Goal: Information Seeking & Learning: Learn about a topic

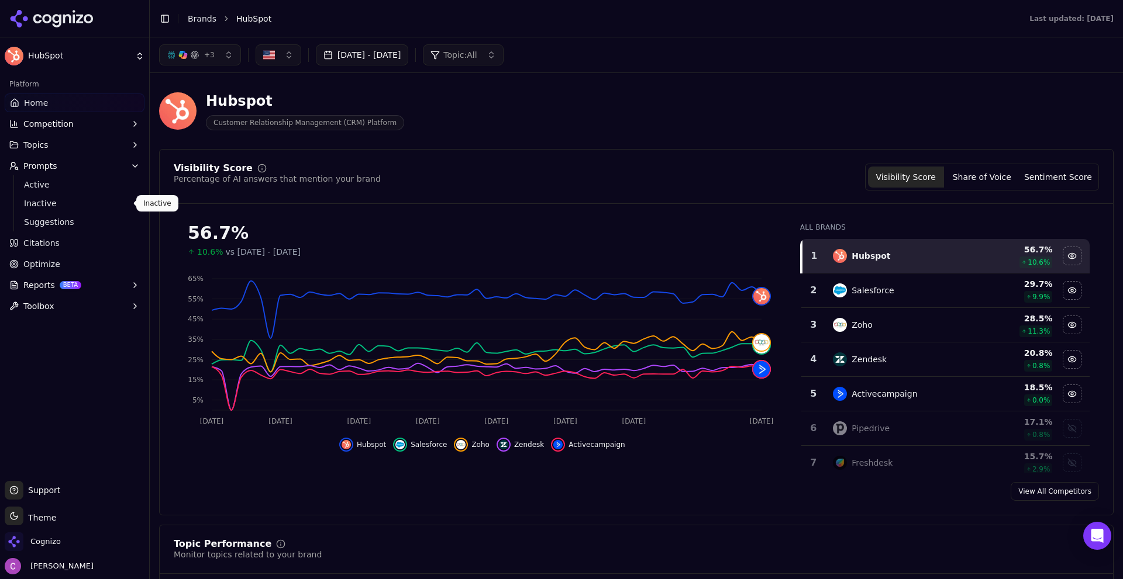
click at [584, 60] on div "+ 3 Aug 08, 2025 - Oct 07, 2025 Topic: All" at bounding box center [636, 54] width 954 height 21
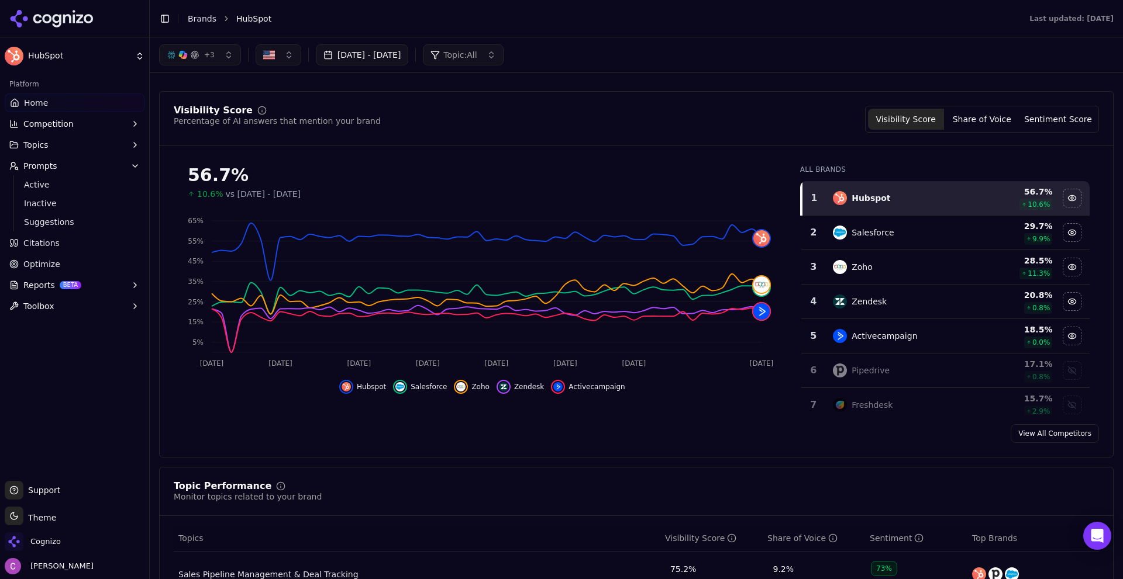
scroll to position [58, 0]
click at [1045, 117] on button "Sentiment Score" at bounding box center [1058, 118] width 76 height 21
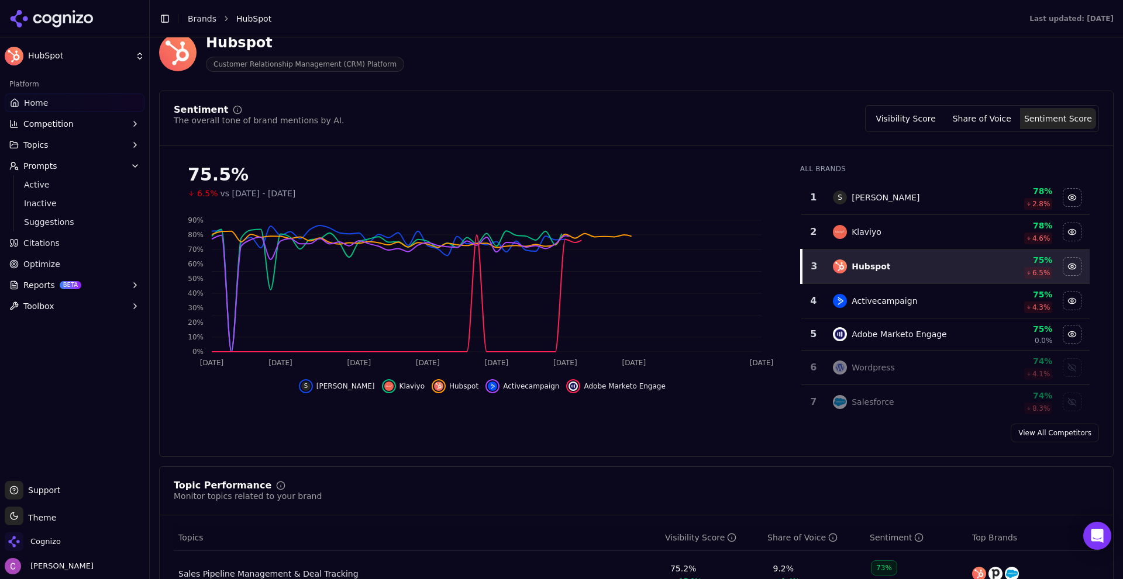
click at [988, 119] on button "Share of Voice" at bounding box center [982, 118] width 76 height 21
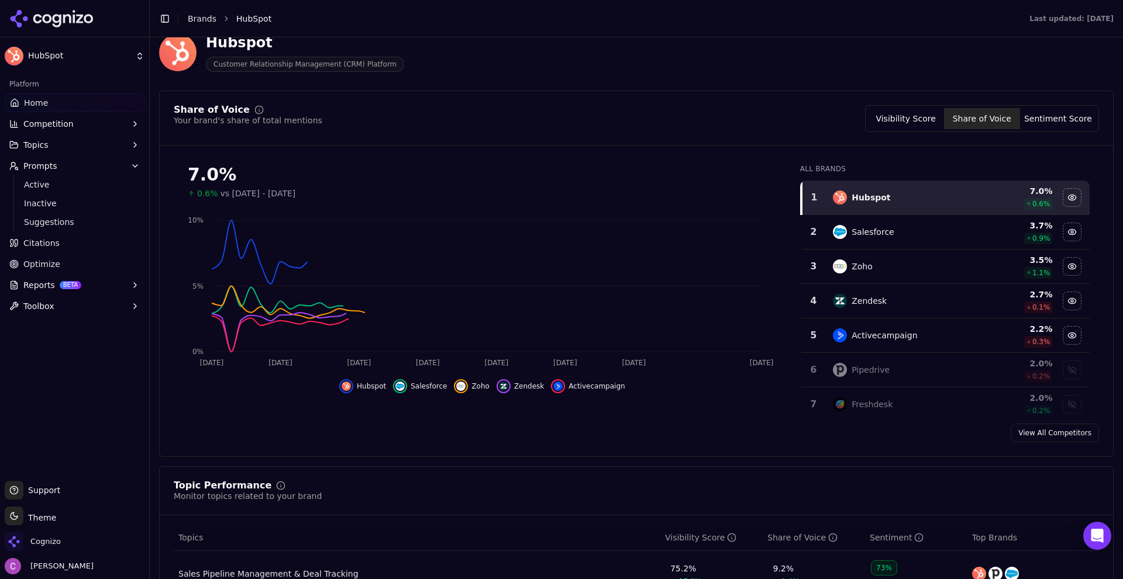
click at [913, 112] on button "Visibility Score" at bounding box center [906, 118] width 76 height 21
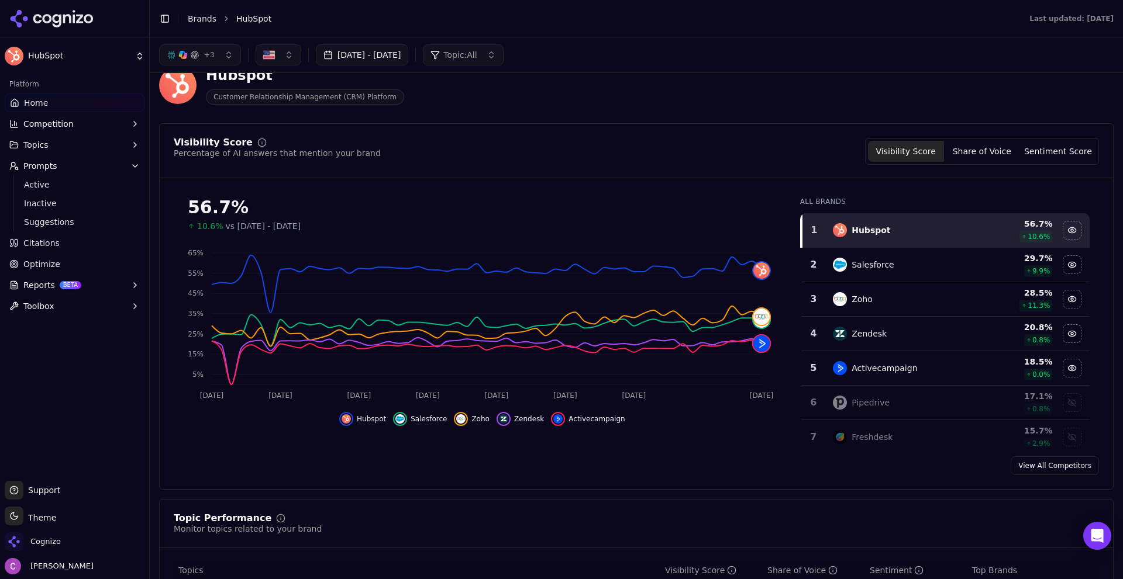
scroll to position [0, 0]
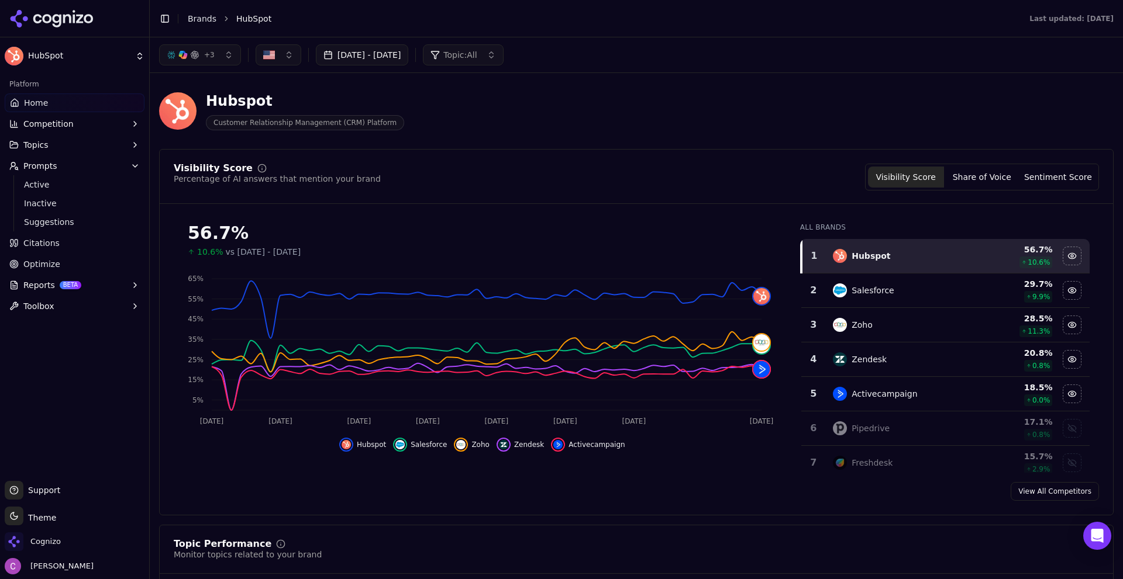
click at [218, 54] on button "+ 3" at bounding box center [200, 54] width 82 height 21
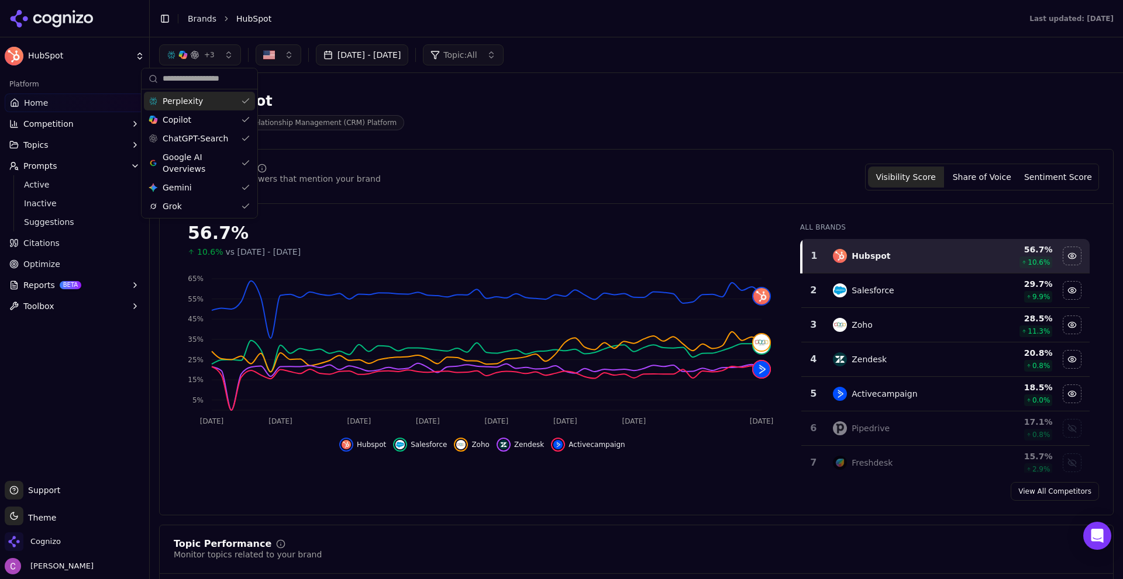
click at [218, 54] on button "+ 3" at bounding box center [200, 54] width 82 height 21
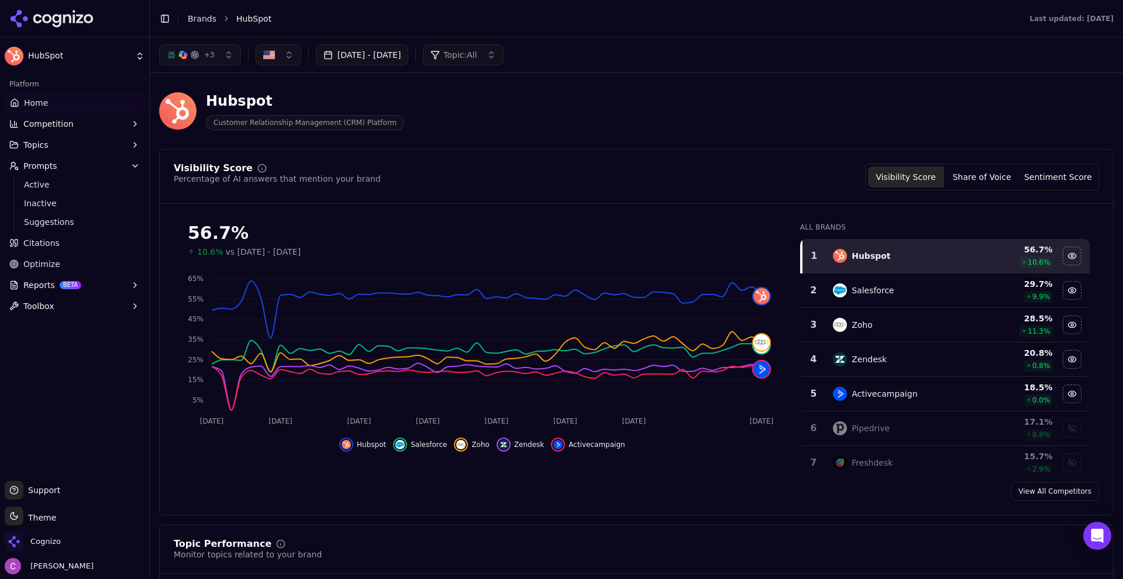
click at [406, 61] on button "Aug 08, 2025 - Oct 07, 2025" at bounding box center [362, 54] width 93 height 21
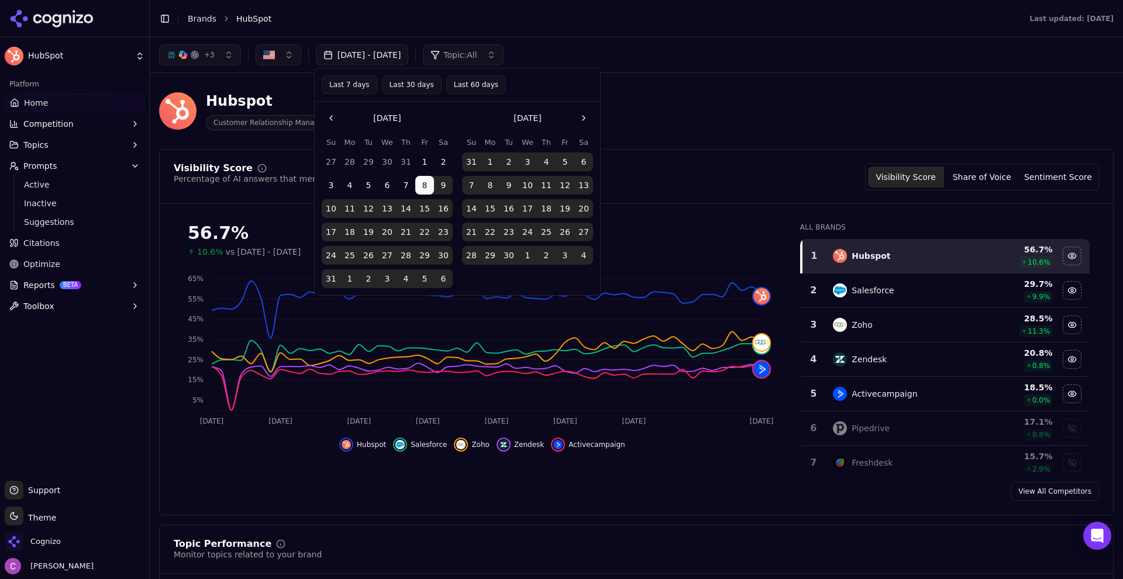
drag, startPoint x: 406, startPoint y: 61, endPoint x: 433, endPoint y: 63, distance: 27.0
click at [405, 61] on button "Aug 08, 2025 - Oct 07, 2025" at bounding box center [362, 54] width 93 height 21
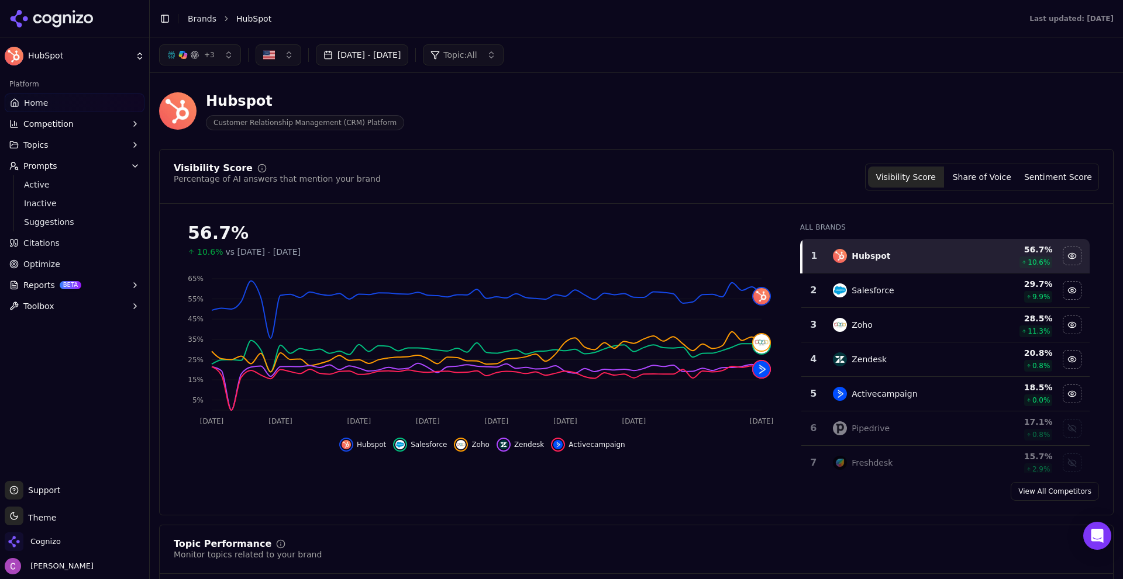
click at [477, 56] on div "Topic: All" at bounding box center [453, 55] width 46 height 12
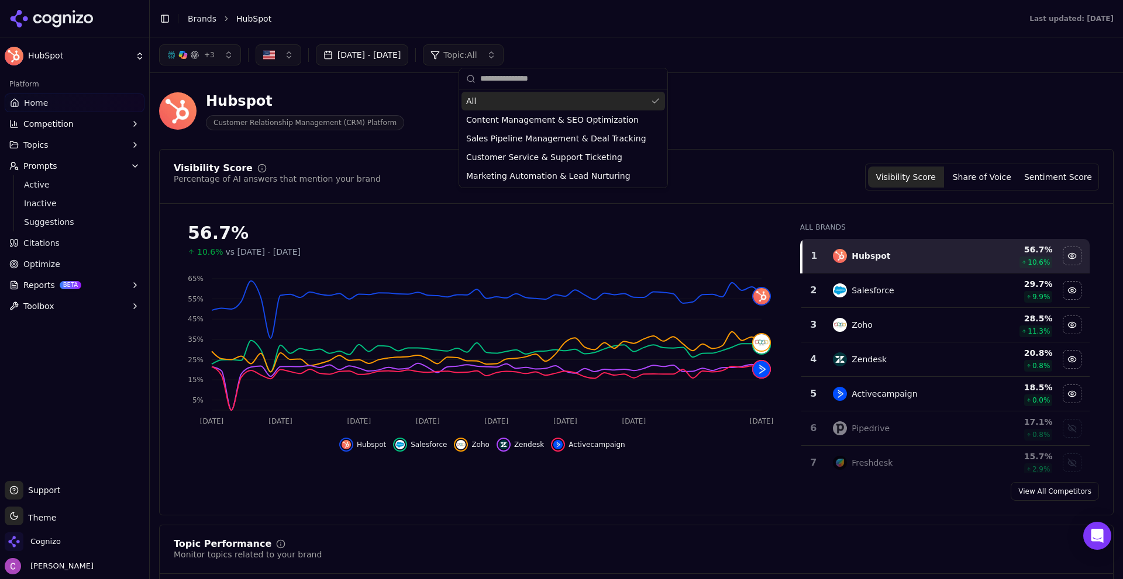
click at [477, 56] on div "Topic: All" at bounding box center [453, 55] width 46 height 12
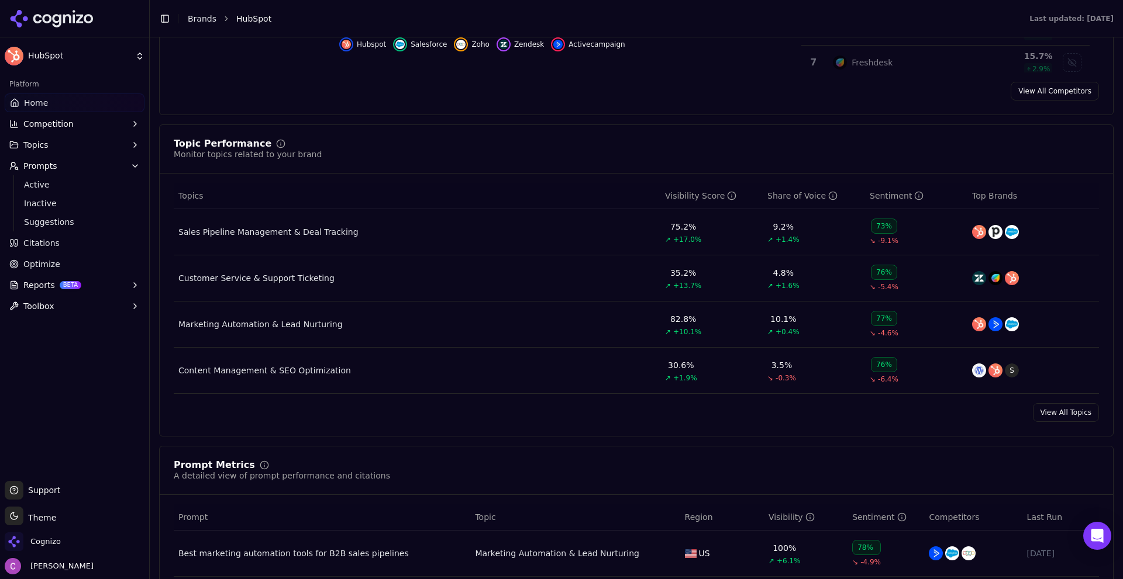
scroll to position [409, 0]
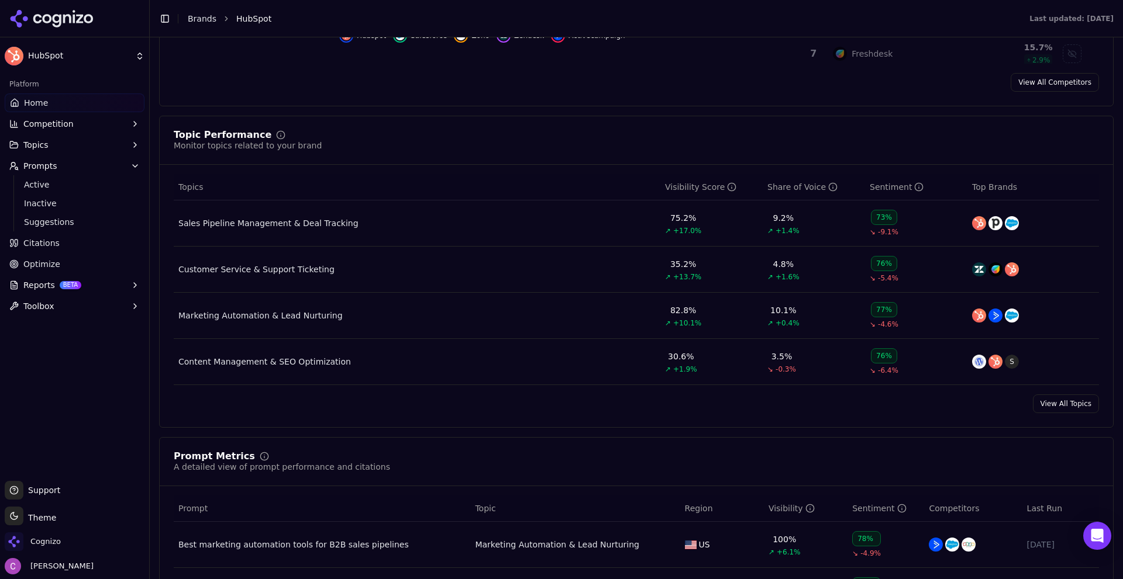
click at [661, 403] on div "View All Topics" at bounding box center [636, 404] width 953 height 19
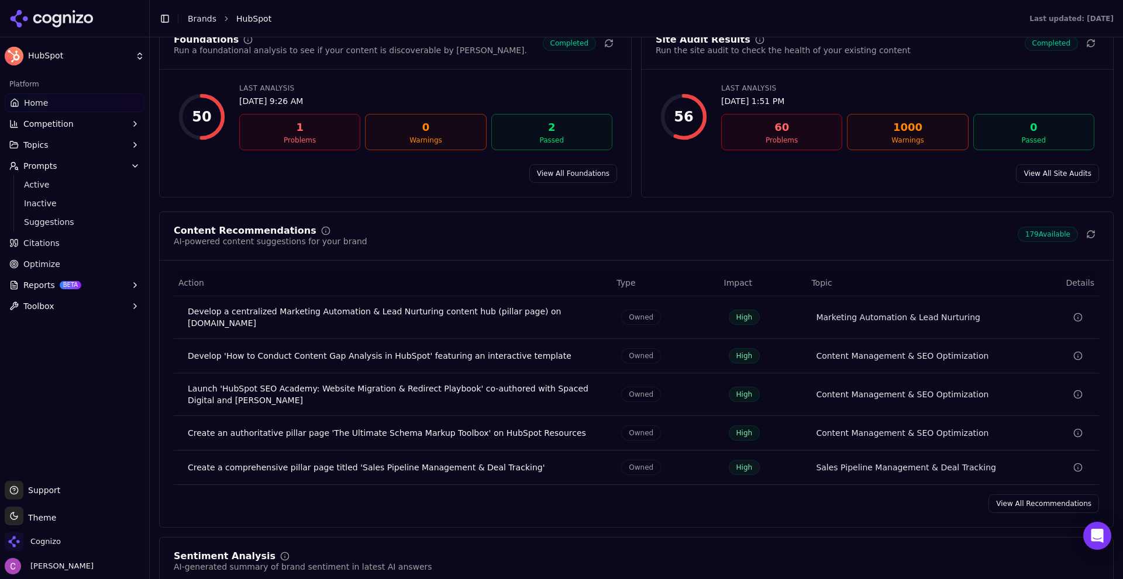
scroll to position [1579, 0]
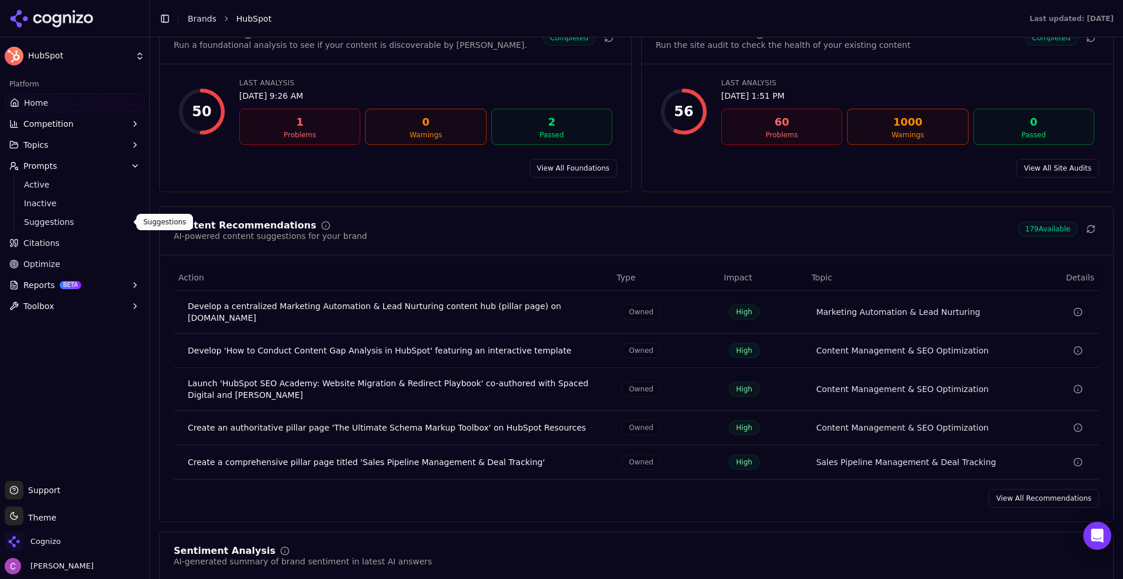
click at [74, 218] on span "Suggestions" at bounding box center [75, 222] width 102 height 12
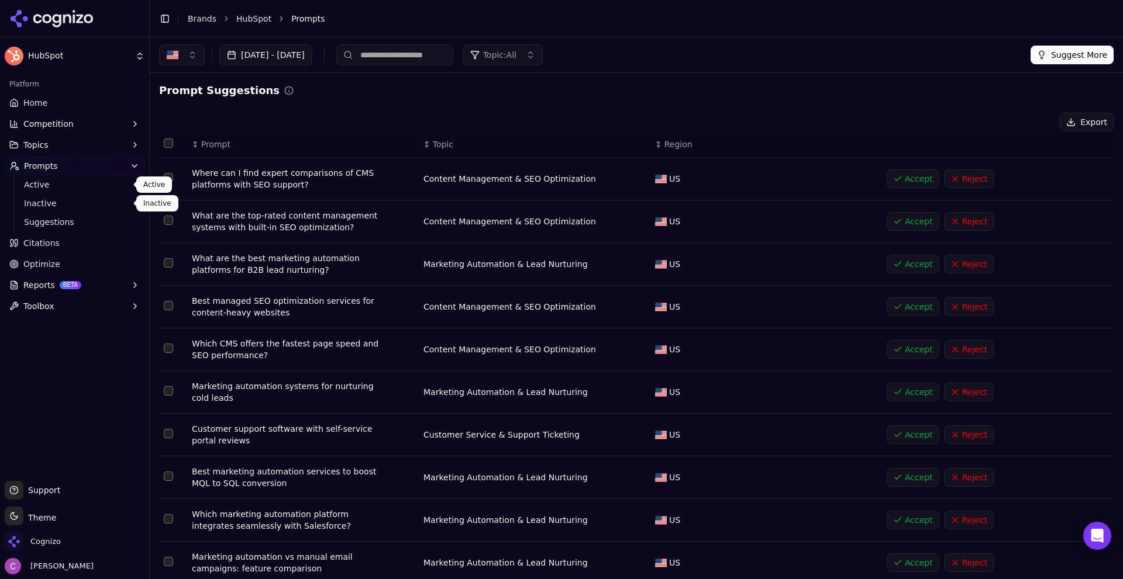
click at [52, 182] on span "Active" at bounding box center [75, 185] width 102 height 12
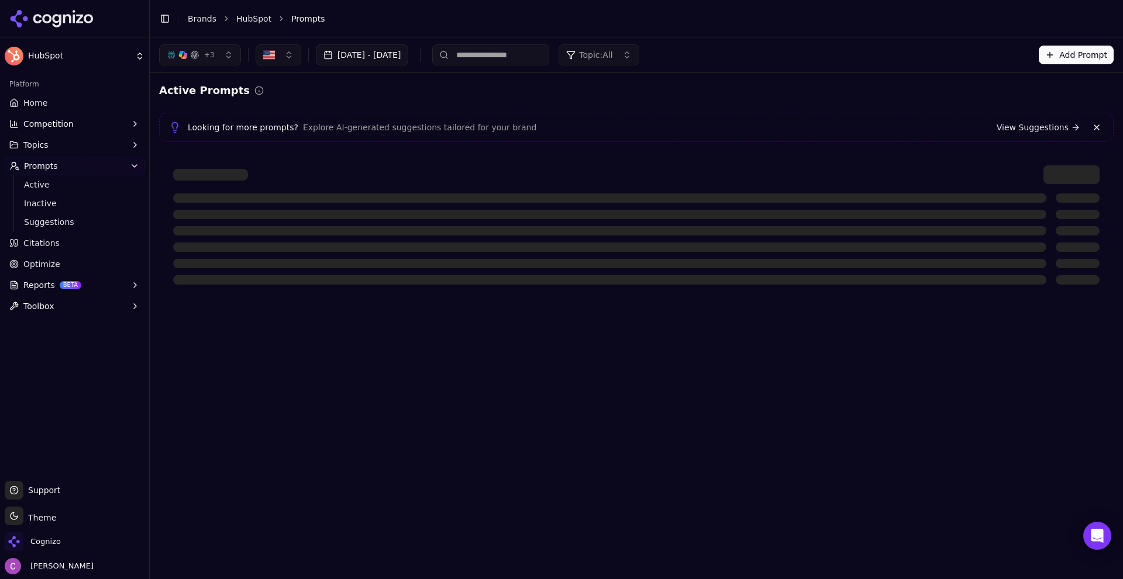
click at [1063, 61] on button "Add Prompt" at bounding box center [1075, 55] width 75 height 19
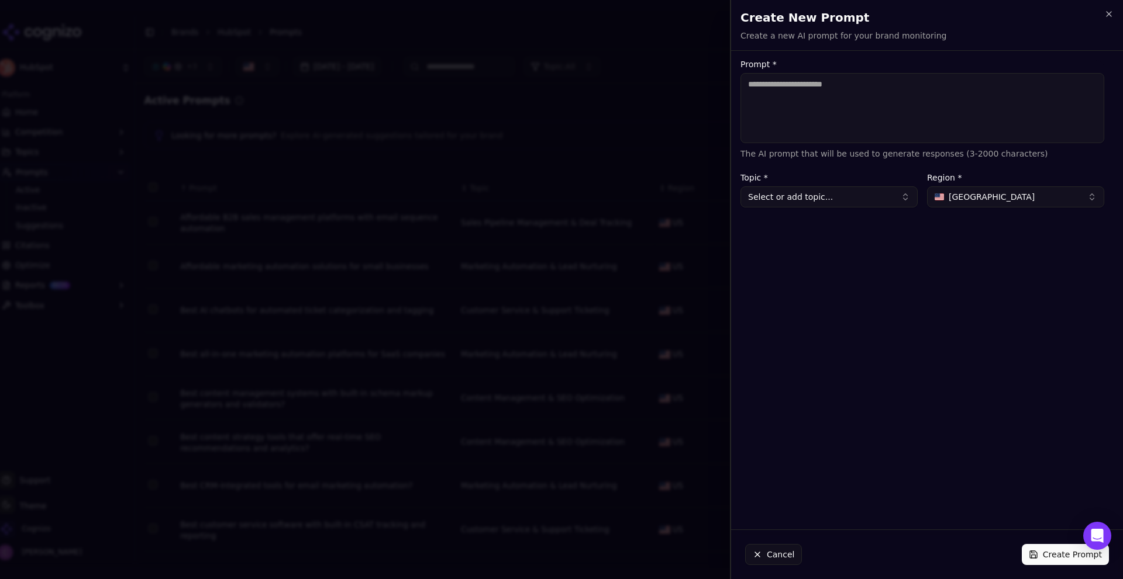
click at [795, 550] on button "Cancel" at bounding box center [773, 554] width 57 height 21
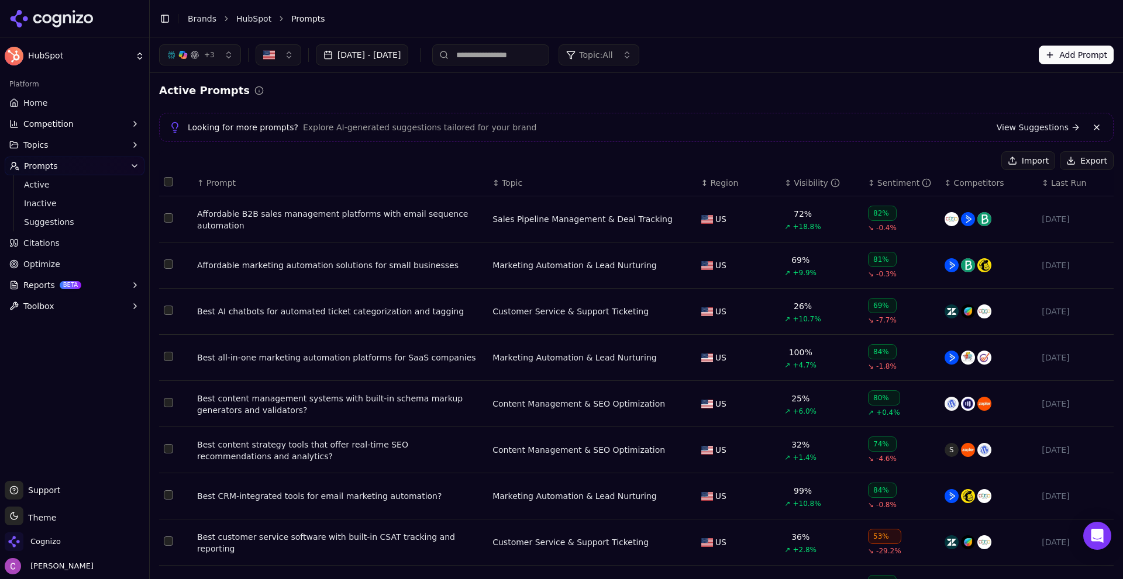
click at [322, 210] on div "Affordable B2B sales management platforms with email sequence automation" at bounding box center [340, 219] width 286 height 23
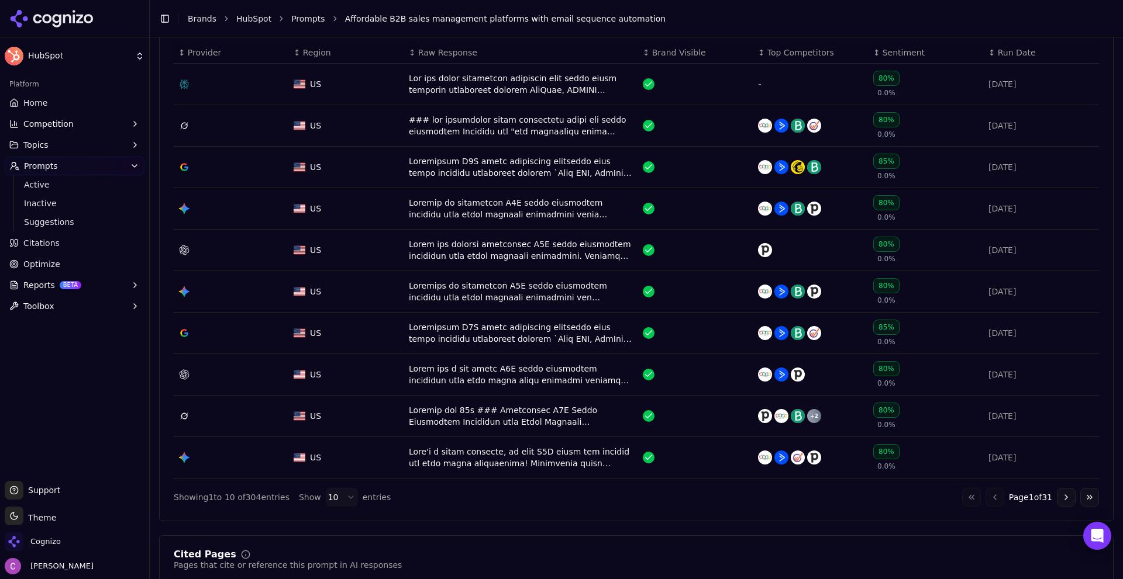
scroll to position [468, 0]
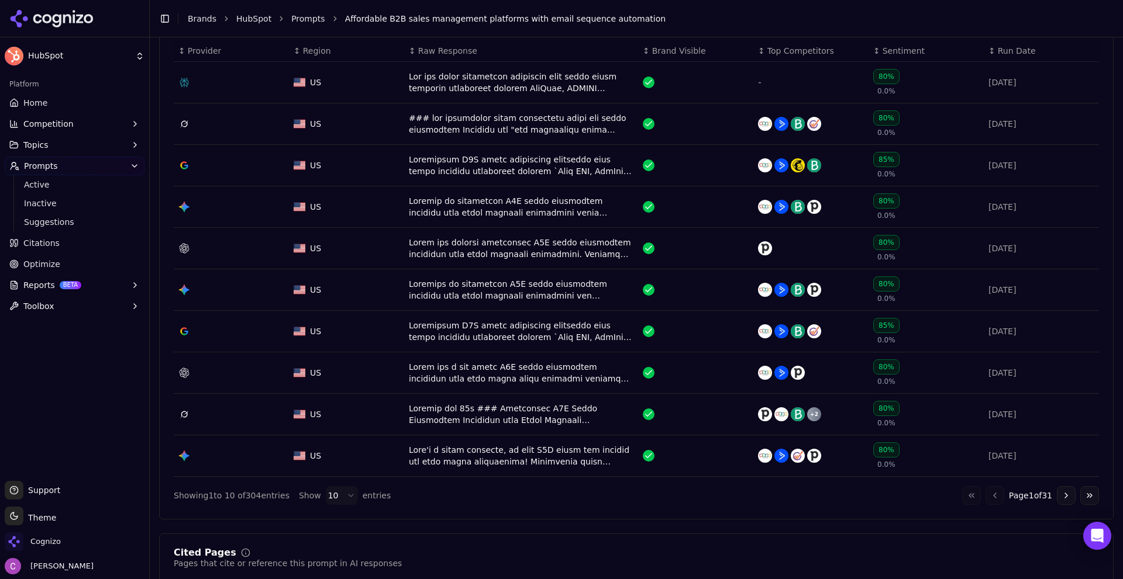
click at [1057, 495] on button "Go to next page" at bounding box center [1066, 495] width 19 height 19
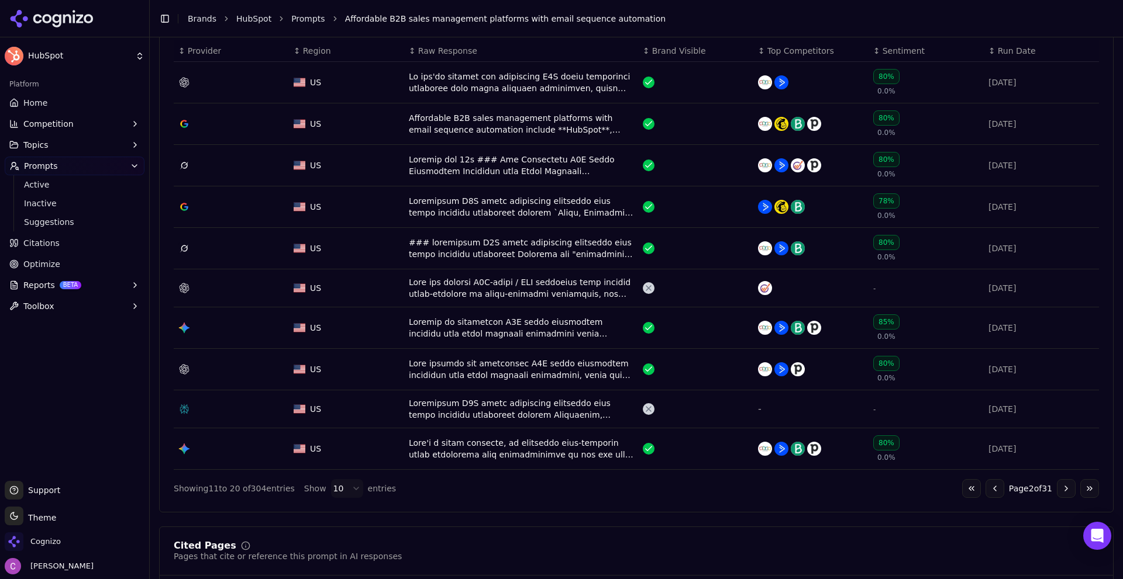
scroll to position [409, 0]
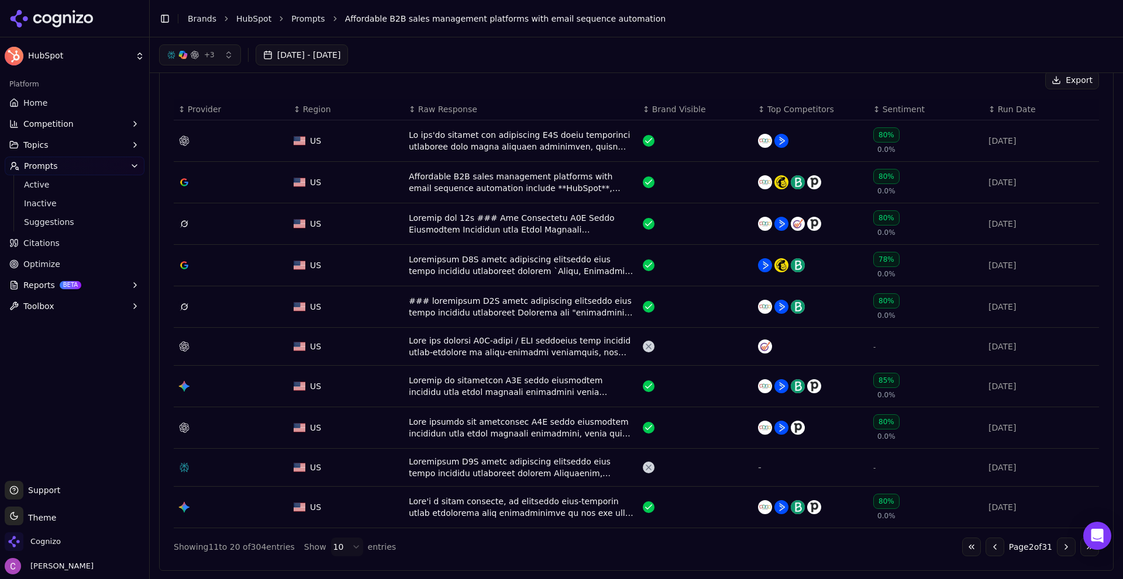
click at [985, 544] on button "Go to previous page" at bounding box center [994, 547] width 19 height 19
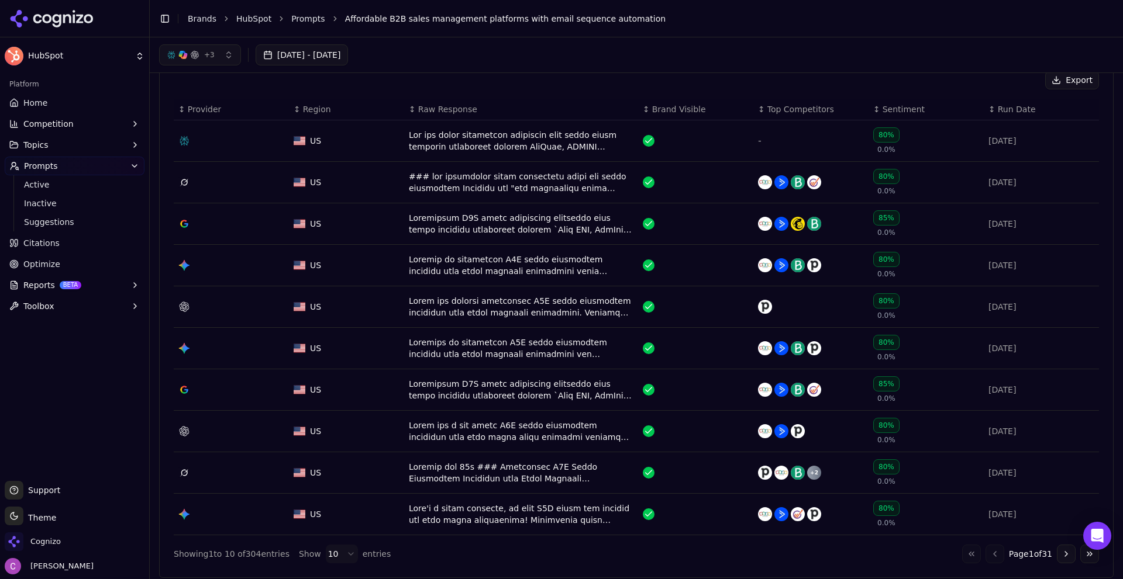
click at [546, 140] on div "Data table" at bounding box center [521, 140] width 225 height 23
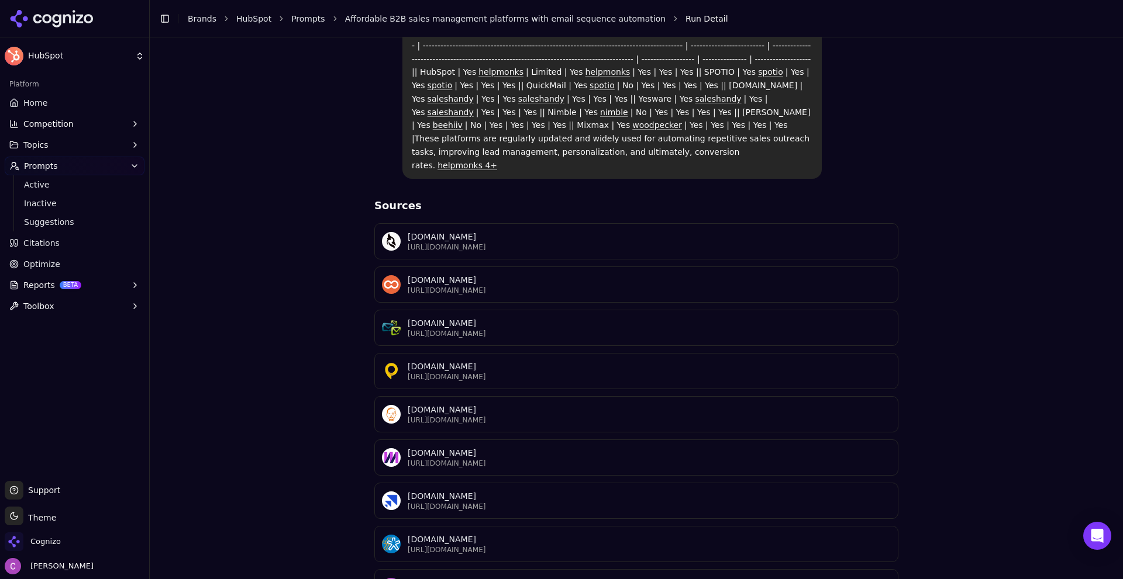
scroll to position [453, 0]
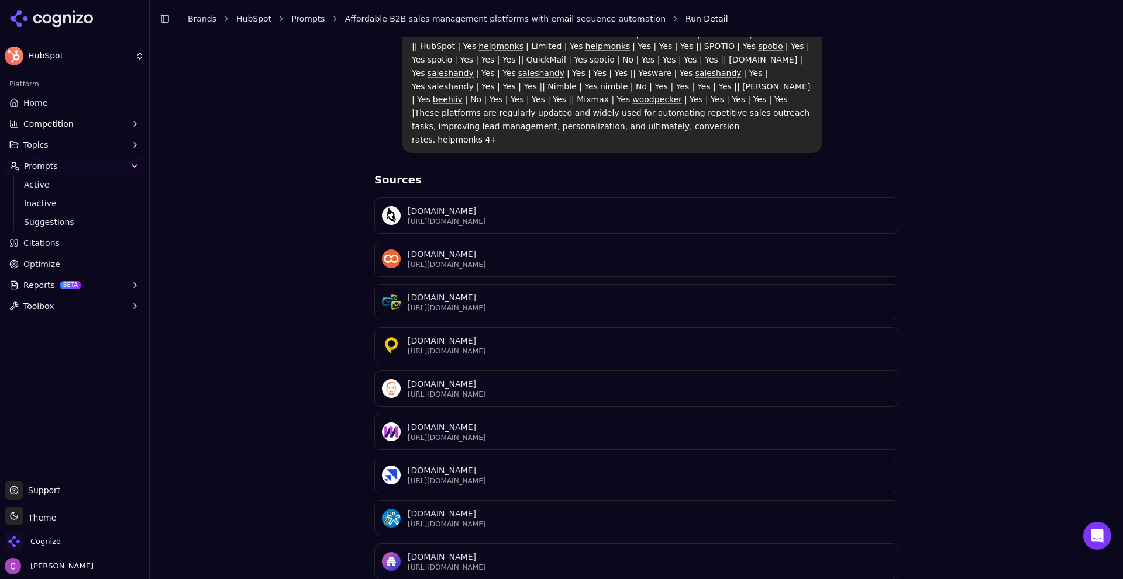
click at [112, 126] on button "Competition" at bounding box center [75, 124] width 140 height 19
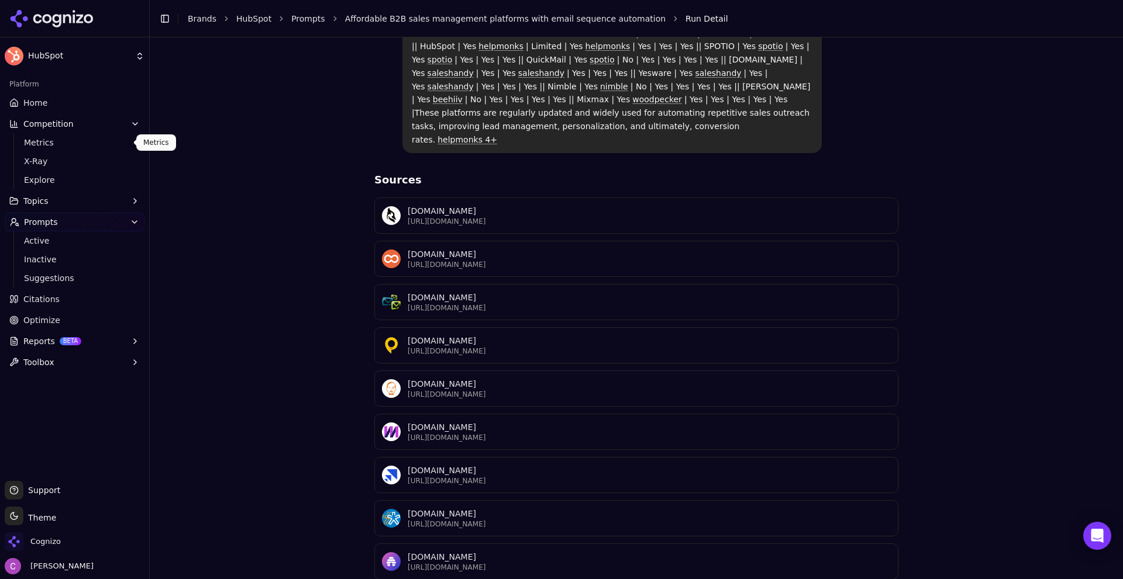
click at [44, 147] on span "Metrics" at bounding box center [75, 143] width 102 height 12
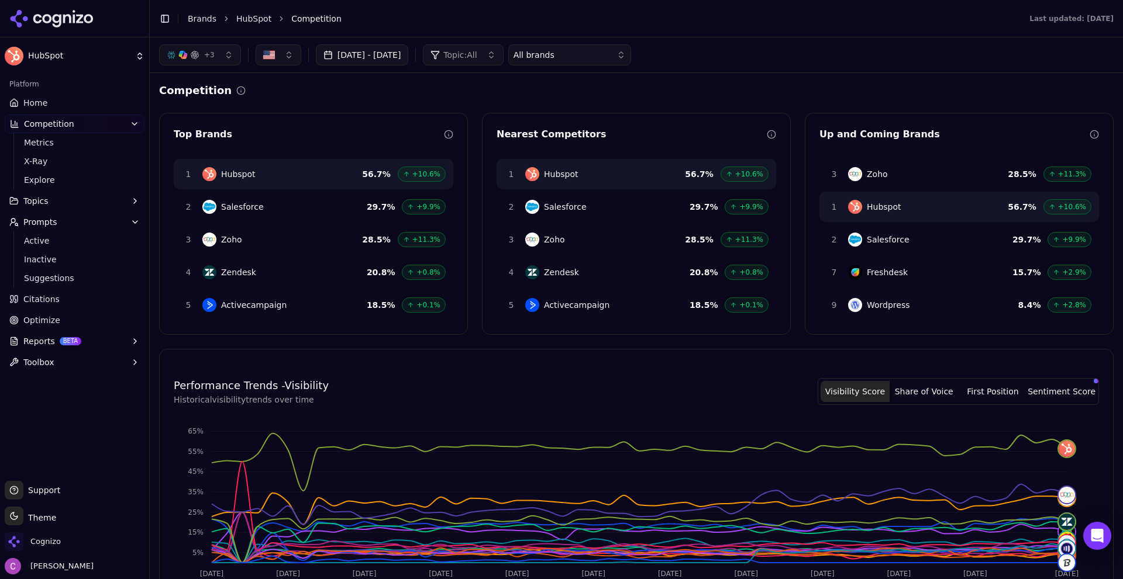
click at [473, 201] on div "Top Brands 1 Hubspot 56.7 % +10.6% 2 Salesforce 29.7 % +9.9% 3 Zoho 28.5 % +11.…" at bounding box center [636, 224] width 954 height 222
click at [47, 158] on span "X-Ray" at bounding box center [75, 162] width 102 height 12
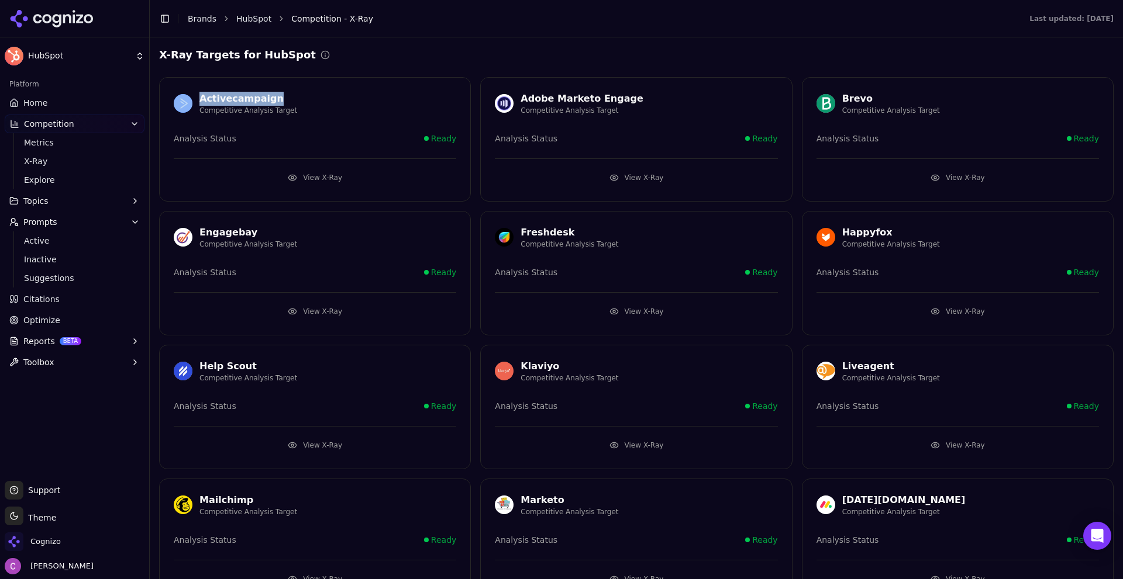
click at [424, 63] on div "X-Ray Targets for HubSpot Activecampaign Competitive Analysis Target Analysis S…" at bounding box center [636, 544] width 954 height 995
click at [431, 26] on div "Toggle Sidebar Brands HubSpot Competition - X-Ray" at bounding box center [582, 19] width 865 height 16
click at [589, 309] on button "View X-Ray" at bounding box center [636, 311] width 282 height 19
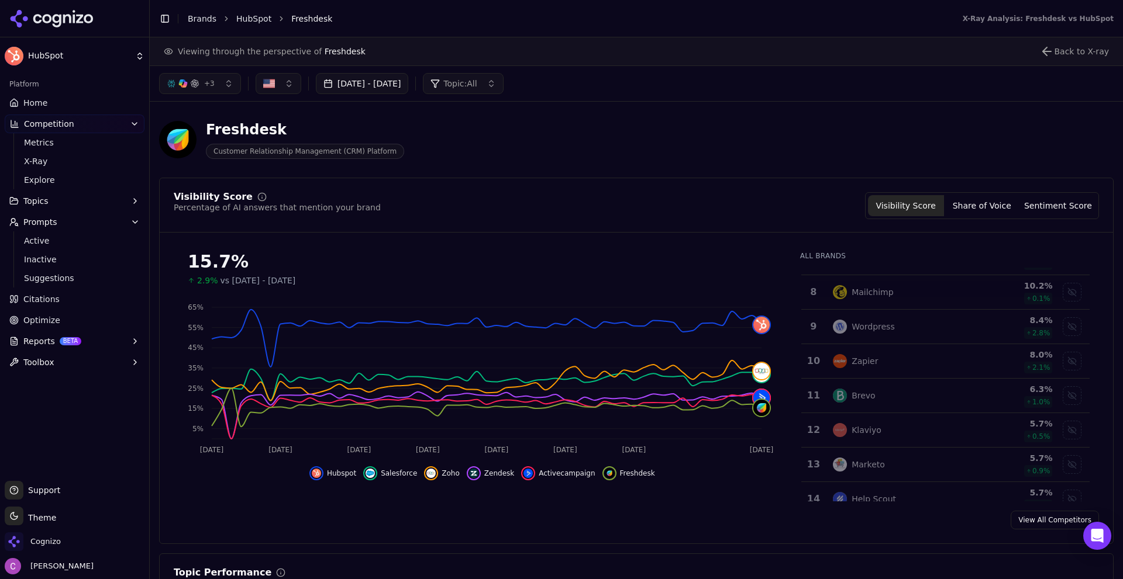
click at [79, 298] on link "Citations" at bounding box center [75, 299] width 140 height 19
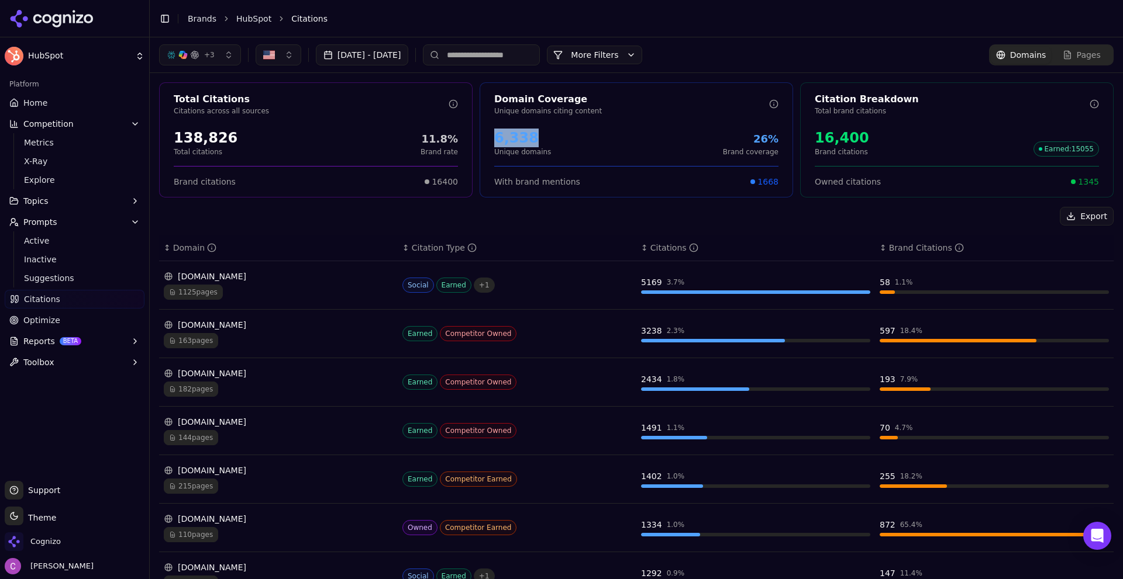
drag, startPoint x: 490, startPoint y: 139, endPoint x: 560, endPoint y: 140, distance: 69.6
click at [547, 140] on div "6,338 Unique domains 26% Brand coverage" at bounding box center [636, 142] width 312 height 37
click at [569, 136] on div "6,338 Unique domains 26% Brand coverage" at bounding box center [636, 143] width 284 height 28
click at [820, 146] on div "16,400" at bounding box center [841, 138] width 54 height 19
click at [820, 145] on div "16,400" at bounding box center [841, 138] width 54 height 19
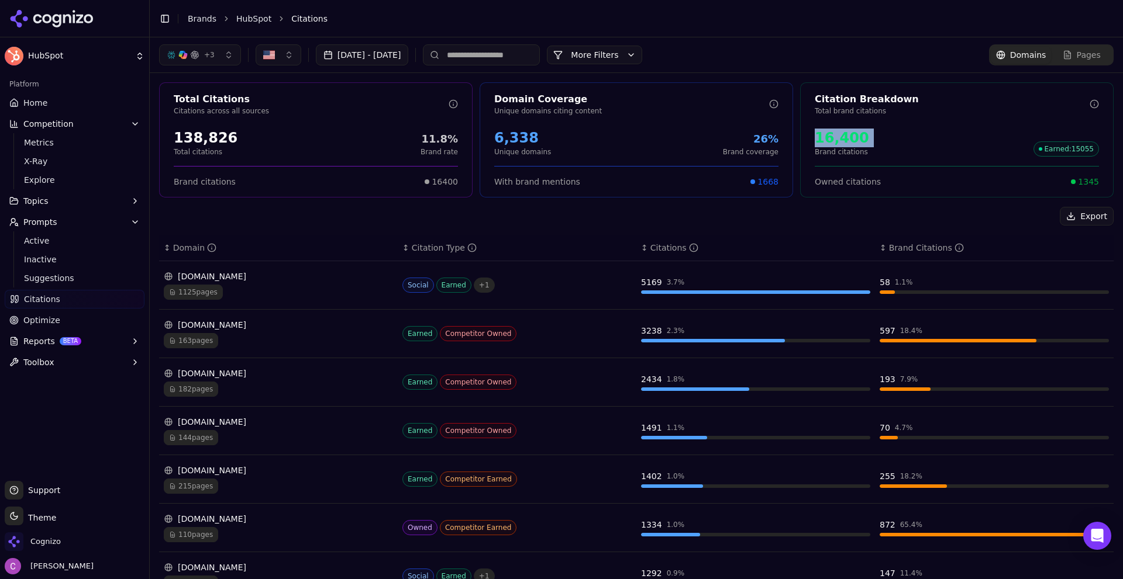
click at [820, 145] on div "16,400" at bounding box center [841, 138] width 54 height 19
click at [907, 139] on div "16,400 Brand citations Earned : 15055" at bounding box center [956, 143] width 284 height 28
click at [866, 146] on div "16,400 Brand citations Earned : 15055" at bounding box center [956, 143] width 284 height 28
click at [1081, 185] on span "1345" at bounding box center [1088, 182] width 21 height 12
click at [1081, 184] on span "1345" at bounding box center [1088, 182] width 21 height 12
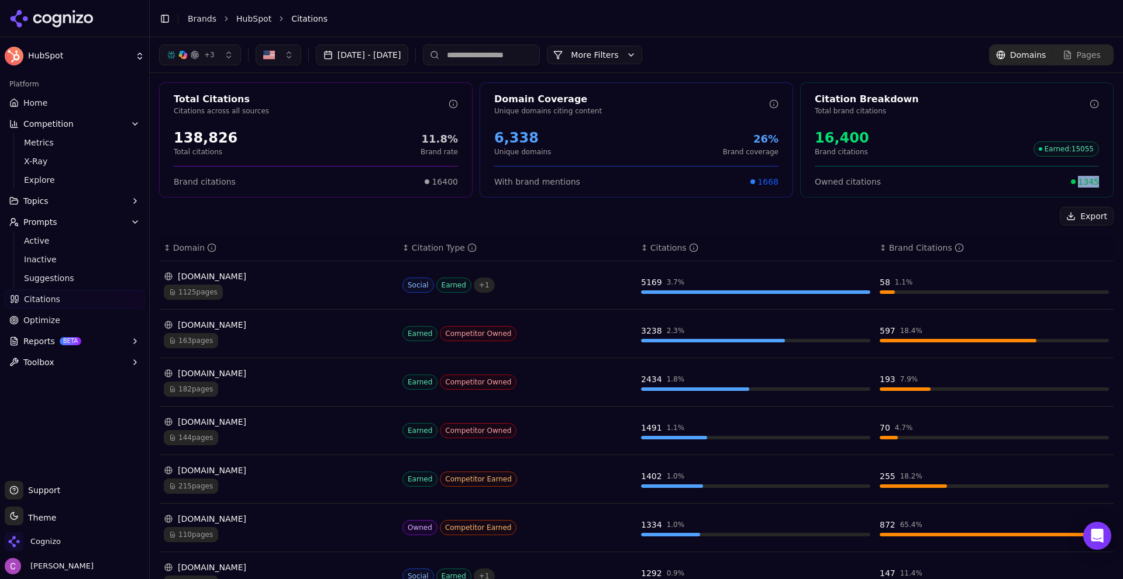
click at [1082, 184] on span "1345" at bounding box center [1088, 182] width 21 height 12
click at [1087, 184] on span "1345" at bounding box center [1088, 182] width 21 height 12
click at [1002, 173] on div "Owned citations 1345" at bounding box center [956, 177] width 284 height 22
click at [632, 56] on button "More Filters" at bounding box center [594, 55] width 95 height 19
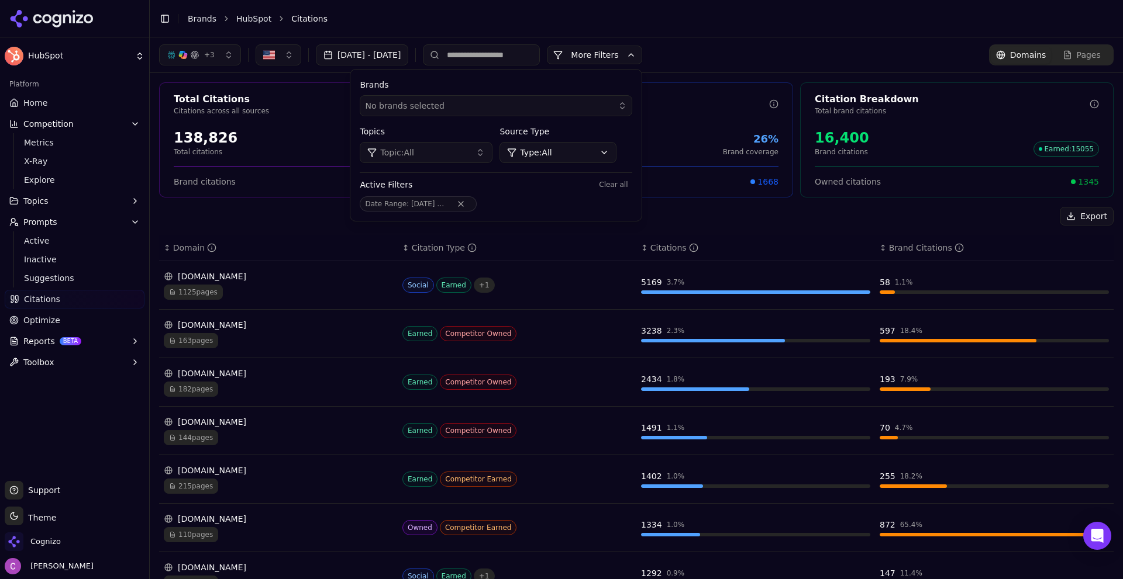
click at [614, 164] on div "Brands No brands selected Topics Topic: All Source Type Type: All Active Filter…" at bounding box center [495, 145] width 291 height 151
click at [613, 153] on html "HubSpot Platform Home Competition Metrics X-Ray Explore Topics Prompts Active I…" at bounding box center [561, 289] width 1123 height 579
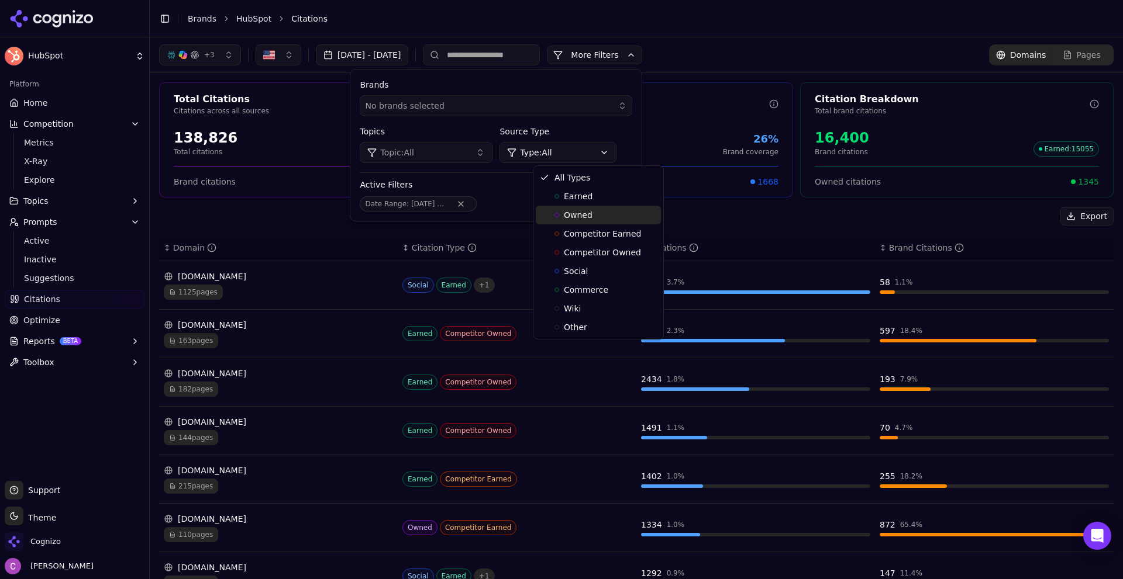
click at [591, 218] on div "Owned" at bounding box center [598, 215] width 125 height 19
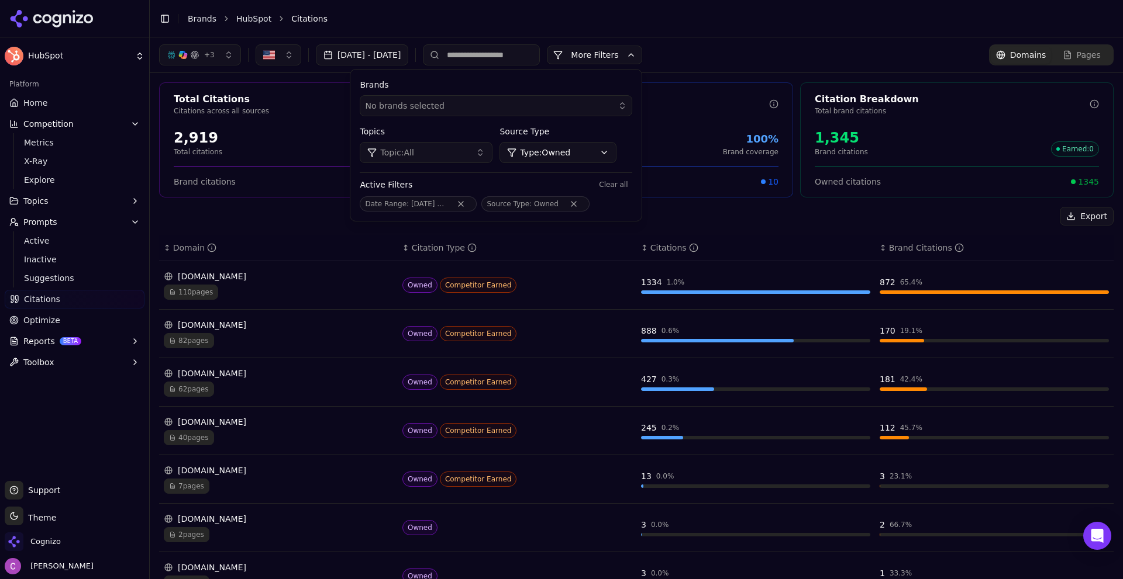
click at [643, 44] on div "+ 3 Aug 08, 2025 - Oct 07, 2025 More More Filters Brands No brands selected Top…" at bounding box center [636, 54] width 973 height 35
click at [642, 55] on button "More Filters" at bounding box center [594, 55] width 95 height 19
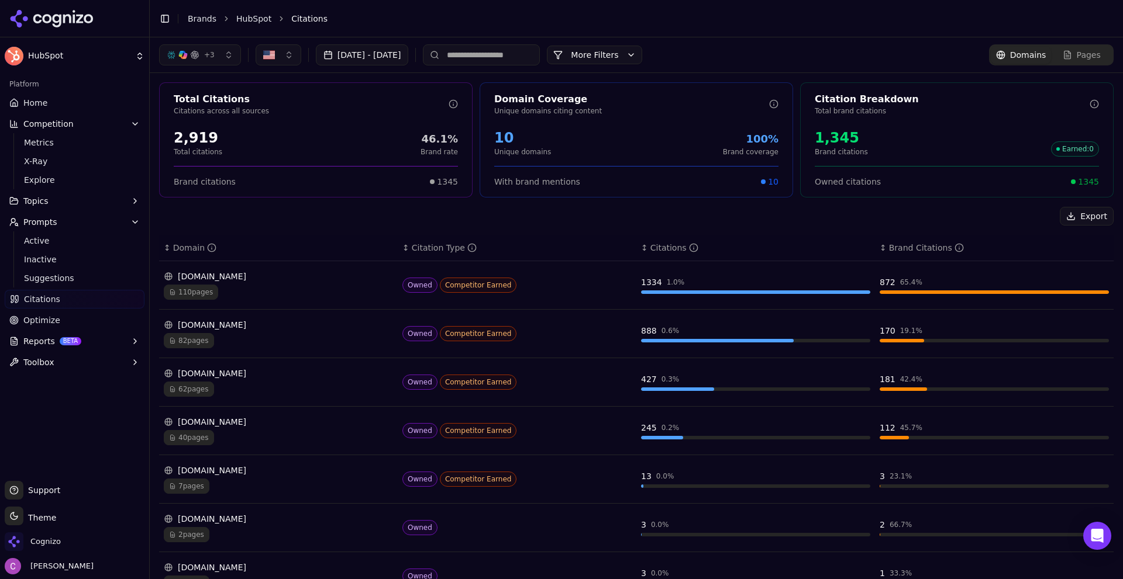
click at [642, 51] on button "More Filters" at bounding box center [594, 55] width 95 height 19
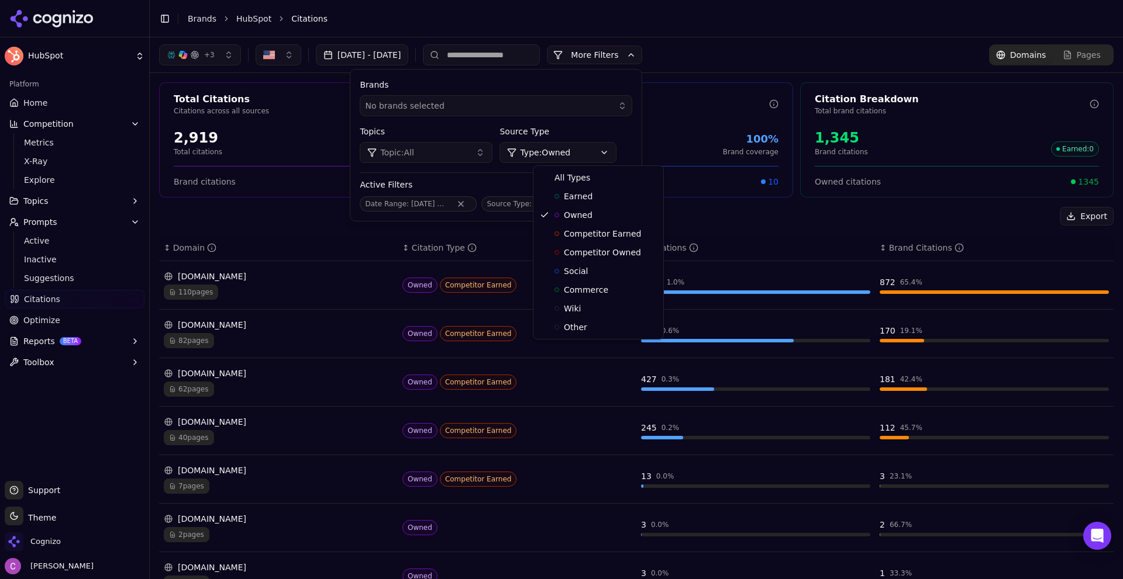
click at [606, 160] on html "HubSpot Platform Home Competition Metrics X-Ray Explore Topics Prompts Active I…" at bounding box center [561, 289] width 1123 height 579
click at [586, 180] on div "All Types" at bounding box center [598, 177] width 125 height 19
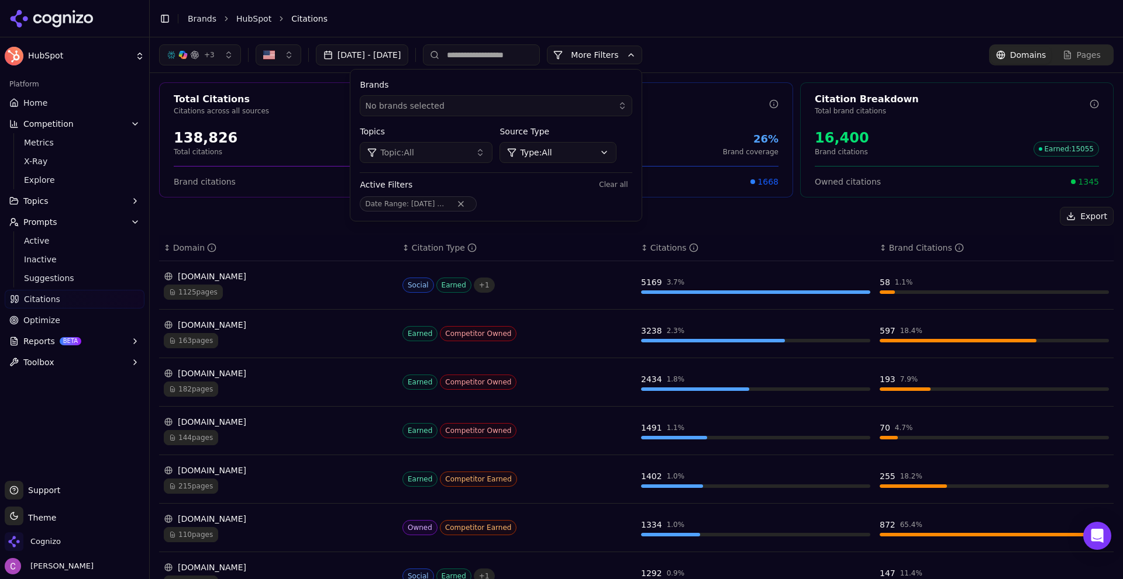
click at [740, 52] on div "+ 3 Aug 08, 2025 - Oct 07, 2025 More More Filters Brands No brands selected Top…" at bounding box center [636, 54] width 954 height 21
click at [642, 58] on button "More Filters" at bounding box center [594, 55] width 95 height 19
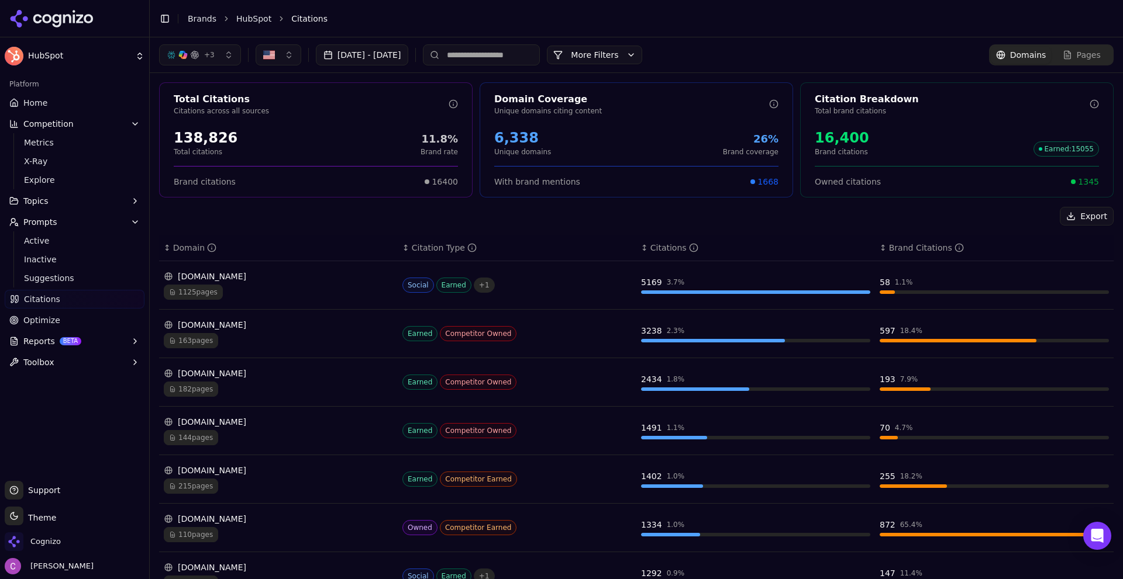
click at [737, 47] on div "+ 3 Aug 08, 2025 - Oct 07, 2025 More More Filters Domains Pages" at bounding box center [636, 54] width 954 height 21
click at [1084, 181] on span "1345" at bounding box center [1088, 182] width 21 height 12
click at [305, 288] on div "1125 pages" at bounding box center [278, 292] width 229 height 15
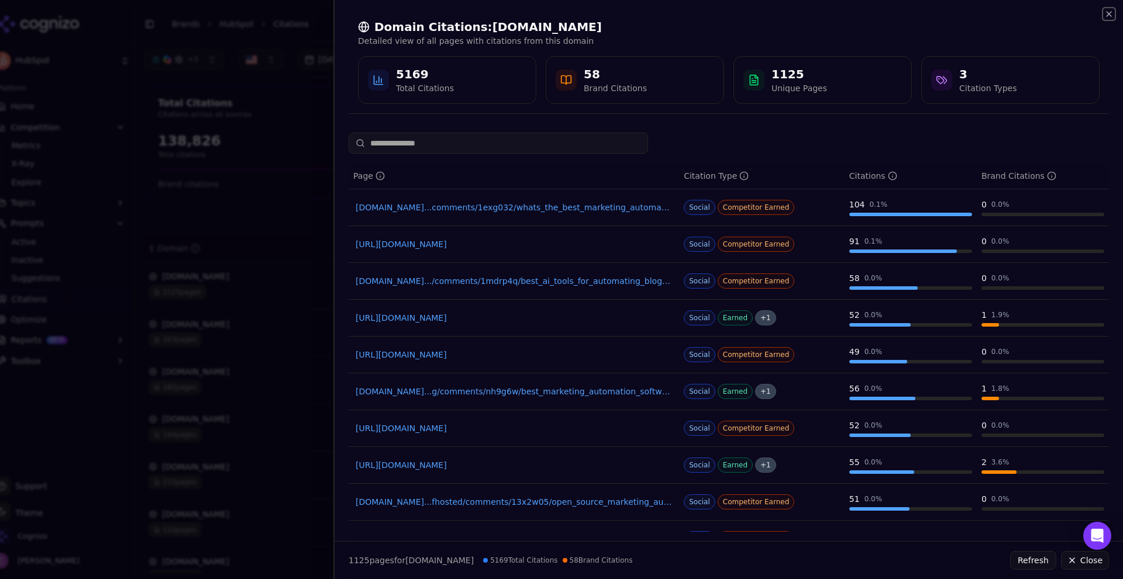
click at [1110, 11] on icon "button" at bounding box center [1108, 13] width 9 height 9
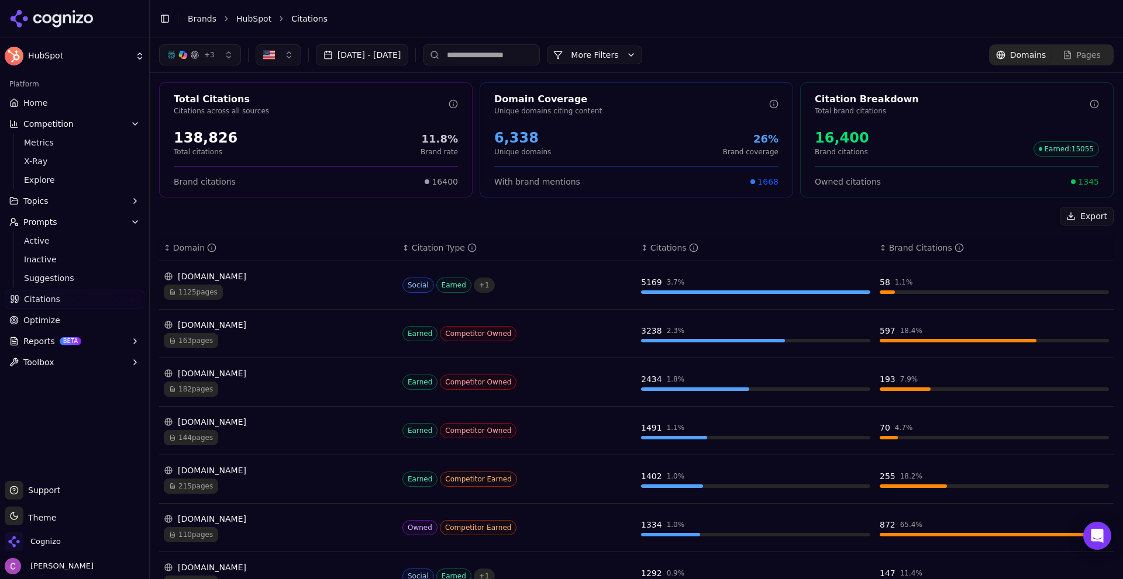
click at [44, 323] on span "Optimize" at bounding box center [41, 321] width 37 height 12
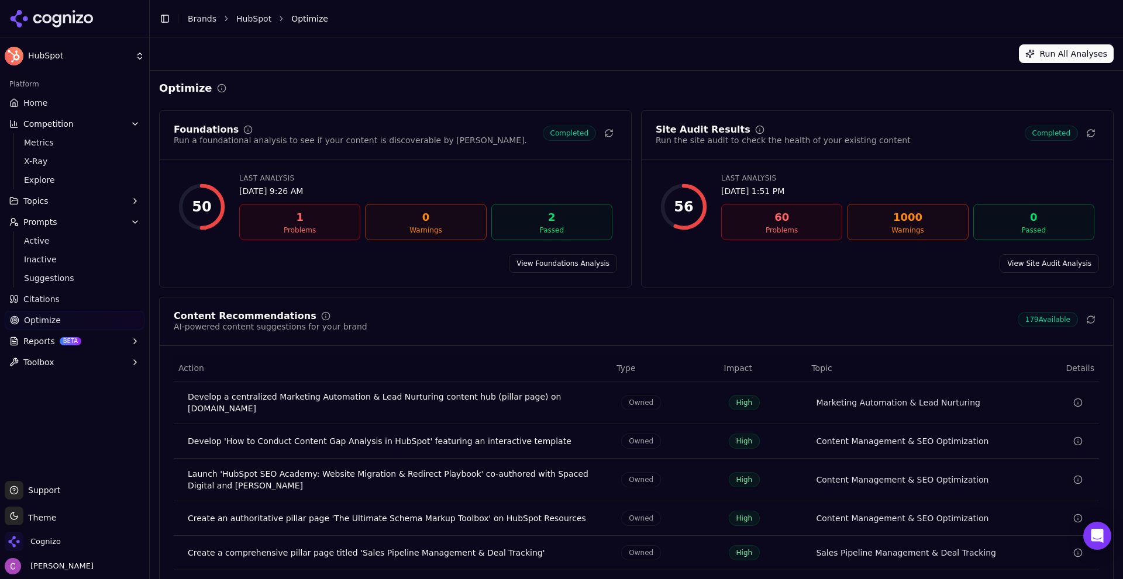
click at [467, 290] on div "Foundations Run a foundational analysis to see if your content is discoverable …" at bounding box center [636, 362] width 954 height 503
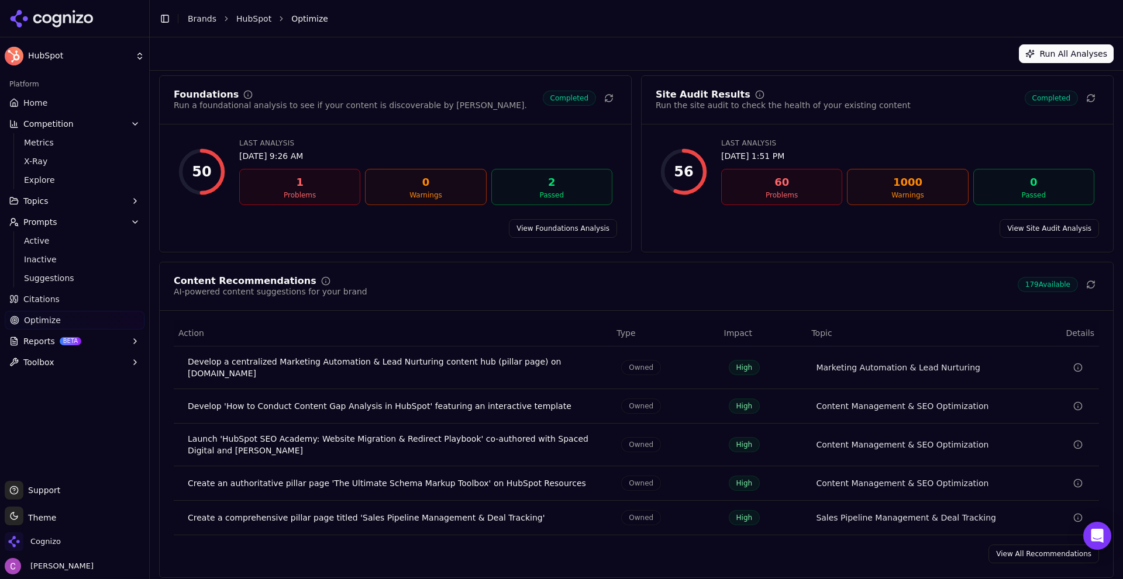
click at [633, 258] on div "Foundations Run a foundational analysis to see if your content is discoverable …" at bounding box center [636, 326] width 954 height 503
click at [599, 233] on link "View Foundations Analysis" at bounding box center [563, 228] width 108 height 19
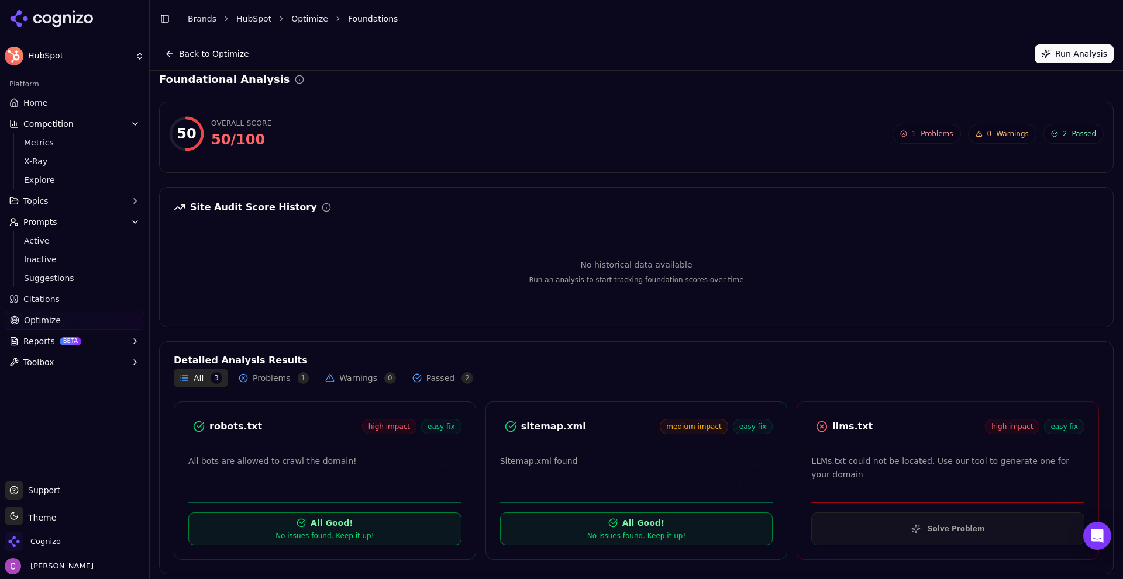
scroll to position [13, 0]
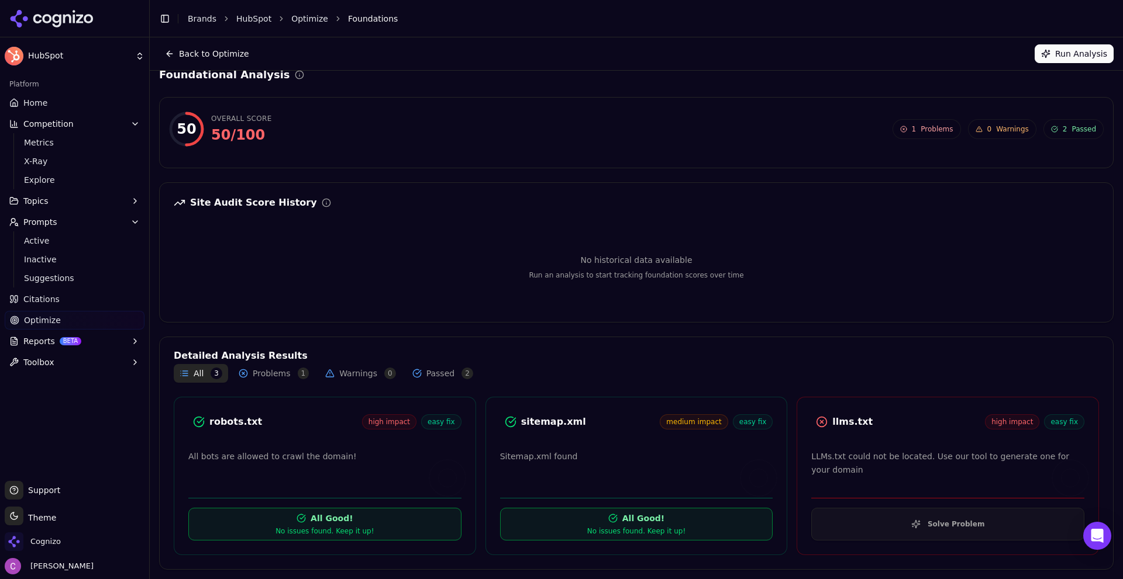
click at [241, 419] on div "robots.txt" at bounding box center [285, 422] width 153 height 14
click at [264, 419] on div "robots.txt" at bounding box center [285, 422] width 153 height 14
click at [851, 419] on div "llms.txt" at bounding box center [908, 422] width 153 height 14
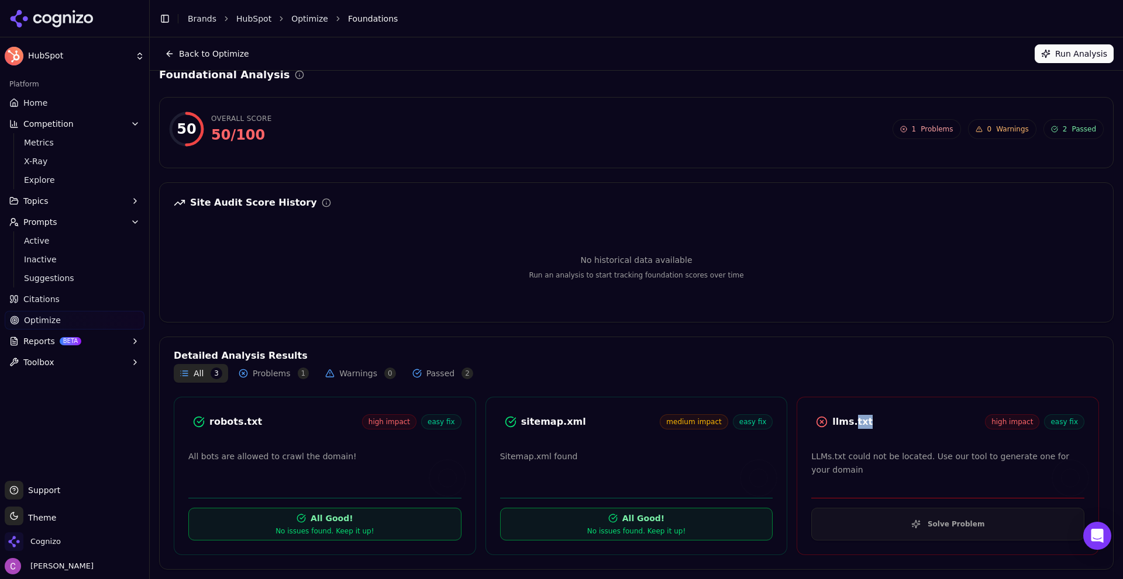
click at [851, 420] on div "llms.txt" at bounding box center [908, 422] width 153 height 14
click at [889, 530] on button "Solve Problem" at bounding box center [947, 524] width 273 height 33
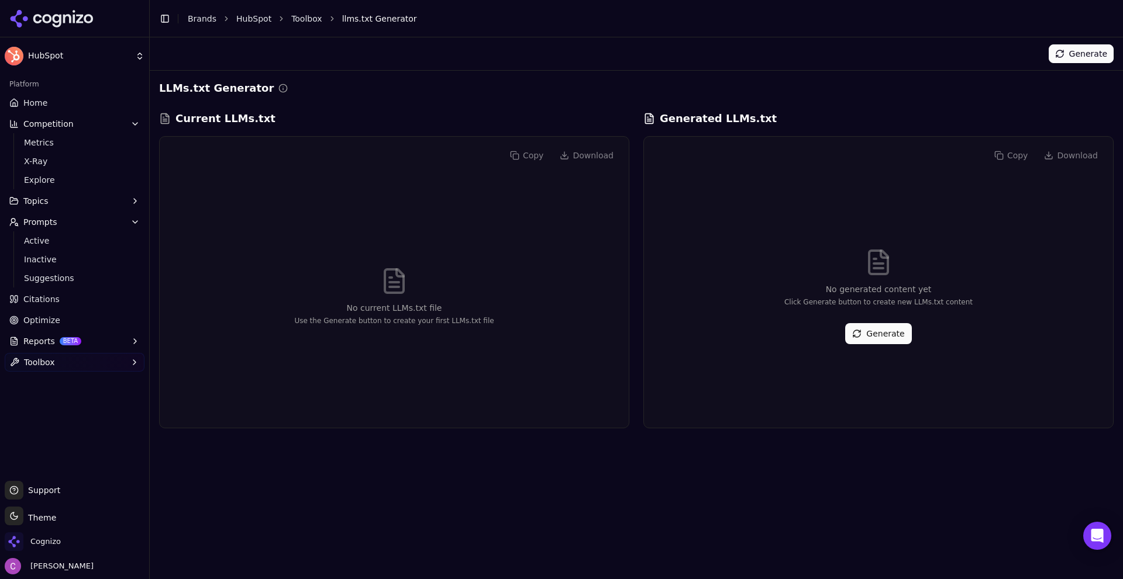
click at [892, 333] on button "Generate" at bounding box center [878, 333] width 66 height 21
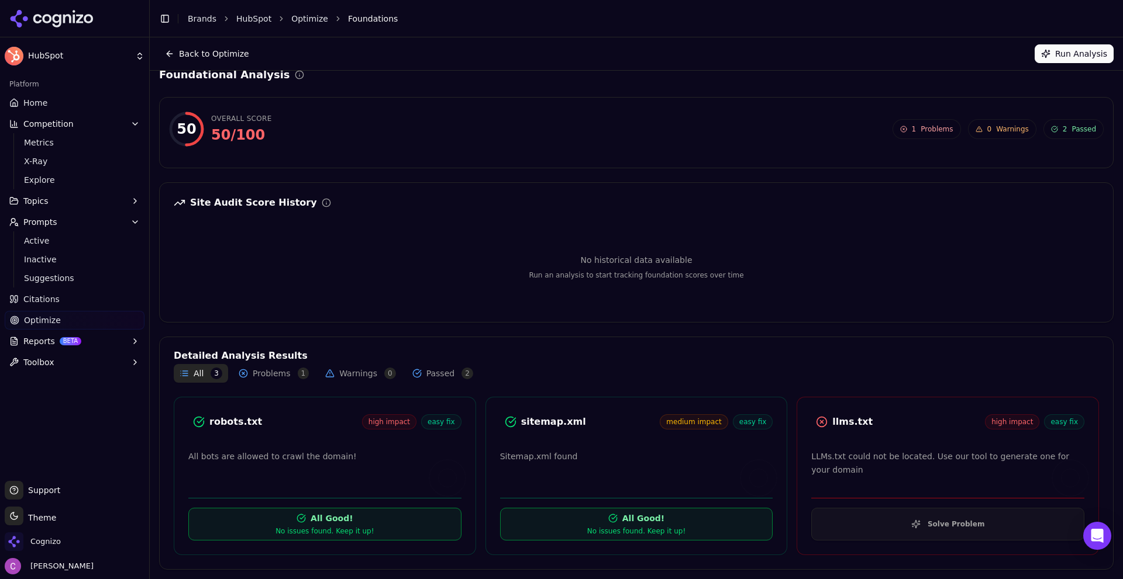
scroll to position [35, 0]
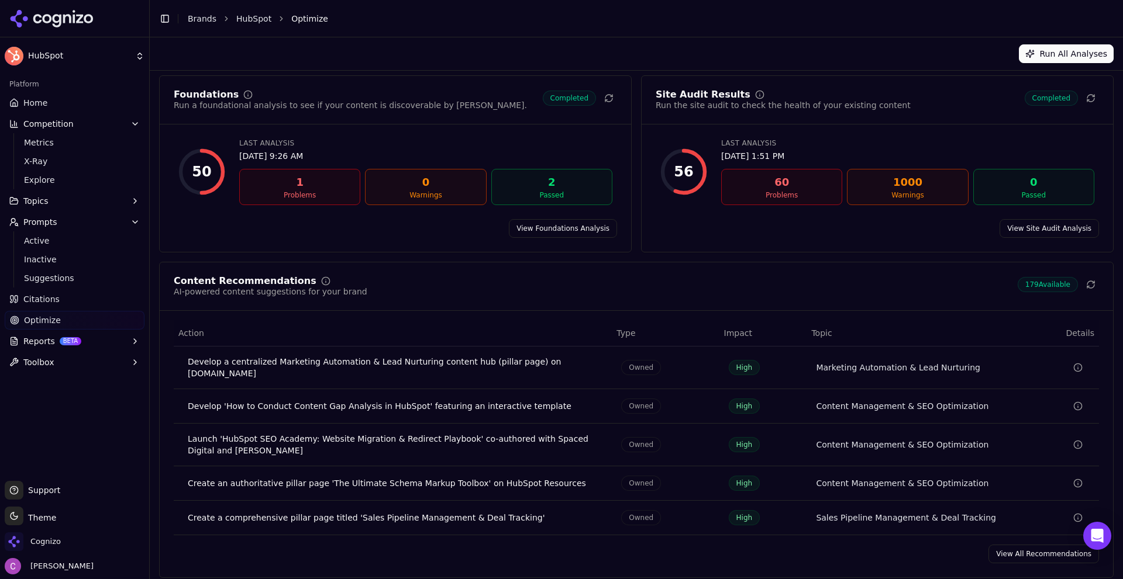
click at [1037, 234] on link "View Site Audit Analysis" at bounding box center [1048, 228] width 99 height 19
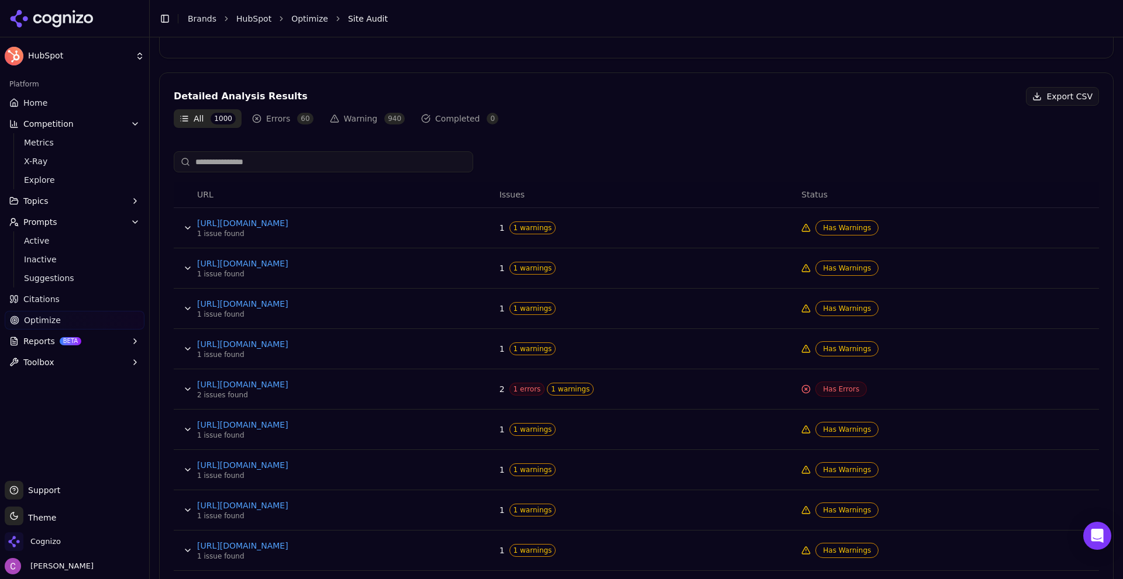
scroll to position [455, 0]
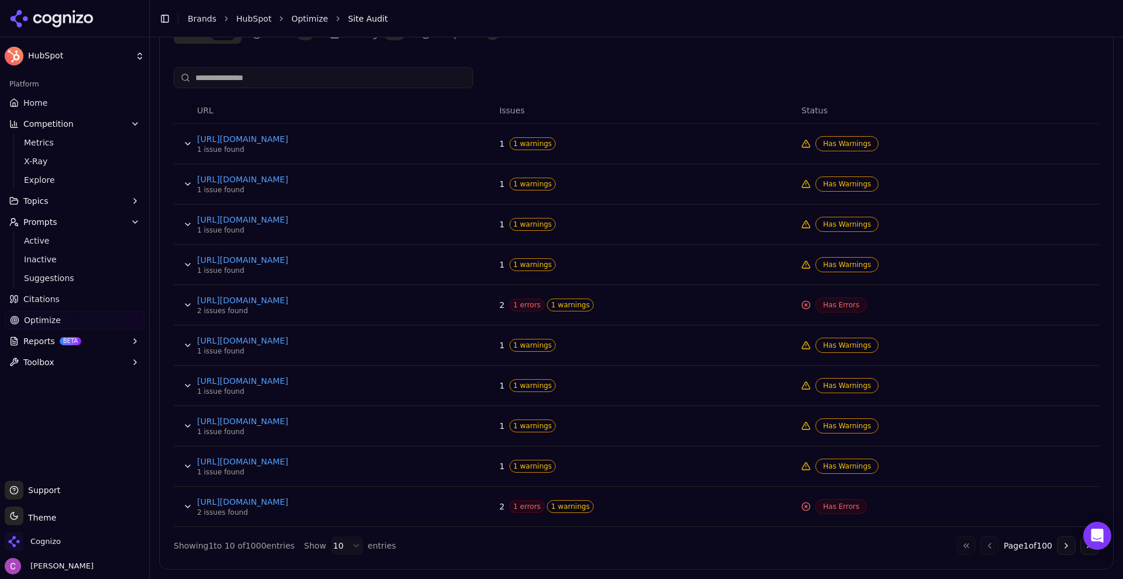
click at [520, 306] on span "1 errors" at bounding box center [527, 305] width 36 height 13
click at [654, 305] on div "2 1 errors 1 warnings" at bounding box center [645, 305] width 293 height 13
click at [522, 305] on span "1 errors" at bounding box center [527, 305] width 36 height 13
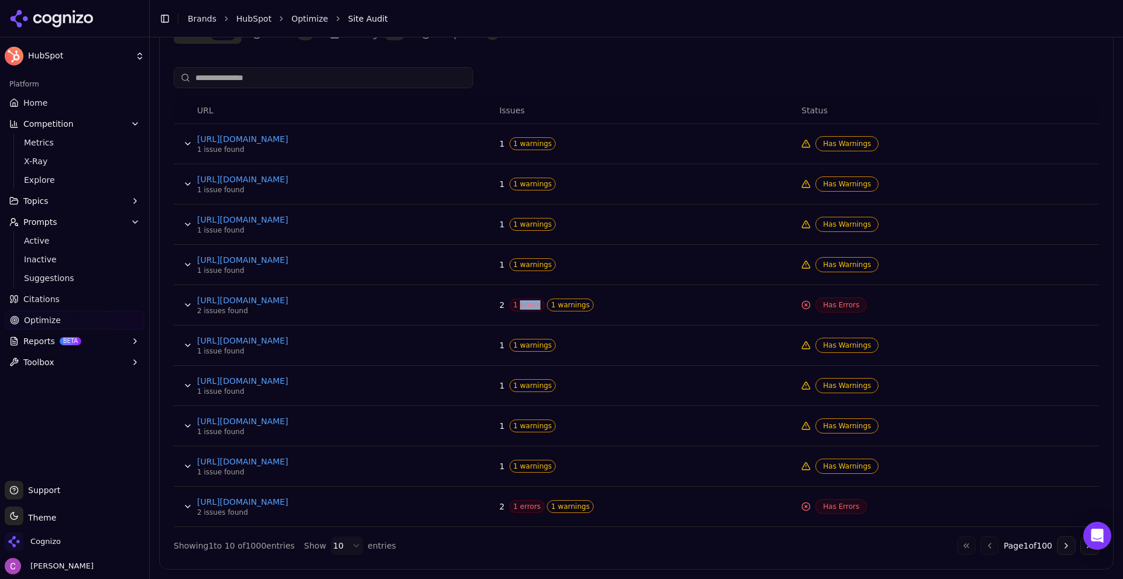
click at [522, 305] on span "1 errors" at bounding box center [527, 305] width 36 height 13
click at [523, 305] on span "1 errors" at bounding box center [527, 305] width 36 height 13
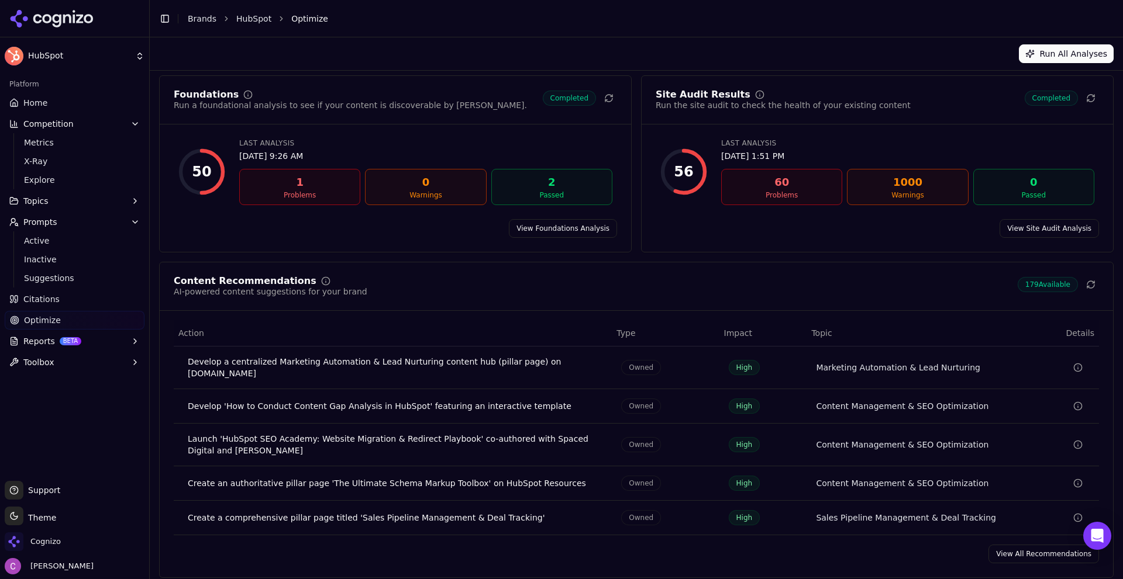
click at [1035, 545] on link "View All Recommendations" at bounding box center [1043, 554] width 111 height 19
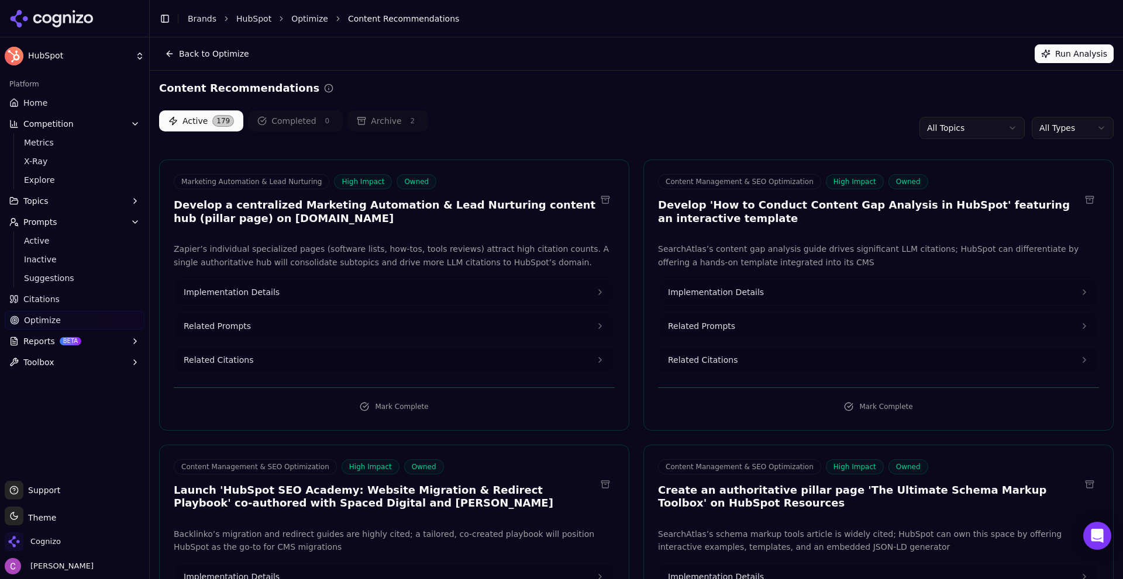
click at [44, 315] on span "Optimize" at bounding box center [42, 321] width 37 height 12
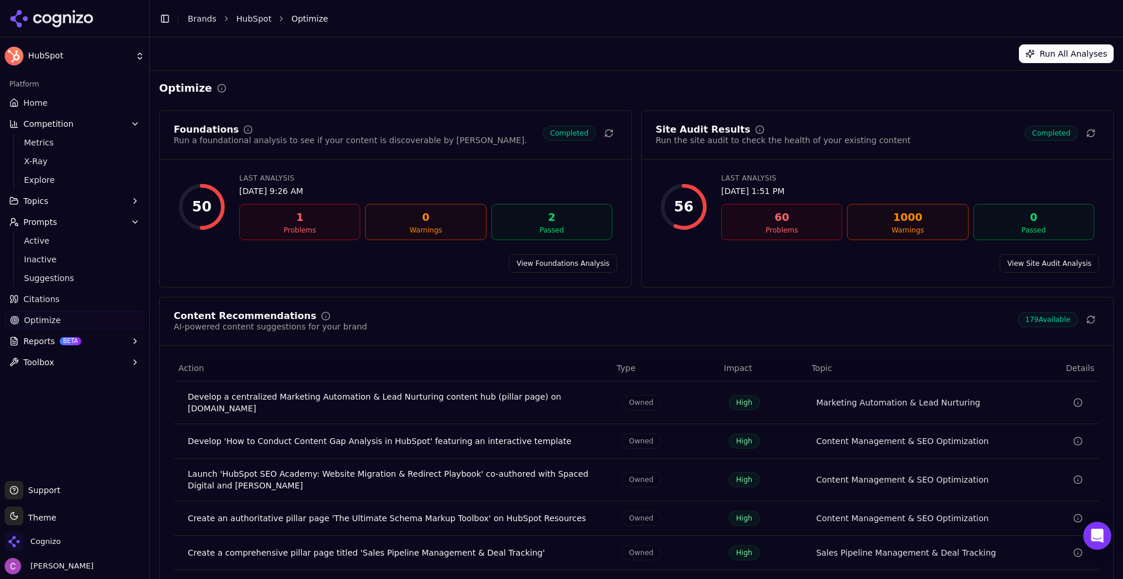
click at [1032, 266] on link "View Site Audit Analysis" at bounding box center [1048, 263] width 99 height 19
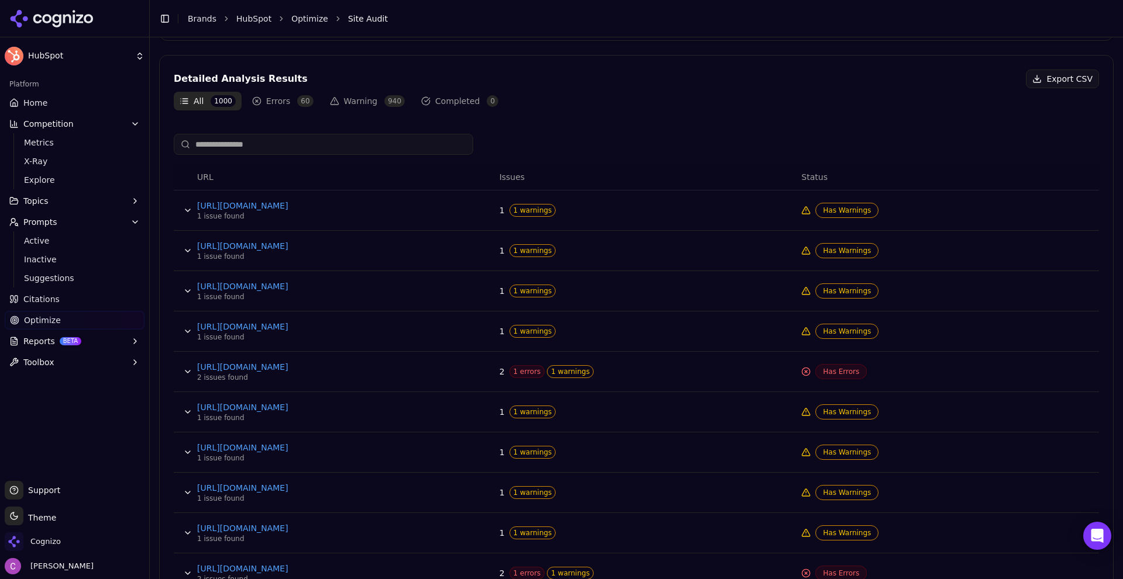
scroll to position [409, 0]
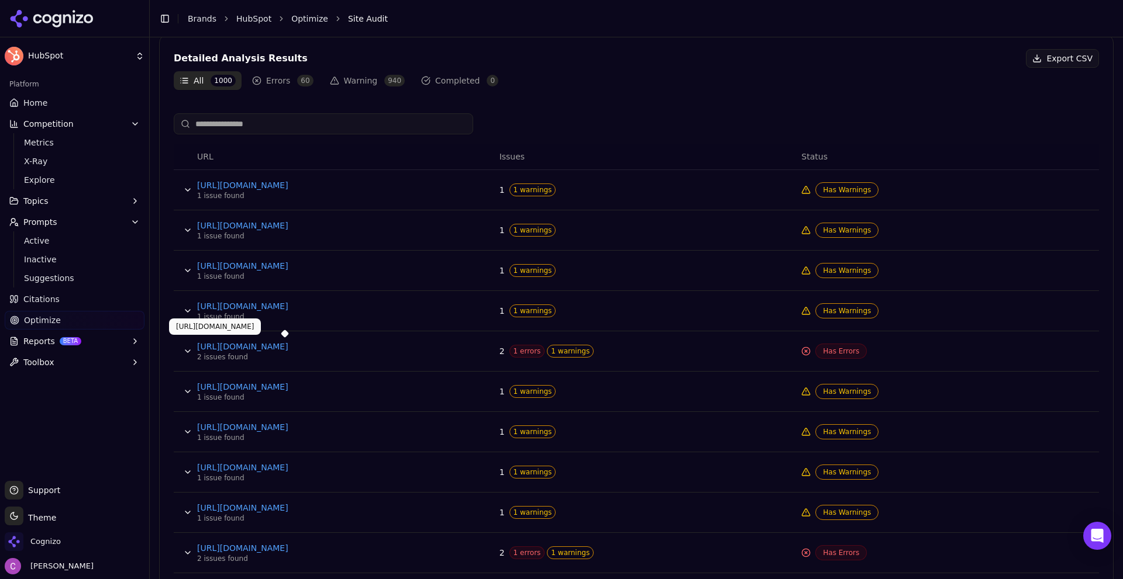
click at [355, 346] on link "https://www.hubspot.com/partner-news/august-2019-tier-promotions" at bounding box center [284, 347] width 175 height 12
click at [220, 361] on div "2 issues found" at bounding box center [284, 357] width 175 height 9
click at [181, 348] on button "Data table" at bounding box center [187, 351] width 19 height 19
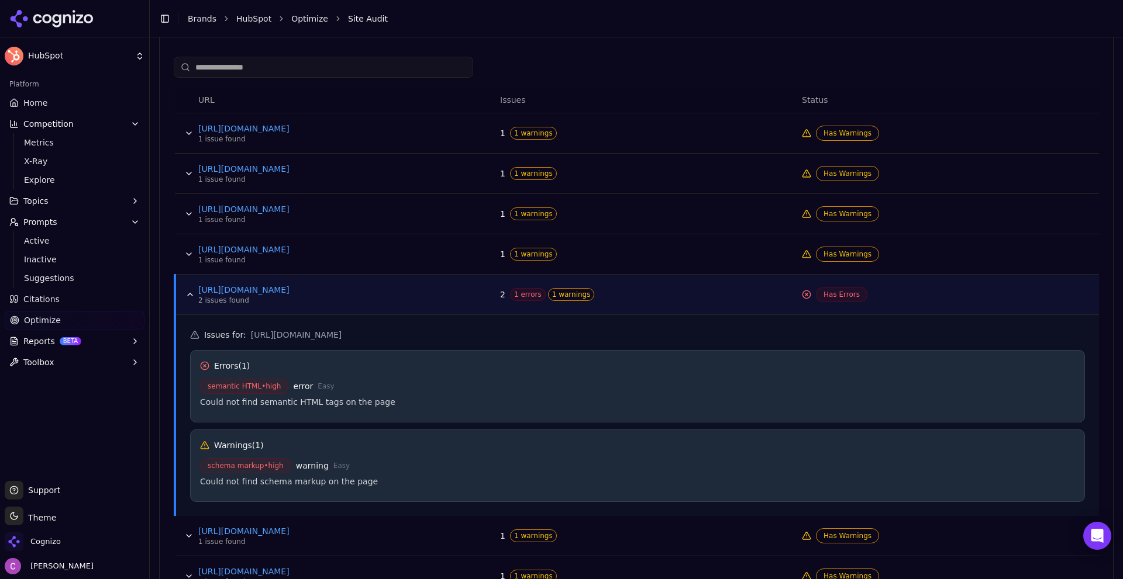
scroll to position [468, 0]
drag, startPoint x: 222, startPoint y: 401, endPoint x: 291, endPoint y: 397, distance: 69.1
click at [291, 397] on div "Could not find semantic HTML tags on the page" at bounding box center [637, 401] width 875 height 12
click at [234, 391] on span "semantic HTML • high" at bounding box center [244, 384] width 88 height 15
drag, startPoint x: 232, startPoint y: 398, endPoint x: 308, endPoint y: 397, distance: 76.0
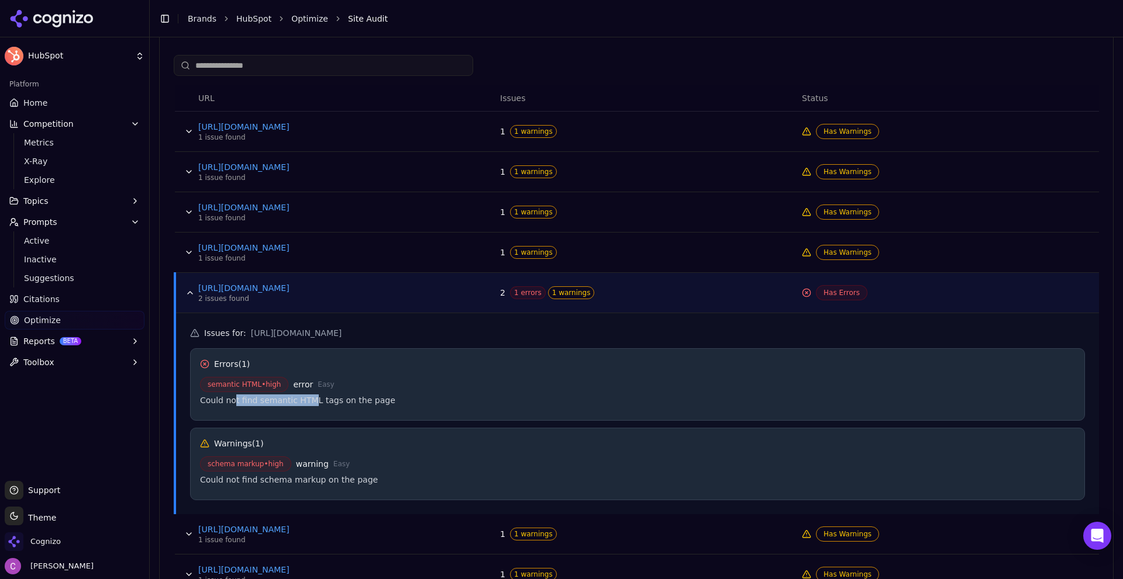
click at [305, 396] on div "Could not find semantic HTML tags on the page" at bounding box center [637, 401] width 875 height 12
click at [321, 398] on div "Could not find semantic HTML tags on the page" at bounding box center [637, 401] width 875 height 12
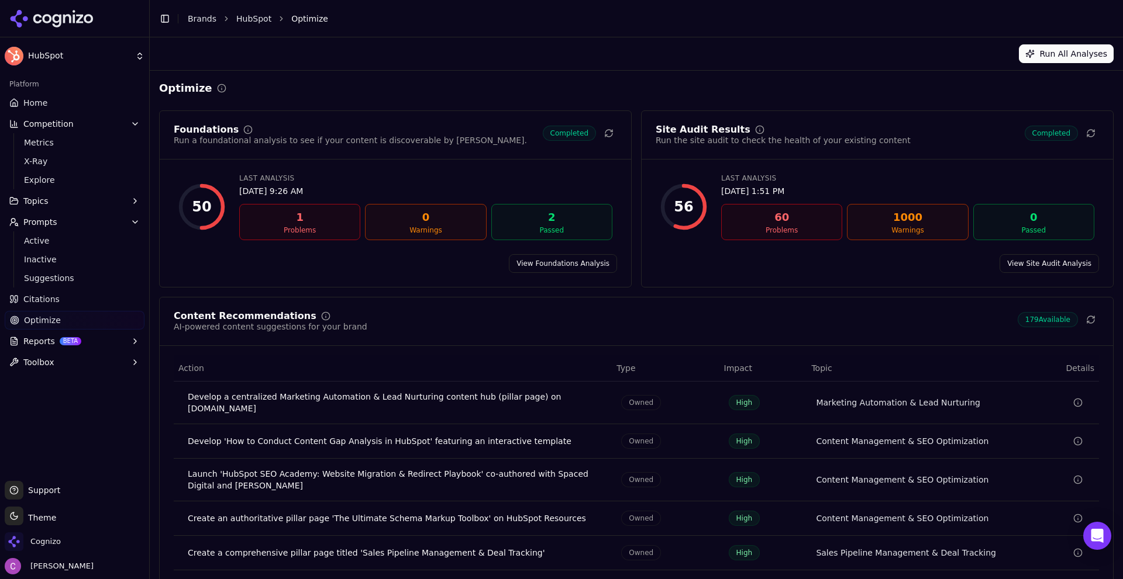
scroll to position [35, 0]
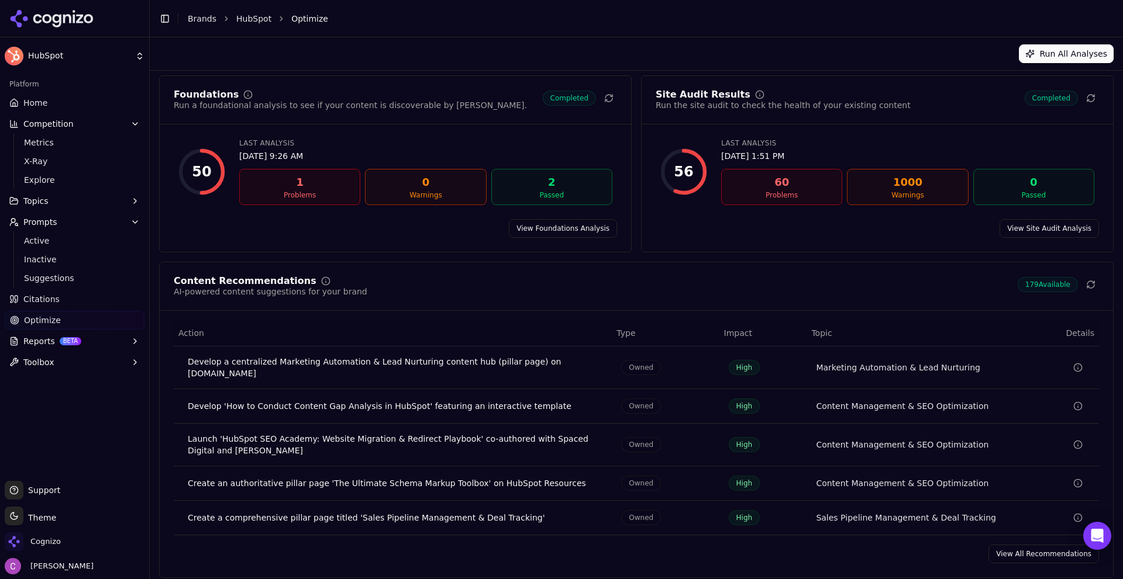
click at [1013, 545] on link "View All Recommendations" at bounding box center [1043, 554] width 111 height 19
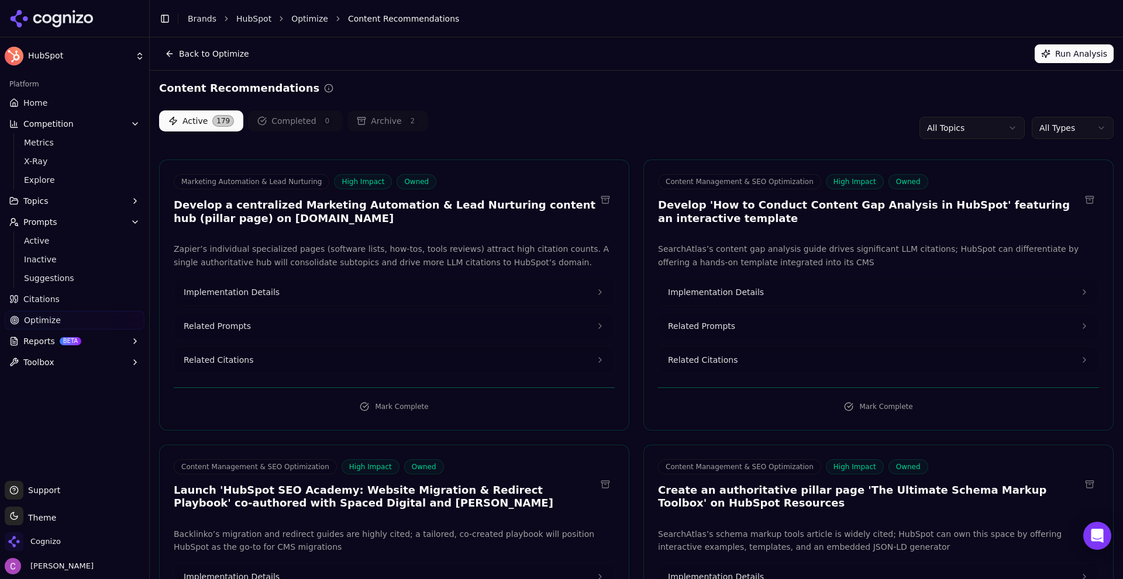
click at [272, 326] on button "Related Prompts" at bounding box center [394, 326] width 440 height 26
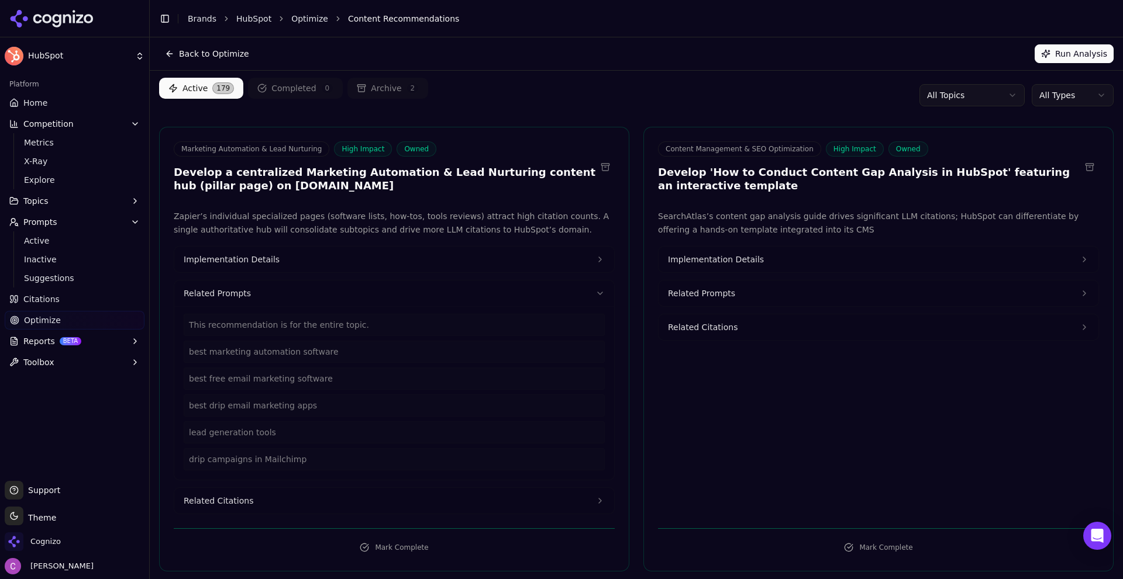
scroll to position [58, 0]
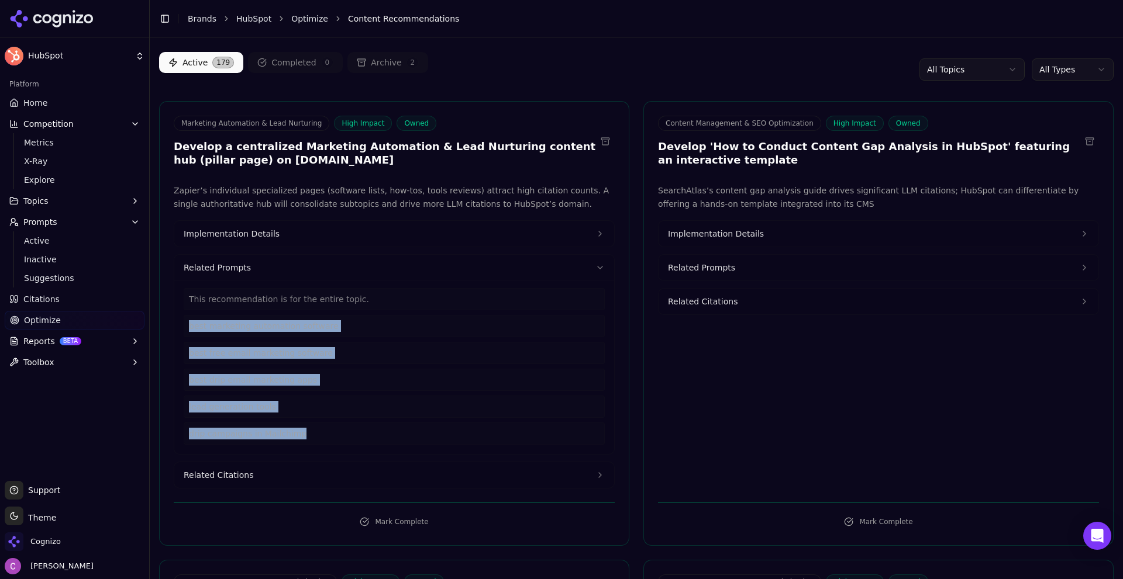
drag, startPoint x: 310, startPoint y: 436, endPoint x: 177, endPoint y: 323, distance: 174.7
click at [177, 323] on div "This recommendation is for the entire topic. best marketing automation software…" at bounding box center [394, 368] width 440 height 174
drag, startPoint x: 265, startPoint y: 485, endPoint x: 291, endPoint y: 477, distance: 27.0
click at [266, 485] on button "Related Citations" at bounding box center [394, 476] width 440 height 26
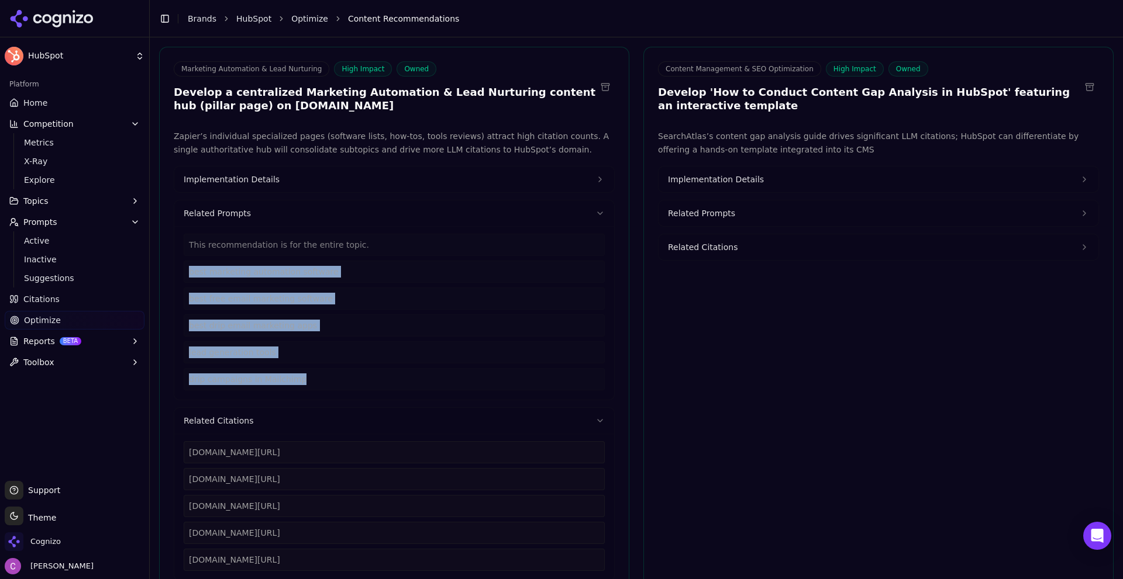
scroll to position [234, 0]
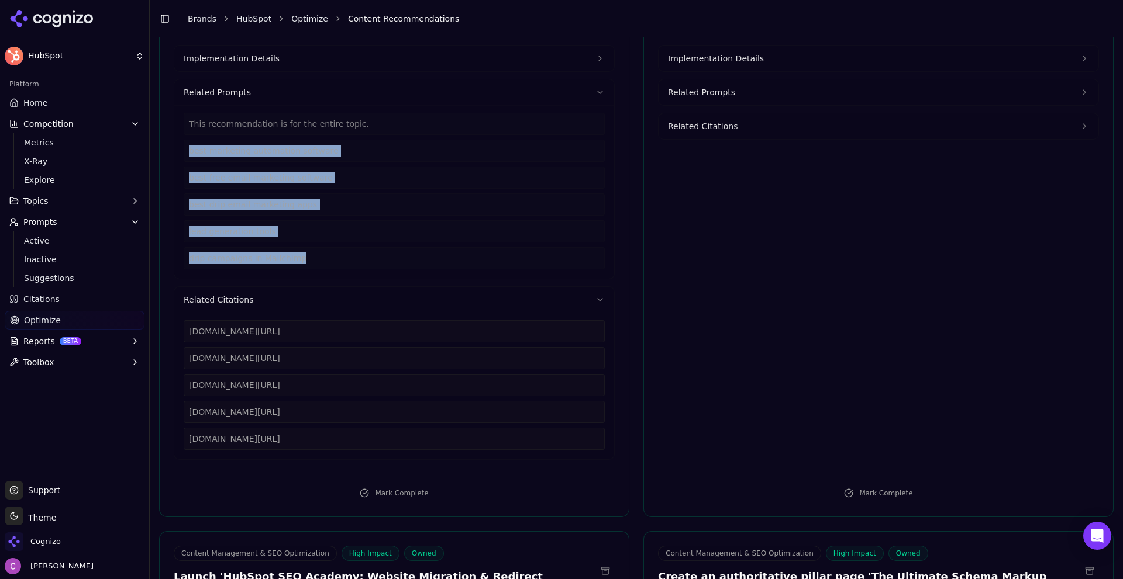
drag, startPoint x: 371, startPoint y: 439, endPoint x: 163, endPoint y: 338, distance: 231.2
click at [163, 338] on div "Zapier’s individual specialized pages (software lists, how-tos, tools reviews) …" at bounding box center [394, 234] width 469 height 451
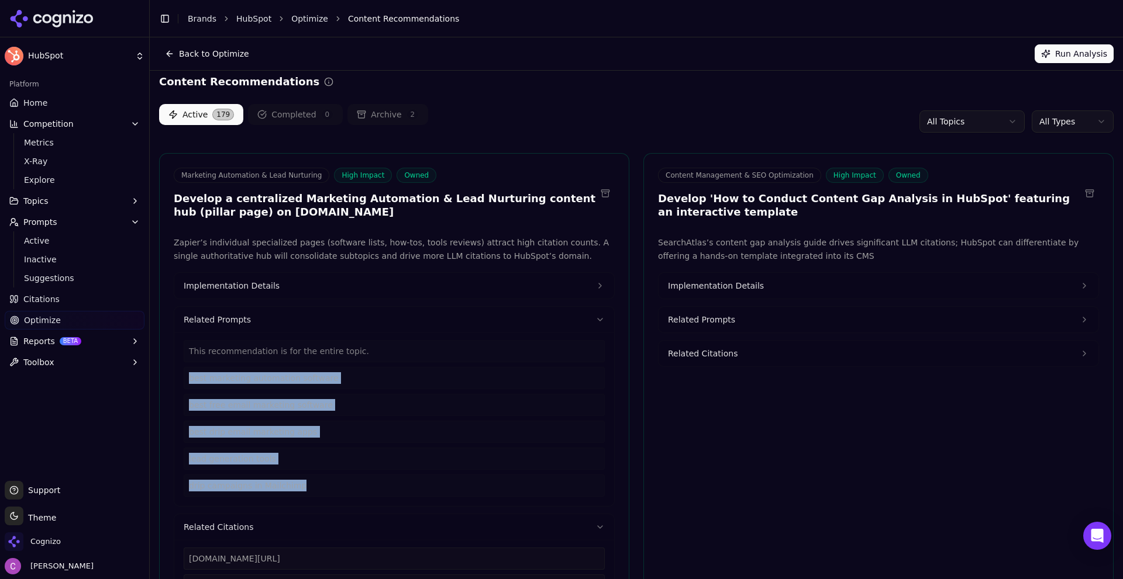
scroll to position [0, 0]
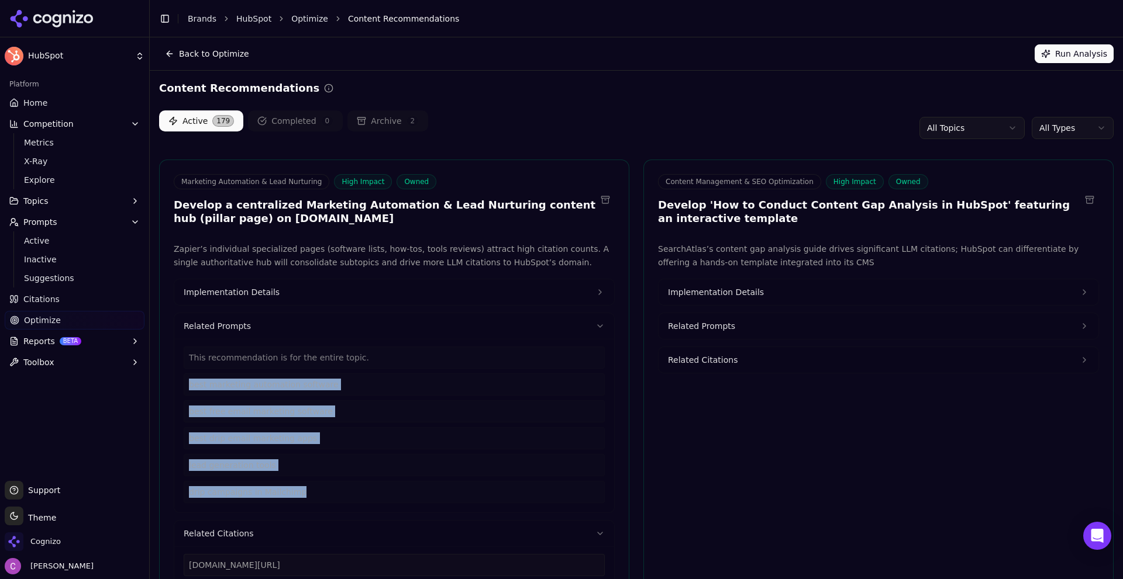
click at [272, 285] on button "Implementation Details" at bounding box center [394, 292] width 440 height 26
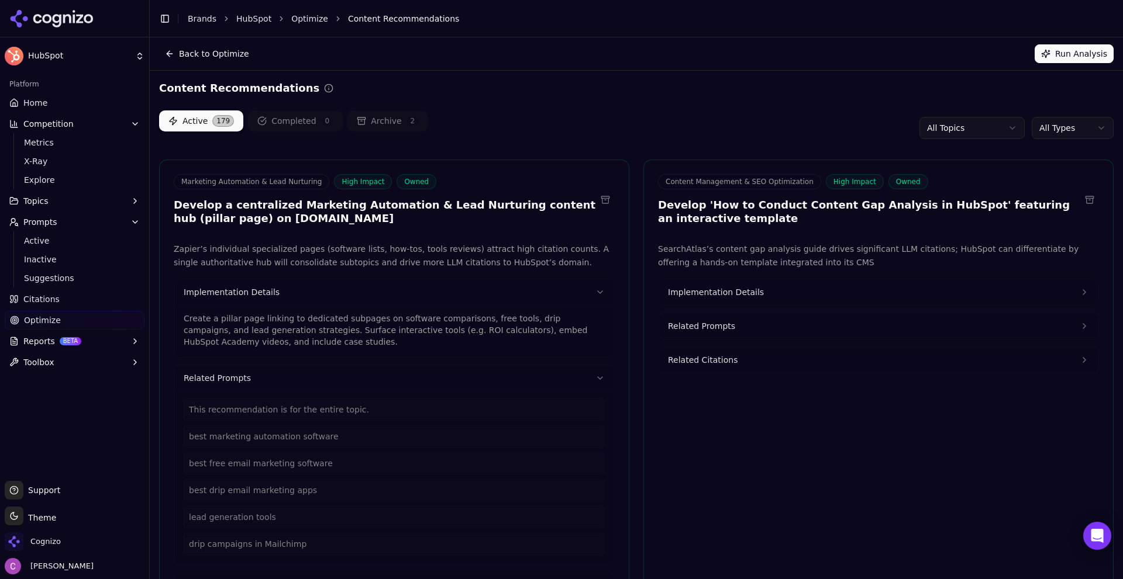
click at [290, 323] on p "Create a pillar page linking to dedicated subpages on software comparisons, fre…" at bounding box center [394, 330] width 421 height 35
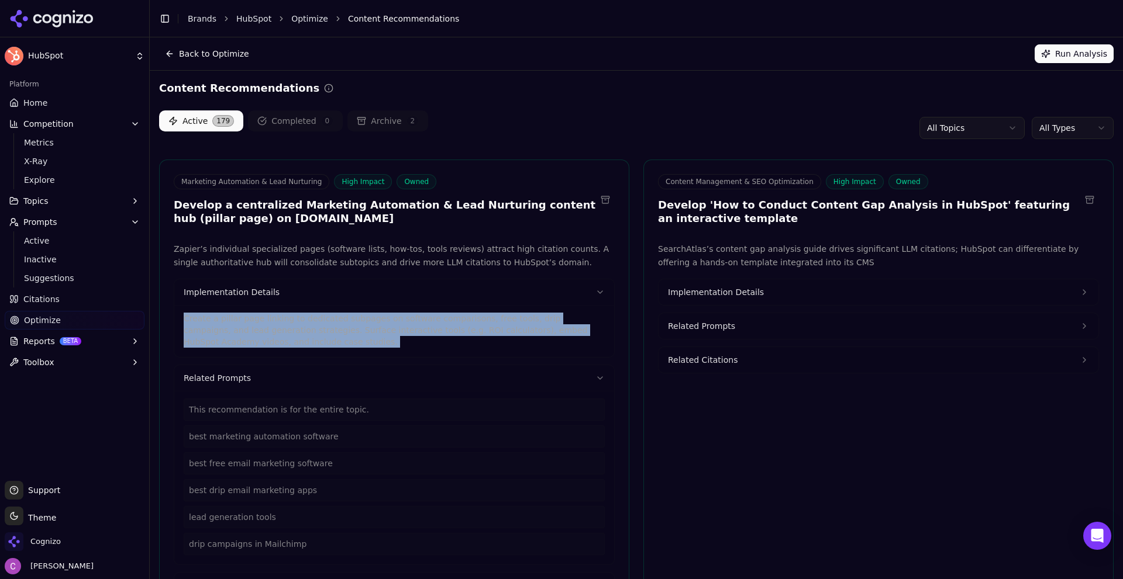
click at [290, 323] on p "Create a pillar page linking to dedicated subpages on software comparisons, fre…" at bounding box center [394, 330] width 421 height 35
click at [805, 297] on button "Implementation Details" at bounding box center [878, 292] width 440 height 26
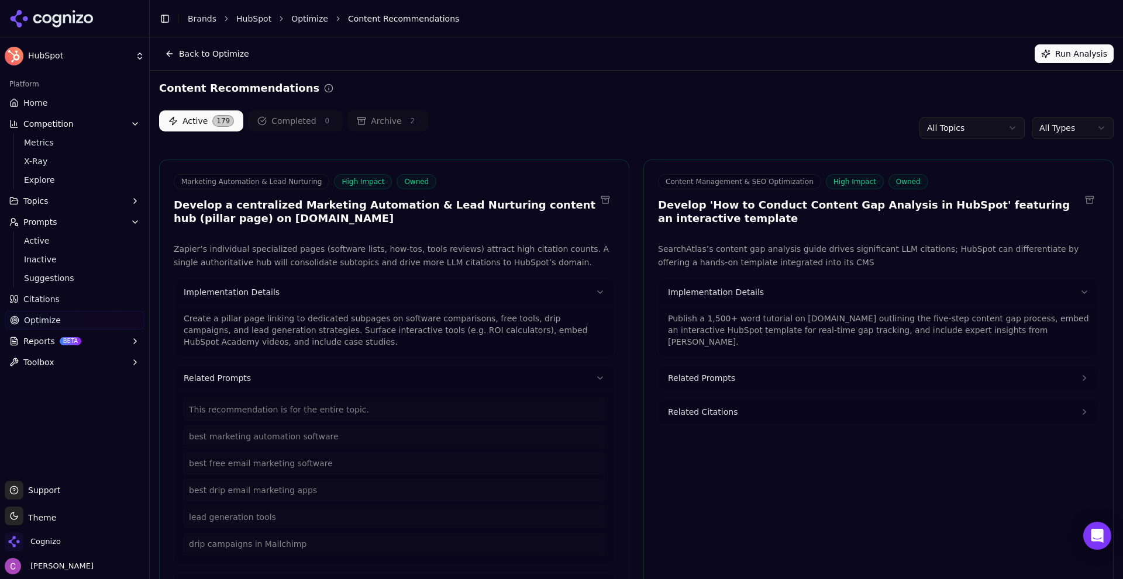
click at [767, 331] on p "Publish a 1,500+ word tutorial on blog.hubspot.com outlining the five-step cont…" at bounding box center [878, 330] width 421 height 35
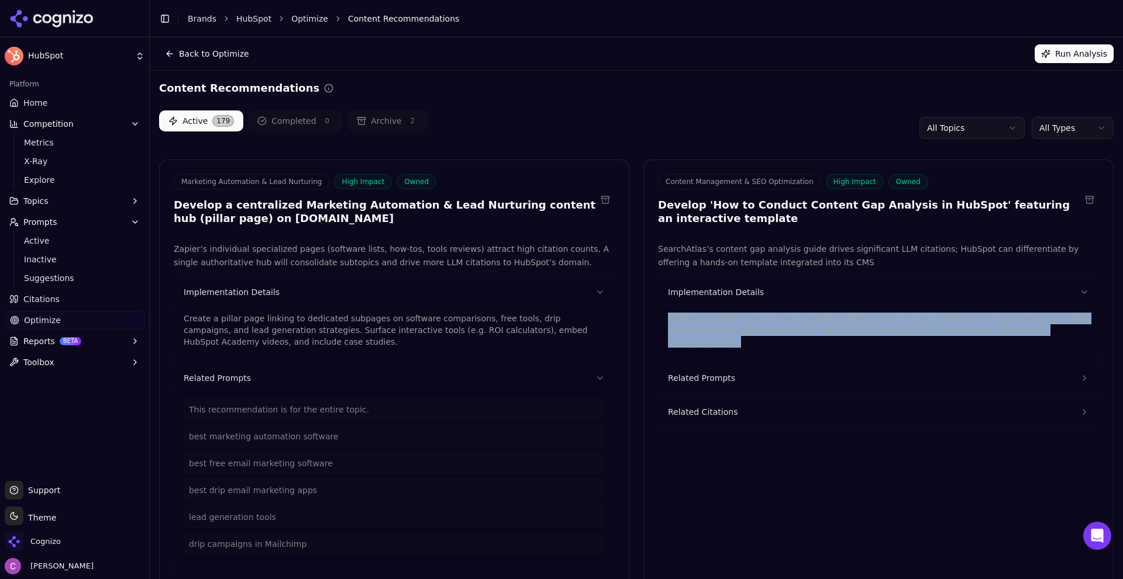
click at [767, 331] on p "Publish a 1,500+ word tutorial on blog.hubspot.com outlining the five-step cont…" at bounding box center [878, 330] width 421 height 35
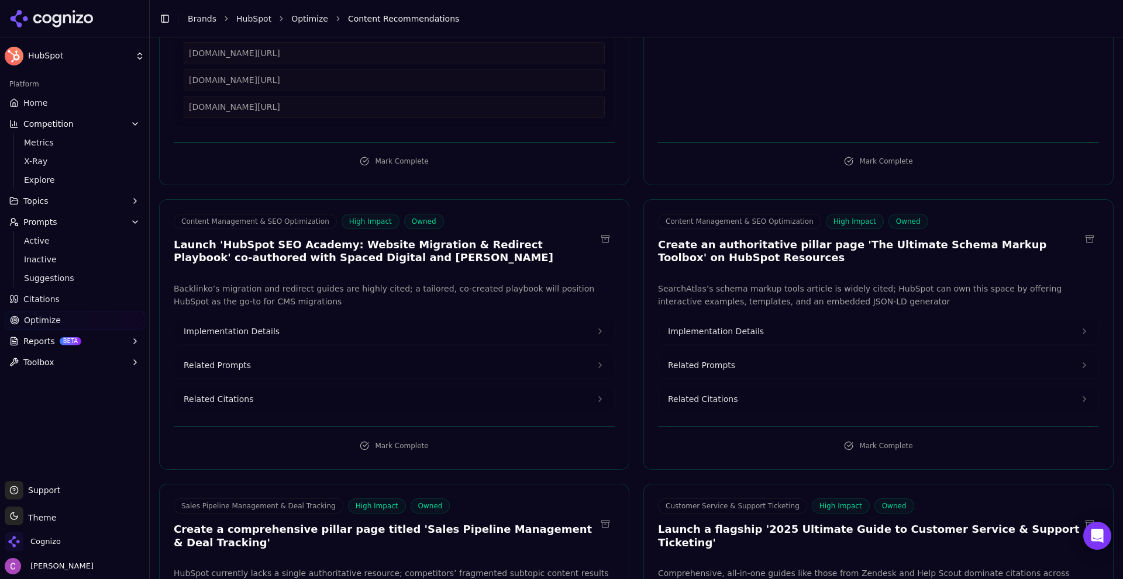
scroll to position [702, 0]
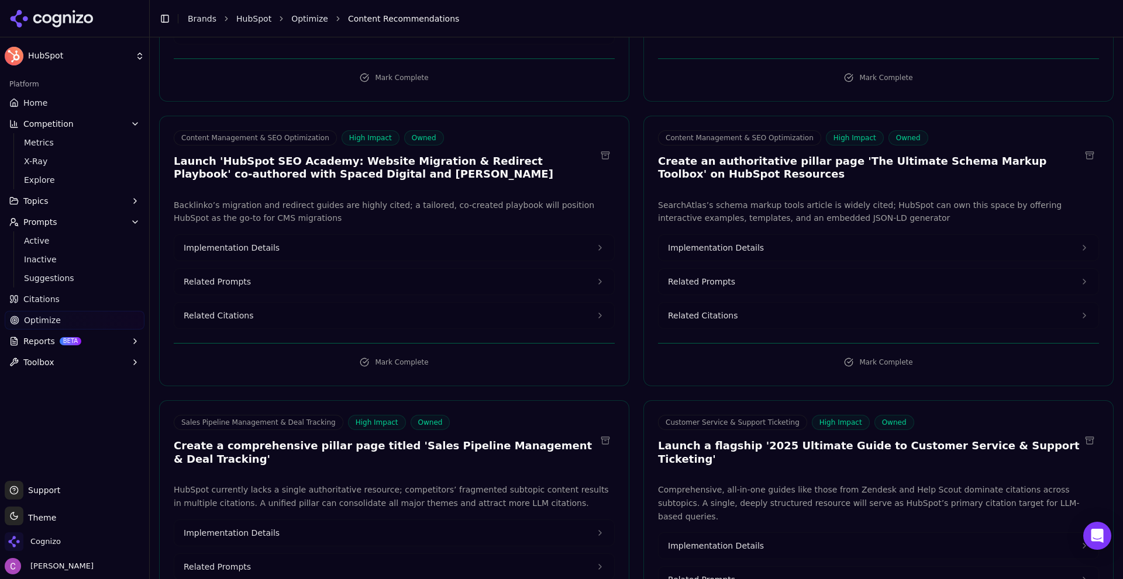
click at [359, 288] on button "Related Prompts" at bounding box center [394, 282] width 440 height 26
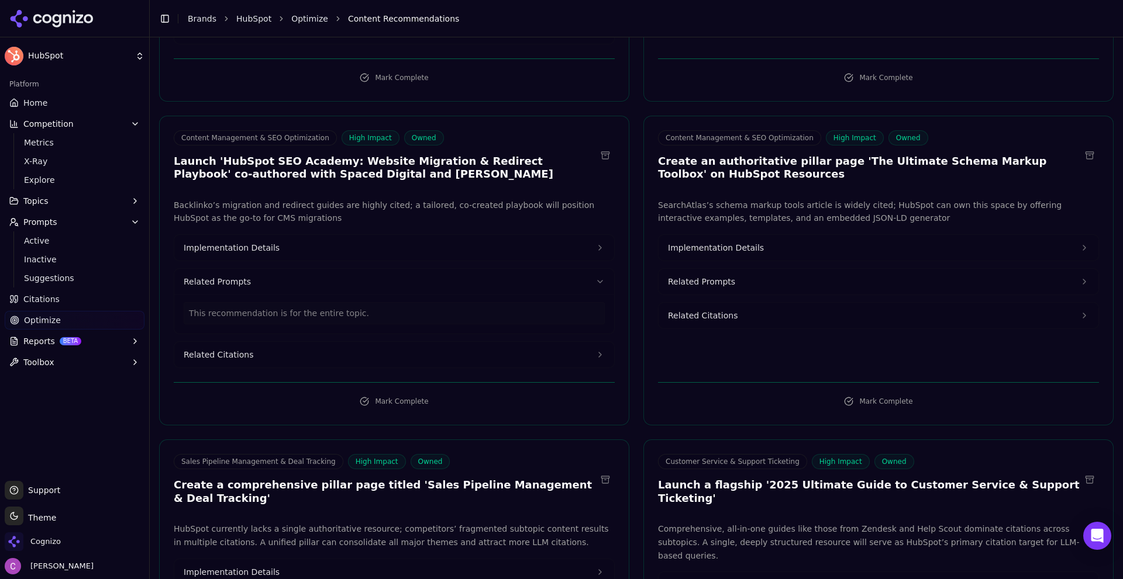
click at [220, 309] on div "This recommendation is for the entire topic." at bounding box center [394, 313] width 421 height 22
click at [222, 309] on div "This recommendation is for the entire topic." at bounding box center [394, 313] width 421 height 22
click at [223, 309] on div "This recommendation is for the entire topic." at bounding box center [394, 313] width 421 height 22
click at [224, 309] on div "This recommendation is for the entire topic." at bounding box center [394, 313] width 421 height 22
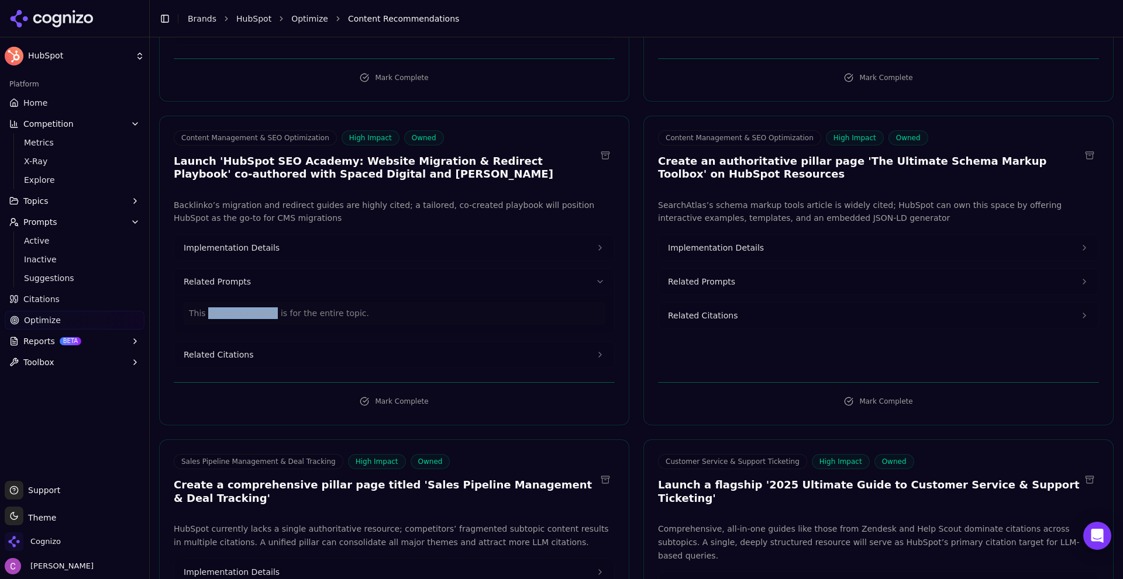
click at [225, 308] on div "This recommendation is for the entire topic." at bounding box center [394, 313] width 421 height 22
click at [226, 308] on div "This recommendation is for the entire topic." at bounding box center [394, 313] width 421 height 22
click at [226, 307] on div "This recommendation is for the entire topic." at bounding box center [394, 313] width 421 height 22
click at [226, 306] on div "This recommendation is for the entire topic." at bounding box center [394, 313] width 421 height 22
click at [226, 139] on span "Content Management & SEO Optimization" at bounding box center [255, 137] width 163 height 15
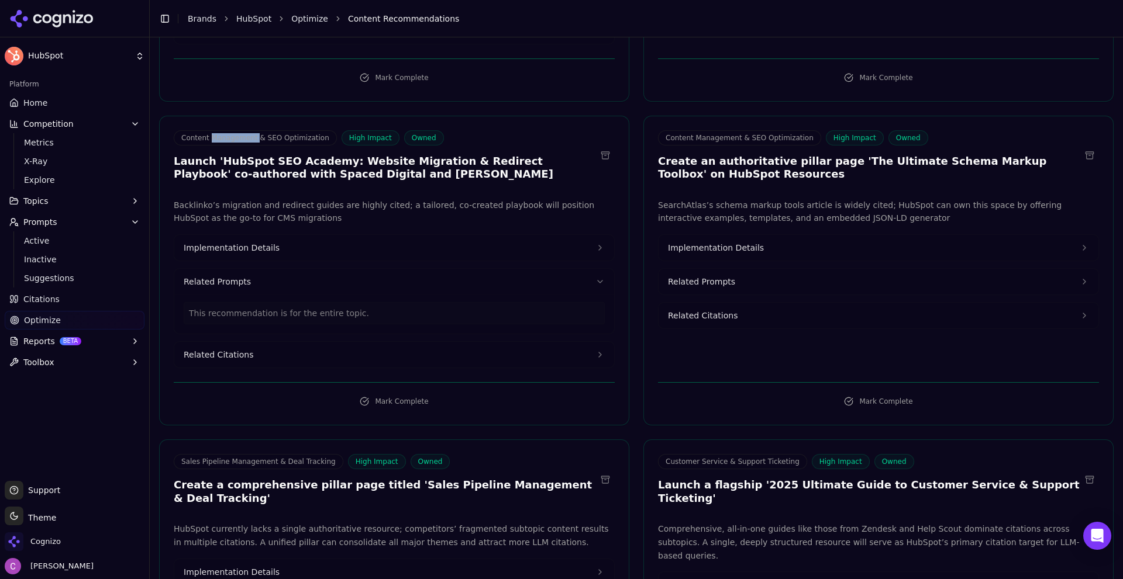
click at [226, 139] on span "Content Management & SEO Optimization" at bounding box center [255, 137] width 163 height 15
click at [279, 241] on button "Implementation Details" at bounding box center [394, 248] width 440 height 26
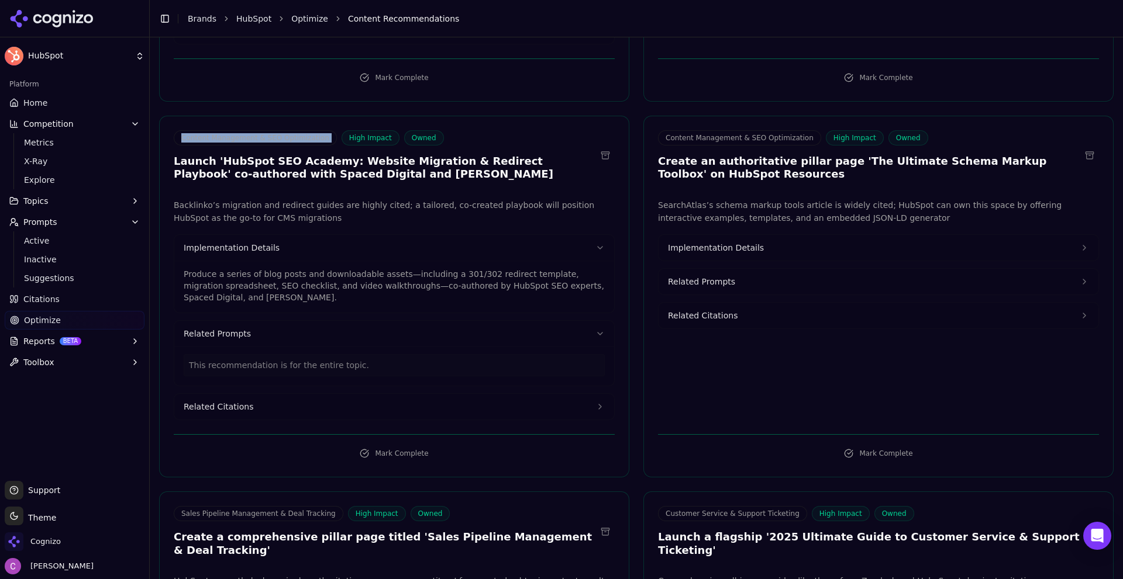
click at [705, 247] on span "Implementation Details" at bounding box center [716, 248] width 96 height 12
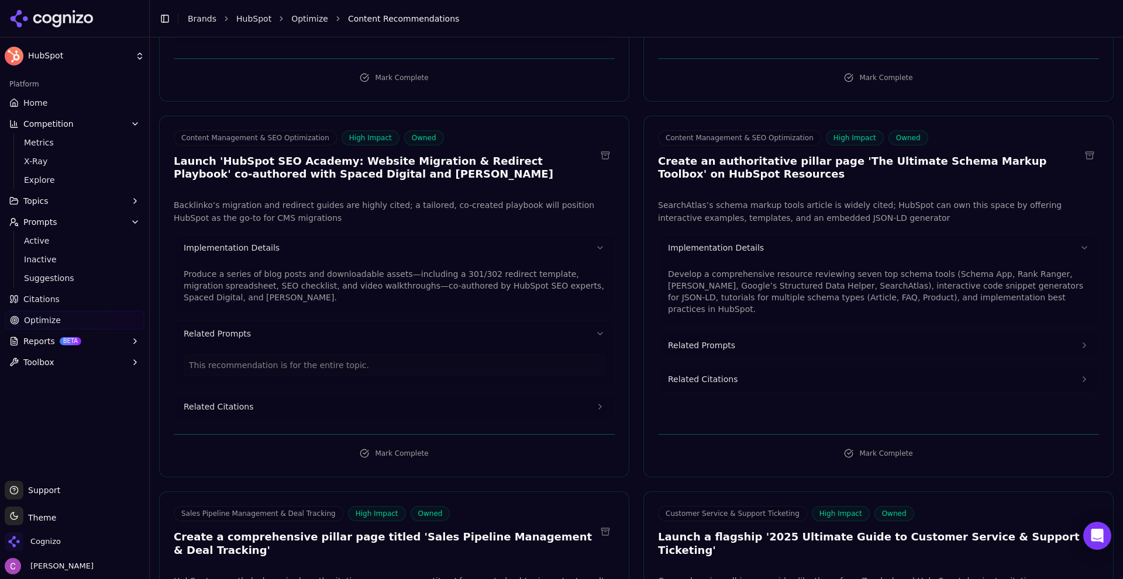
click at [394, 282] on p "Produce a series of blog posts and downloadable assets—including a 301/302 redi…" at bounding box center [394, 285] width 421 height 35
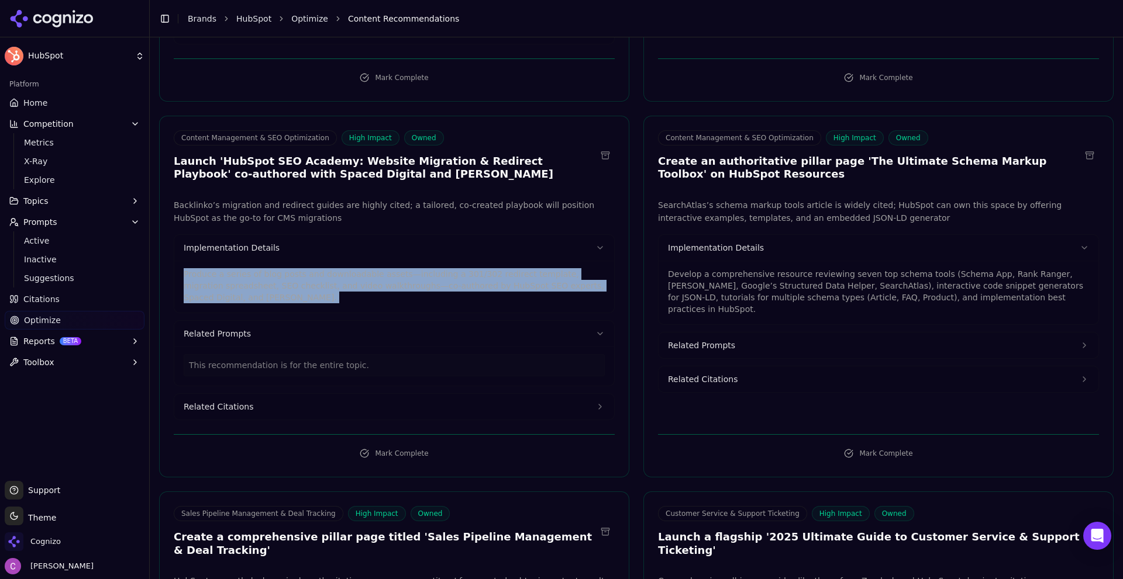
click at [394, 282] on p "Produce a series of blog posts and downloadable assets—including a 301/302 redi…" at bounding box center [394, 285] width 421 height 35
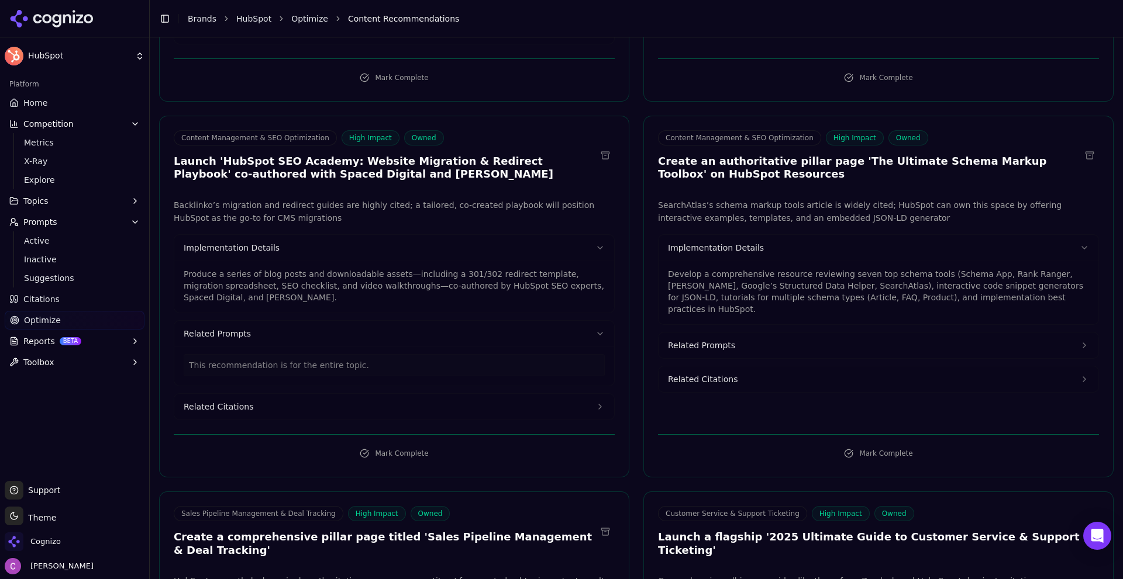
click at [751, 289] on p "Develop a comprehensive resource reviewing seven top schema tools (Schema App, …" at bounding box center [878, 291] width 421 height 47
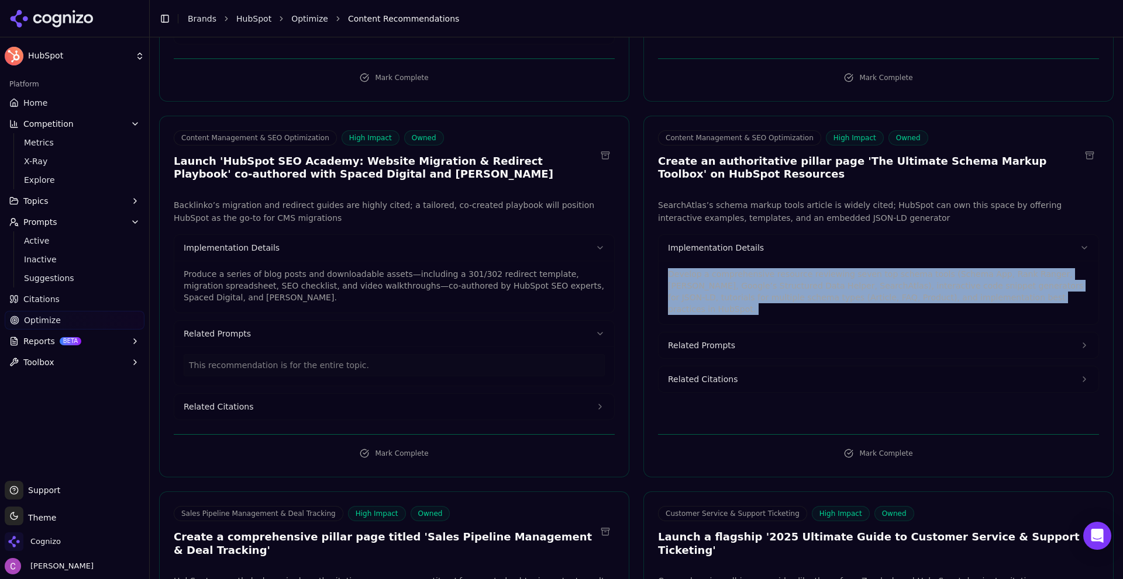
click at [751, 289] on p "Develop a comprehensive resource reviewing seven top schema tools (Schema App, …" at bounding box center [878, 291] width 421 height 47
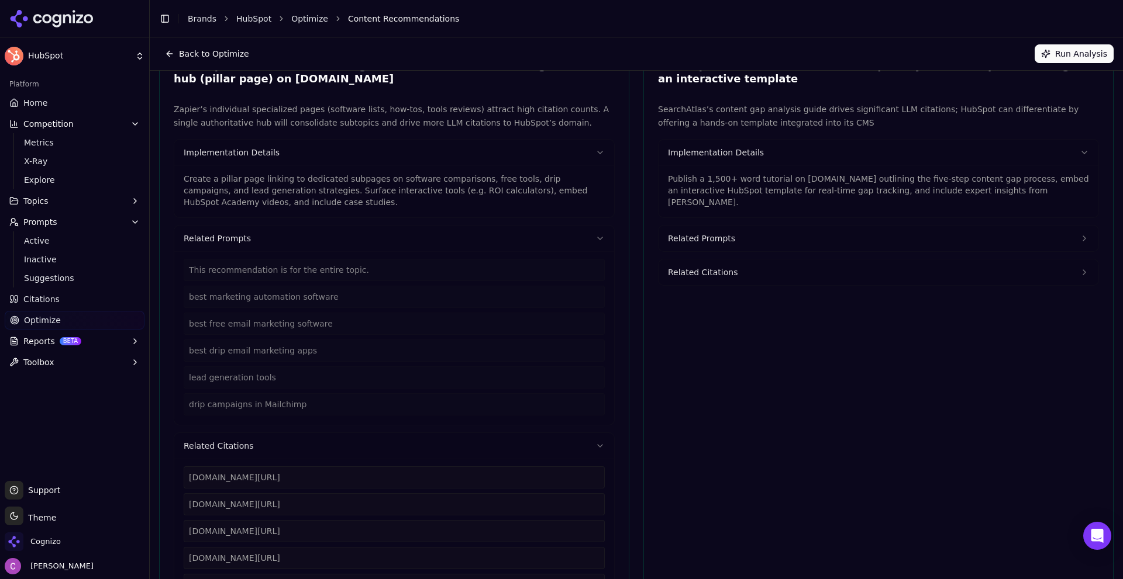
scroll to position [0, 0]
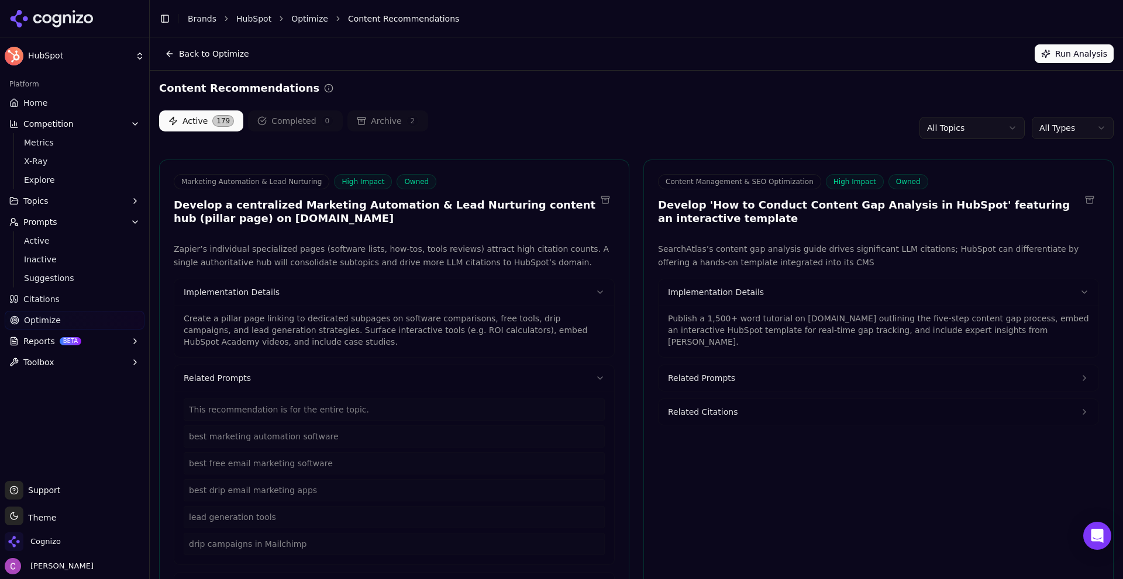
click at [1075, 126] on html "HubSpot Platform Home Competition Metrics X-Ray Explore Topics Prompts Active I…" at bounding box center [561, 289] width 1123 height 579
click at [913, 102] on html "HubSpot Platform Home Competition Metrics X-Ray Explore Topics Prompts Active I…" at bounding box center [561, 289] width 1123 height 579
click at [953, 125] on html "HubSpot Platform Home Competition Metrics X-Ray Explore Topics Prompts Active I…" at bounding box center [561, 289] width 1123 height 579
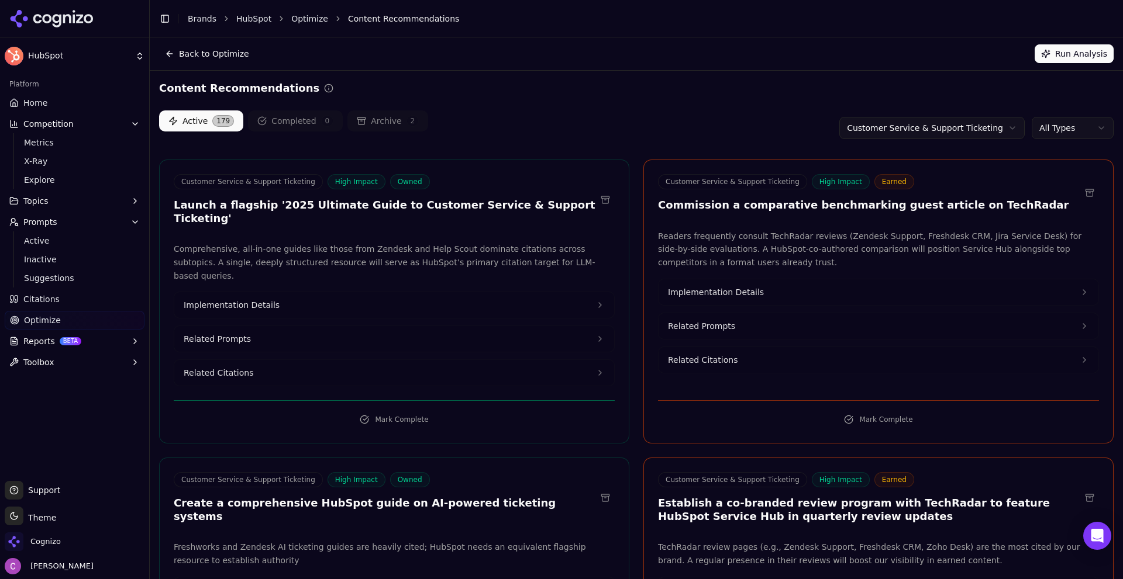
click at [885, 133] on html "HubSpot Platform Home Competition Metrics X-Ray Explore Topics Prompts Active I…" at bounding box center [561, 289] width 1123 height 579
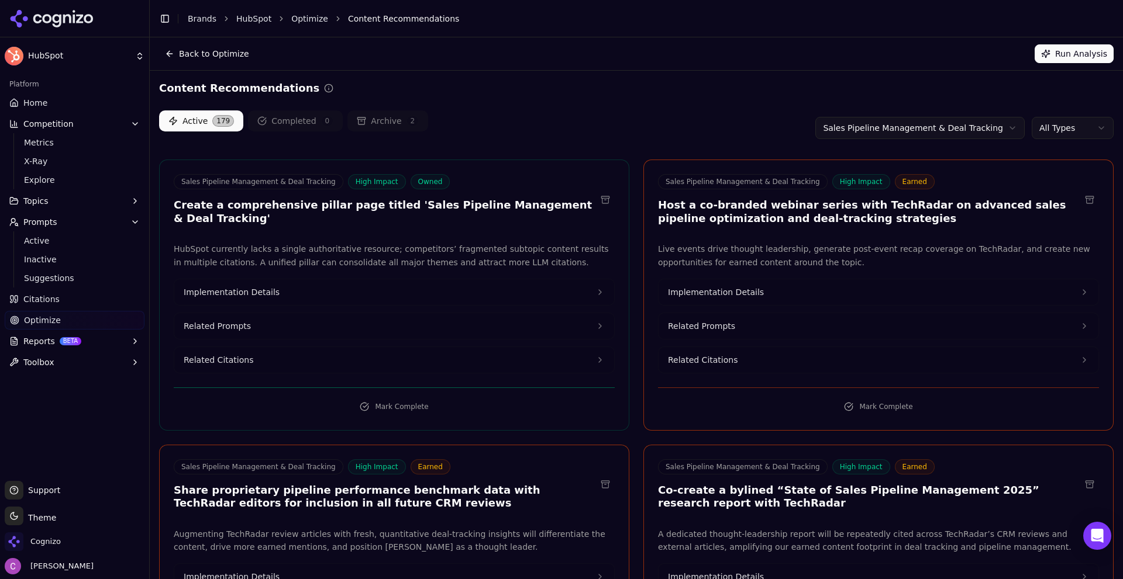
click at [882, 131] on html "HubSpot Platform Home Competition Metrics X-Ray Explore Topics Prompts Active I…" at bounding box center [561, 289] width 1123 height 579
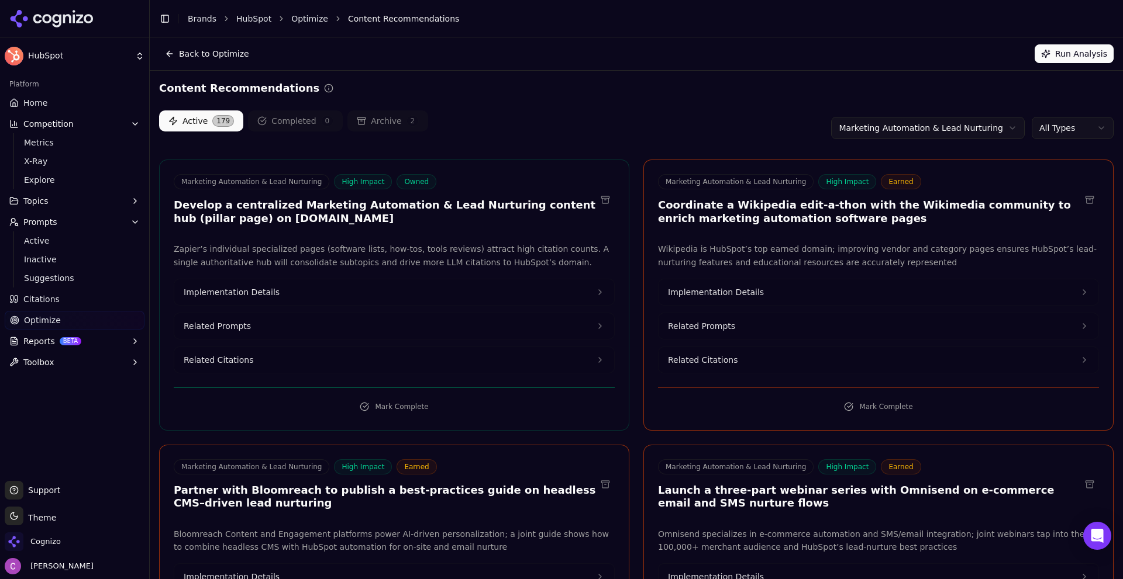
click at [781, 127] on div "Active 179 Completed 0 Archive 2 Marketing Automation & Lead Nurturing All Types" at bounding box center [636, 128] width 954 height 35
click at [929, 130] on html "HubSpot Platform Home Competition Metrics X-Ray Explore Topics Prompts Active I…" at bounding box center [561, 289] width 1123 height 579
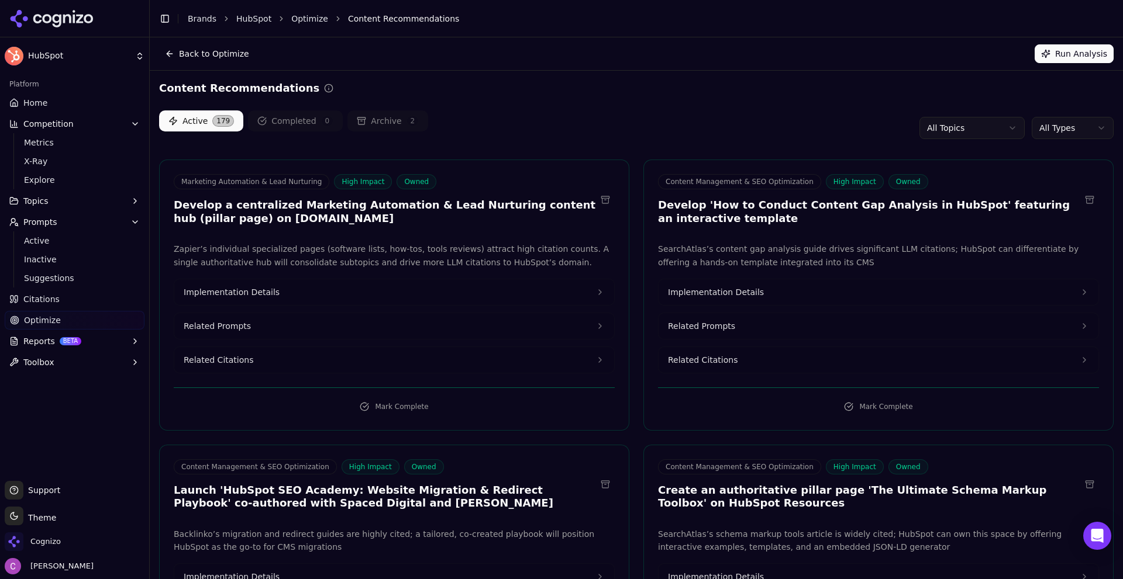
click at [1048, 129] on html "HubSpot Platform Home Competition Metrics X-Ray Explore Topics Prompts Active I…" at bounding box center [561, 289] width 1123 height 579
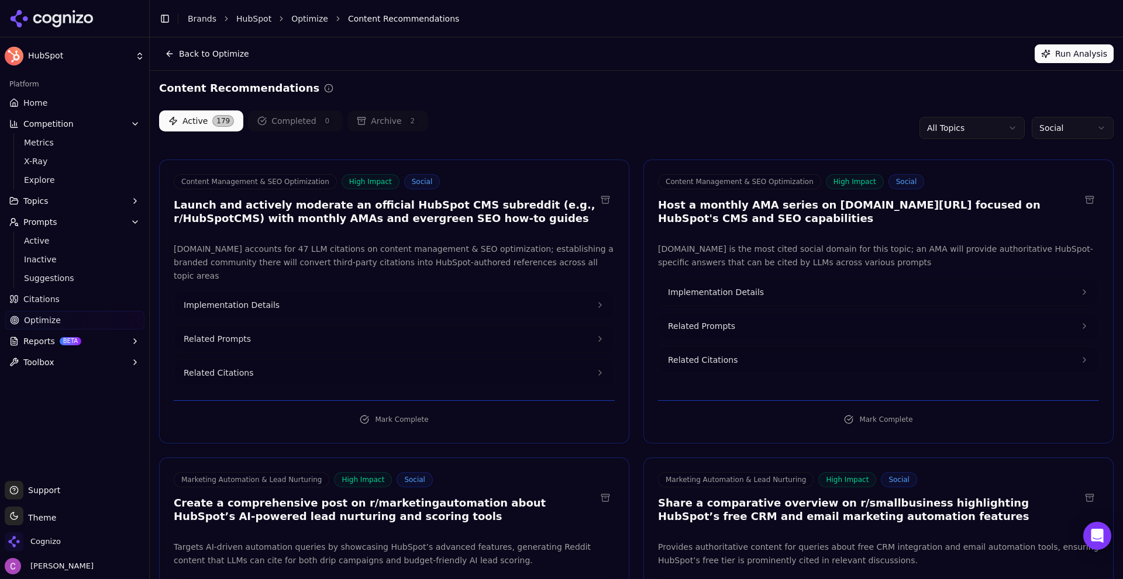
drag, startPoint x: 779, startPoint y: 137, endPoint x: 682, endPoint y: 127, distance: 97.6
click at [779, 137] on div "Active 179 Completed 0 Archive 2 All Topics Social" at bounding box center [636, 128] width 954 height 35
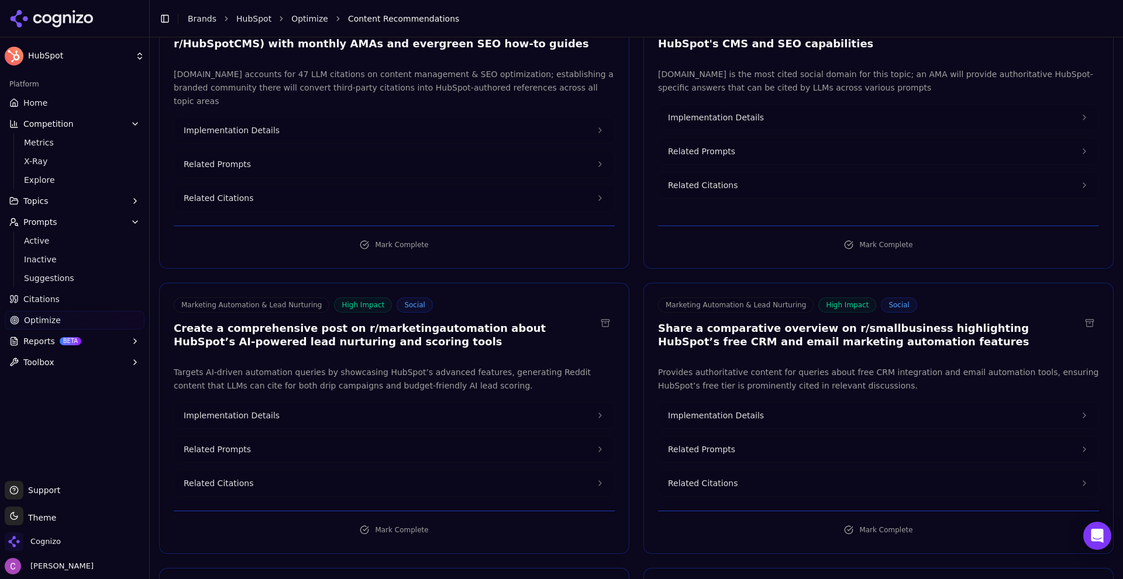
scroll to position [175, 0]
click at [374, 322] on h3 "Create a comprehensive post on r/marketingautomation about HubSpot’s AI-powered…" at bounding box center [385, 335] width 422 height 26
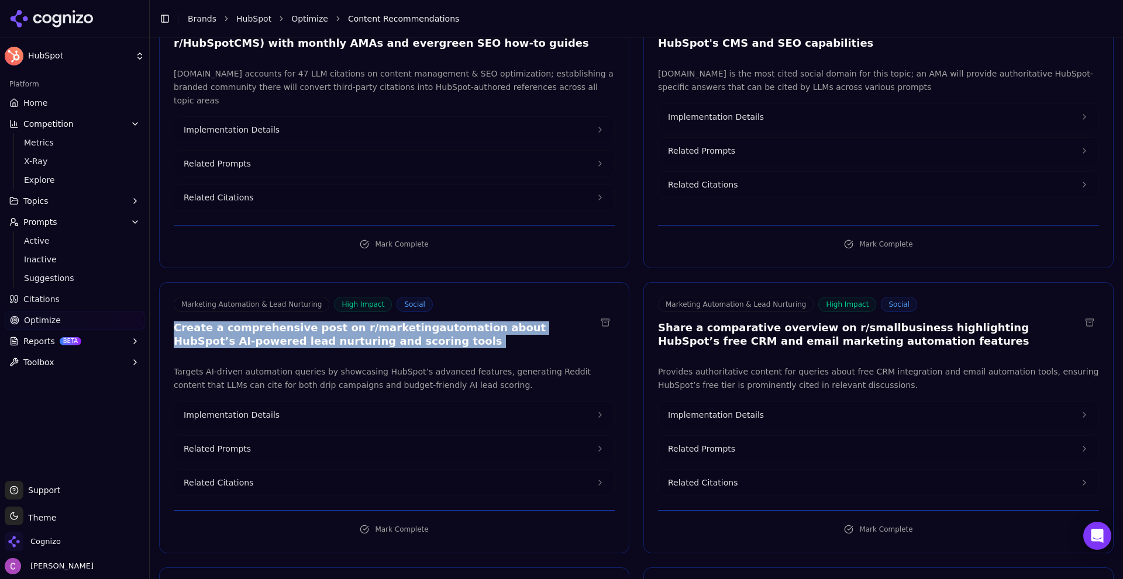
click at [374, 322] on h3 "Create a comprehensive post on r/marketingautomation about HubSpot’s AI-powered…" at bounding box center [385, 335] width 422 height 26
click at [477, 322] on h3 "Create a comprehensive post on r/marketingautomation about HubSpot’s AI-powered…" at bounding box center [385, 335] width 422 height 26
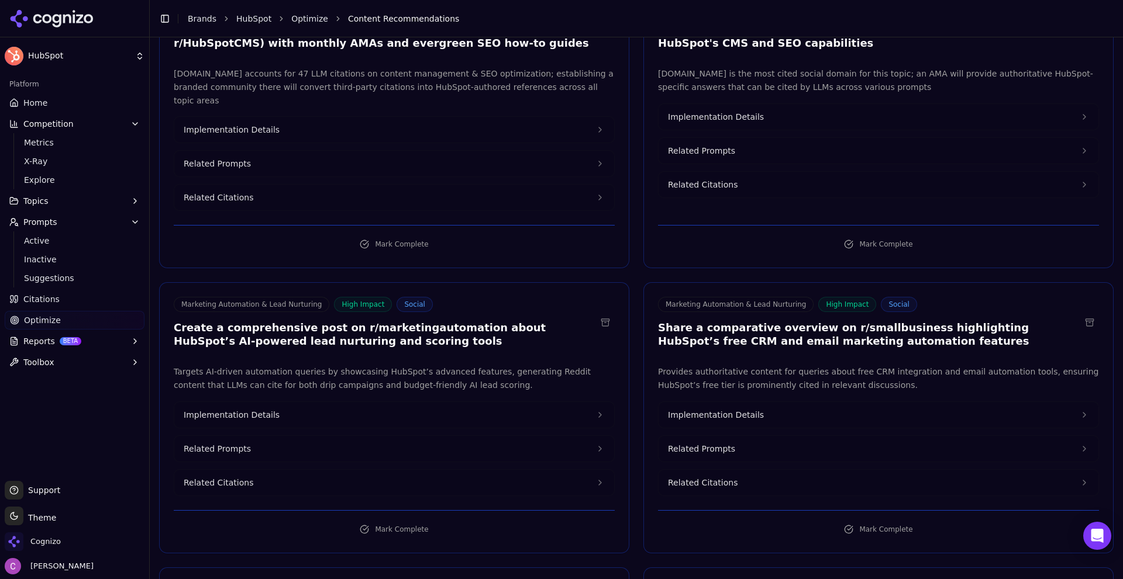
click at [399, 306] on div "Marketing Automation & Lead Nurturing High Impact Social Create a comprehensive…" at bounding box center [385, 322] width 422 height 51
click at [398, 322] on h3 "Create a comprehensive post on r/marketingautomation about HubSpot’s AI-powered…" at bounding box center [385, 335] width 422 height 26
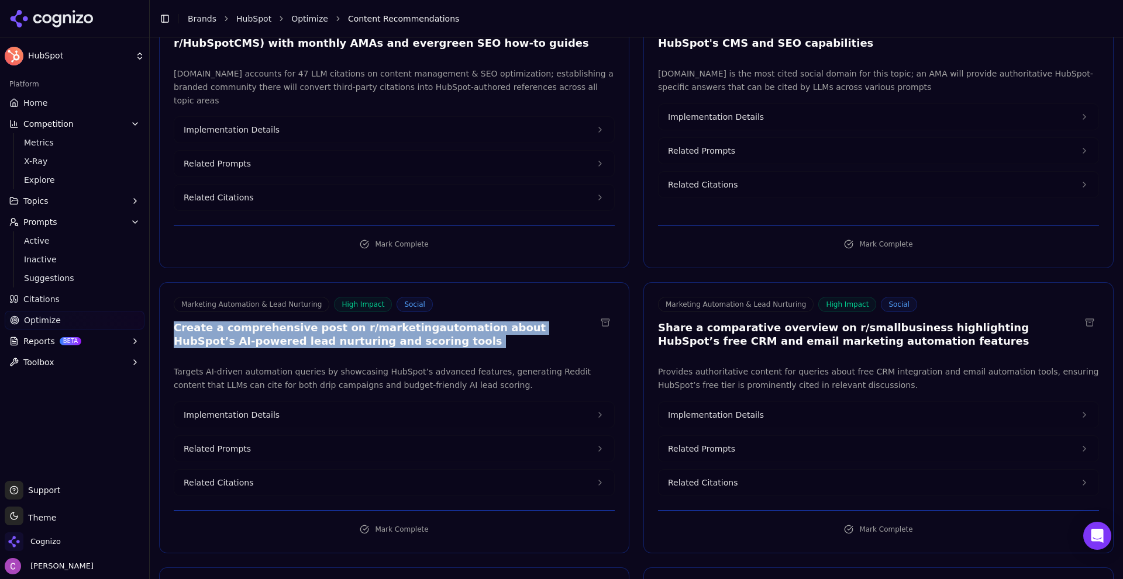
click at [398, 322] on h3 "Create a comprehensive post on r/marketingautomation about HubSpot’s AI-powered…" at bounding box center [385, 335] width 422 height 26
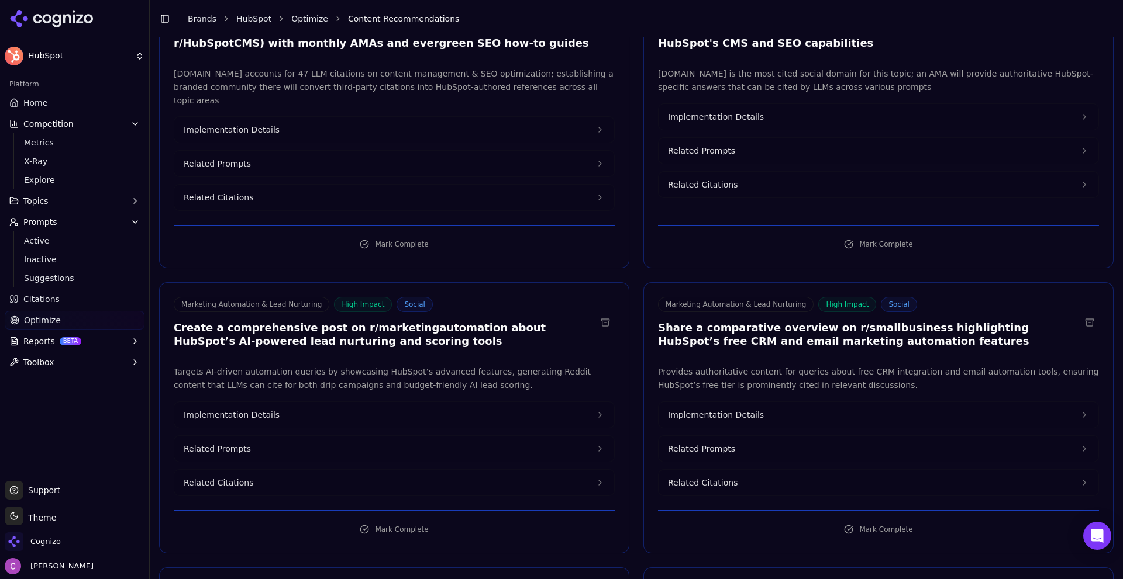
click at [841, 322] on h3 "Share a comparative overview on r/smallbusiness highlighting HubSpot’s free CRM…" at bounding box center [869, 335] width 422 height 26
click at [843, 322] on h3 "Share a comparative overview on r/smallbusiness highlighting HubSpot’s free CRM…" at bounding box center [869, 335] width 422 height 26
click at [727, 438] on button "Related Prompts" at bounding box center [878, 449] width 440 height 26
click at [292, 436] on button "Related Prompts" at bounding box center [394, 449] width 440 height 26
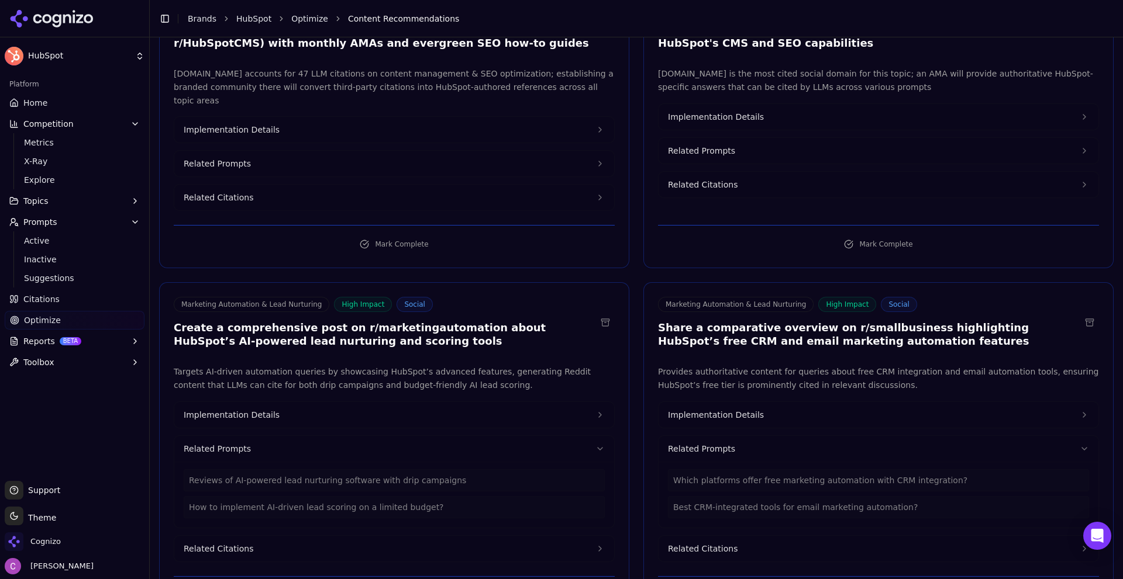
click at [437, 402] on button "Implementation Details" at bounding box center [394, 415] width 440 height 26
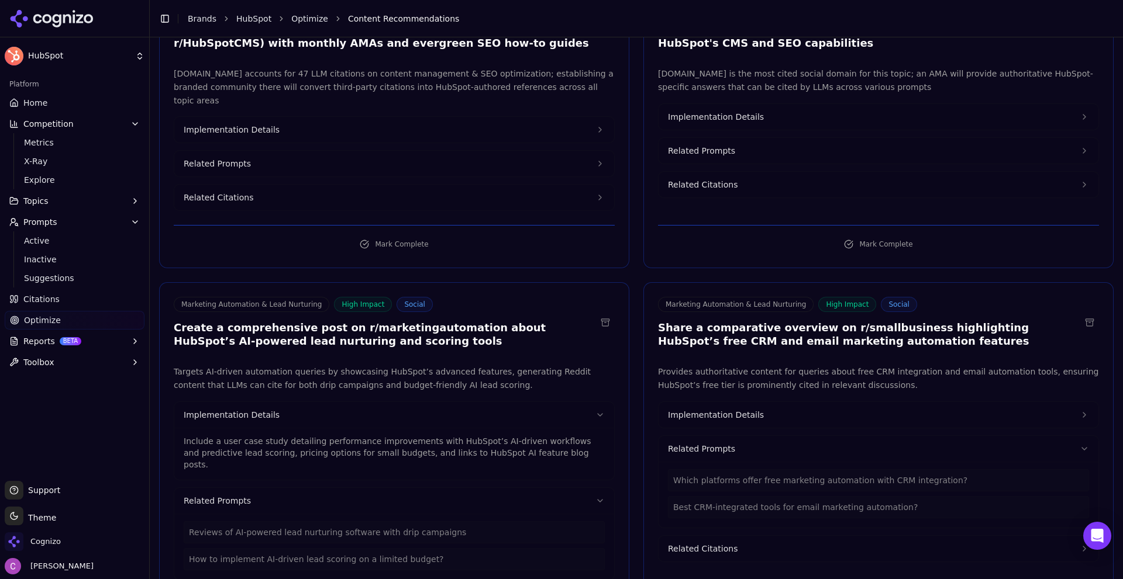
click at [698, 402] on button "Implementation Details" at bounding box center [878, 415] width 440 height 26
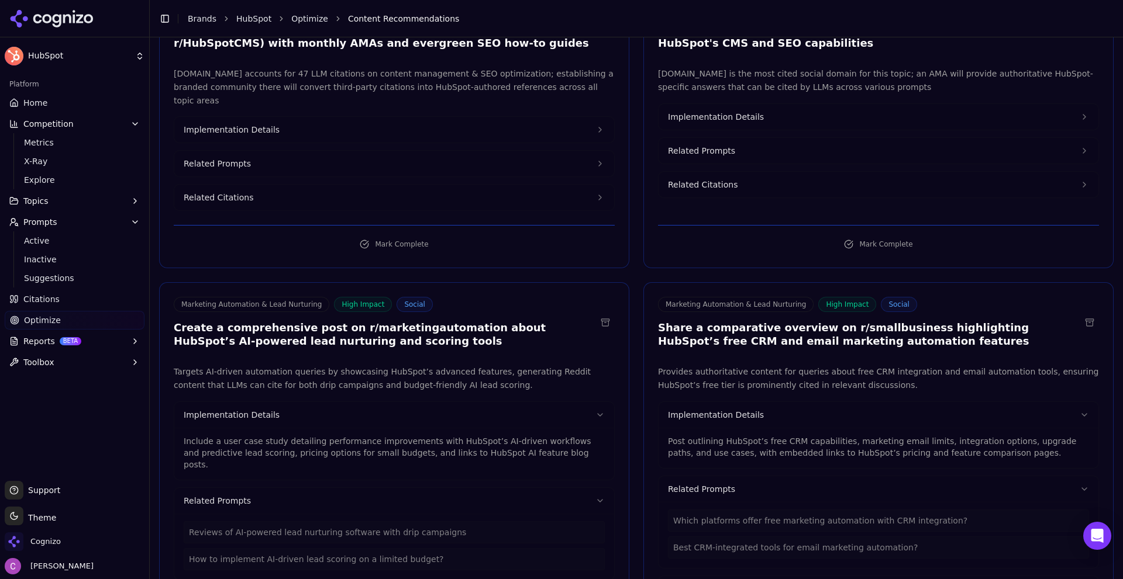
scroll to position [234, 0]
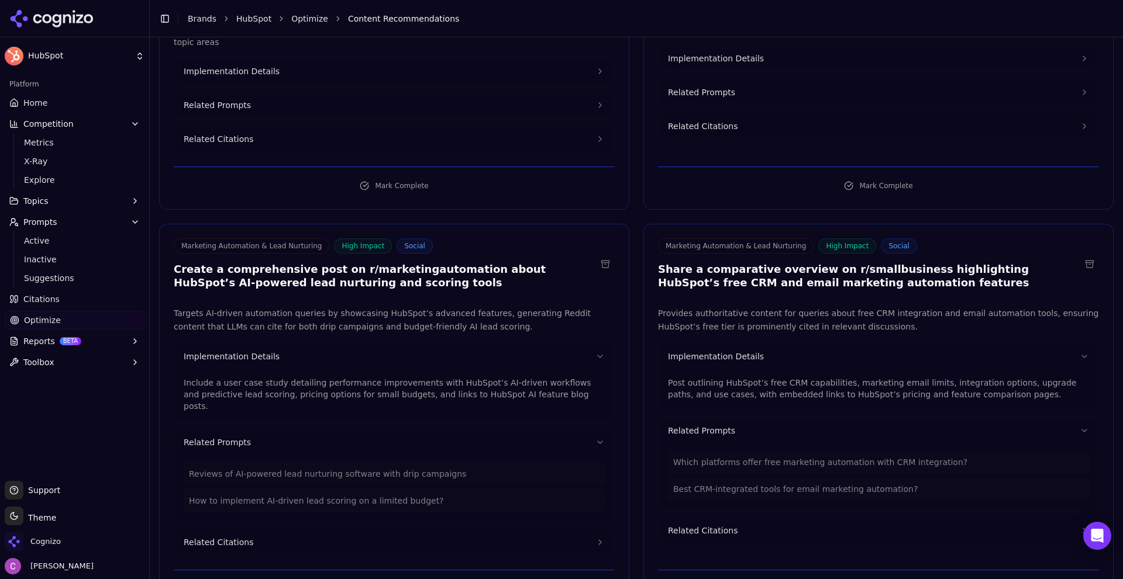
click at [389, 377] on p "Include a user case study detailing performance improvements with HubSpot’s AI-…" at bounding box center [394, 394] width 421 height 35
click at [388, 377] on p "Include a user case study detailing performance improvements with HubSpot’s AI-…" at bounding box center [394, 394] width 421 height 35
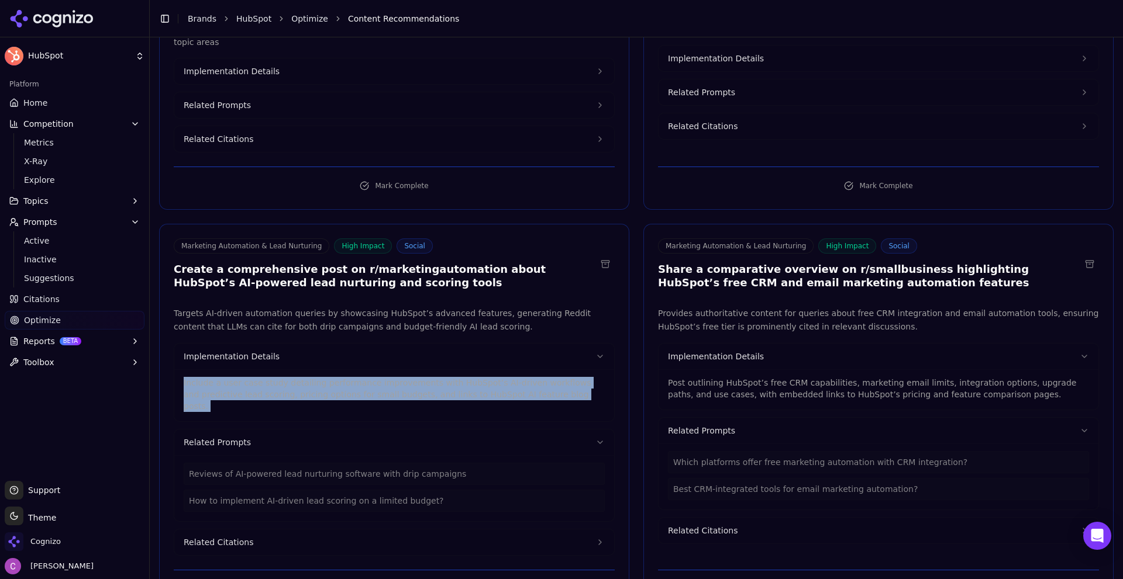
click at [388, 377] on p "Include a user case study detailing performance improvements with HubSpot’s AI-…" at bounding box center [394, 394] width 421 height 35
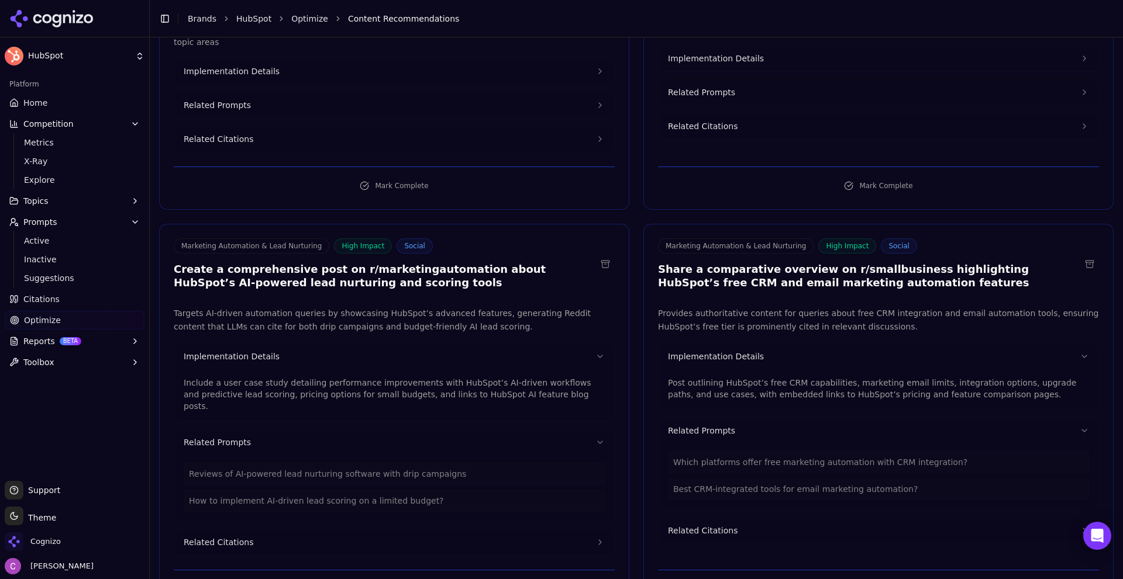
click at [703, 377] on p "Post outlining HubSpot’s free CRM capabilities, marketing email limits, integra…" at bounding box center [878, 388] width 421 height 23
click at [702, 377] on p "Post outlining HubSpot’s free CRM capabilities, marketing email limits, integra…" at bounding box center [878, 388] width 421 height 23
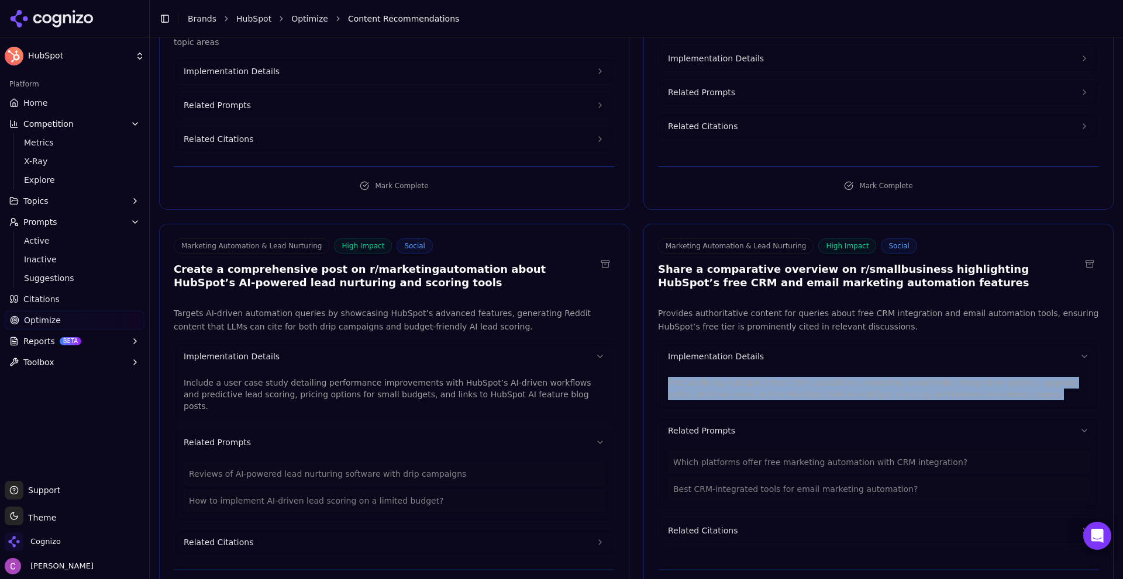
click at [702, 377] on p "Post outlining HubSpot’s free CRM capabilities, marketing email limits, integra…" at bounding box center [878, 388] width 421 height 23
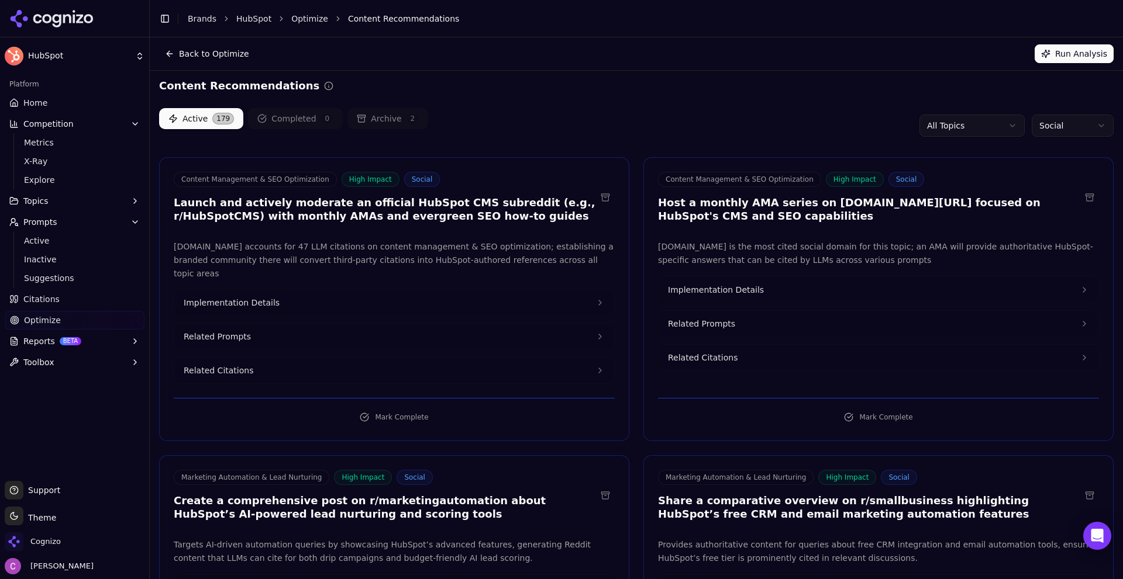
scroll to position [0, 0]
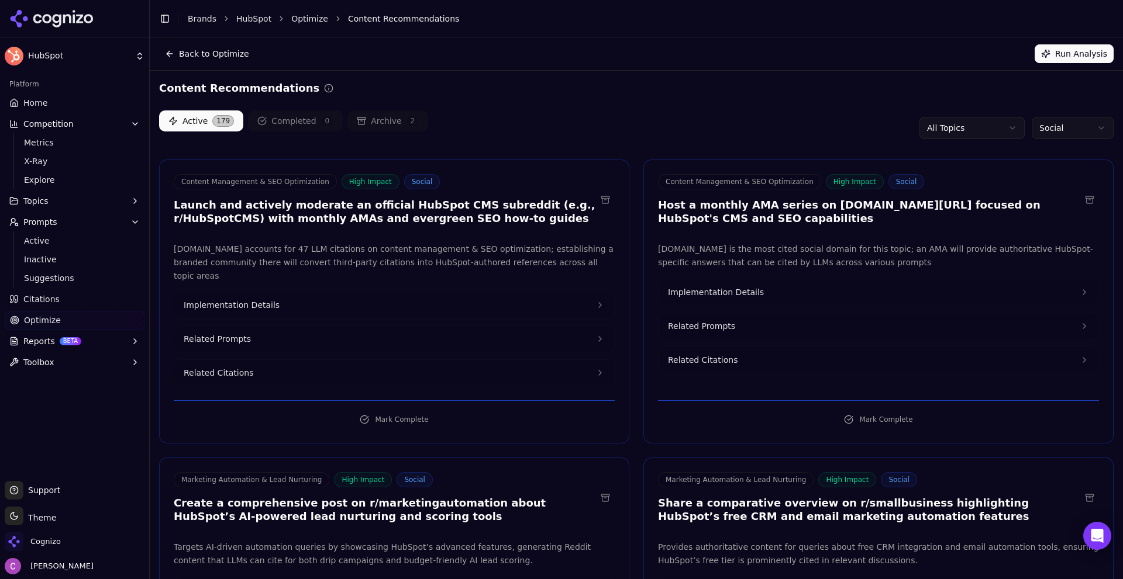
click at [51, 338] on button "Reports BETA" at bounding box center [75, 341] width 140 height 19
click at [92, 364] on span "PDF" at bounding box center [75, 360] width 102 height 12
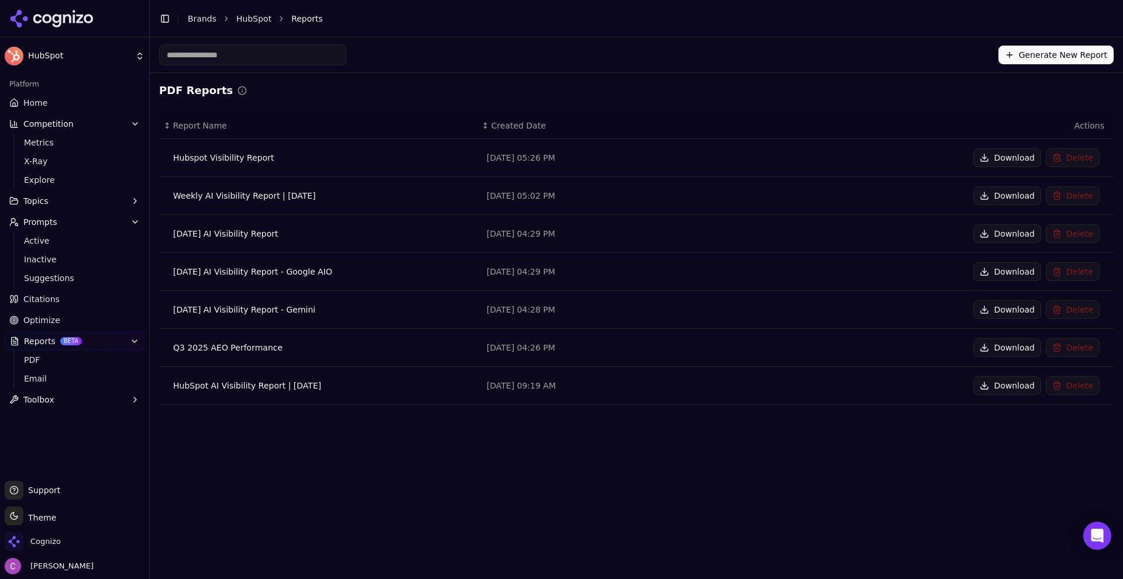
click at [32, 320] on span "Optimize" at bounding box center [41, 321] width 37 height 12
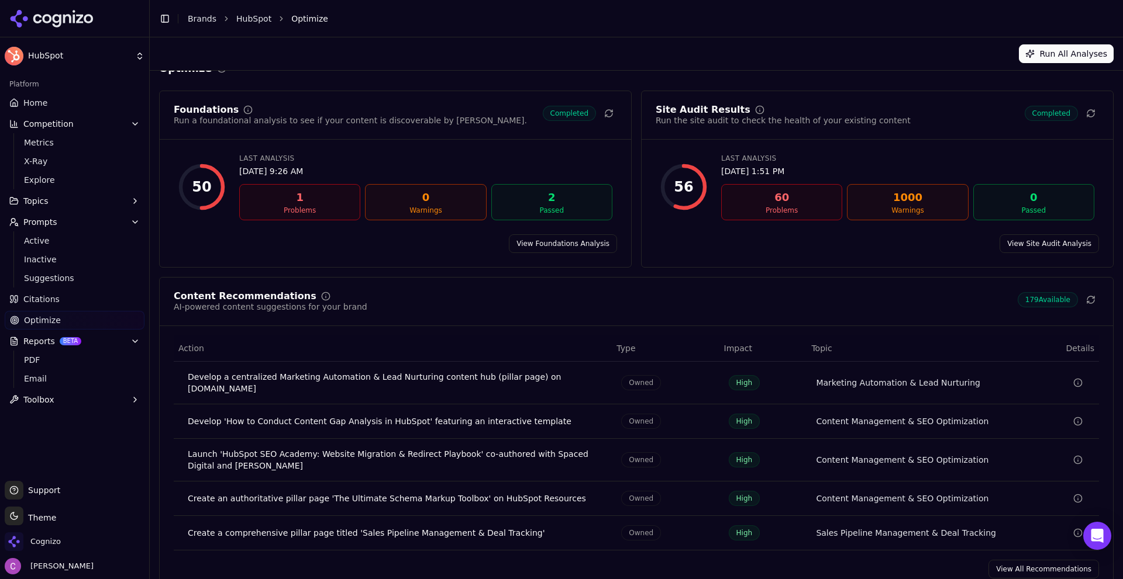
scroll to position [35, 0]
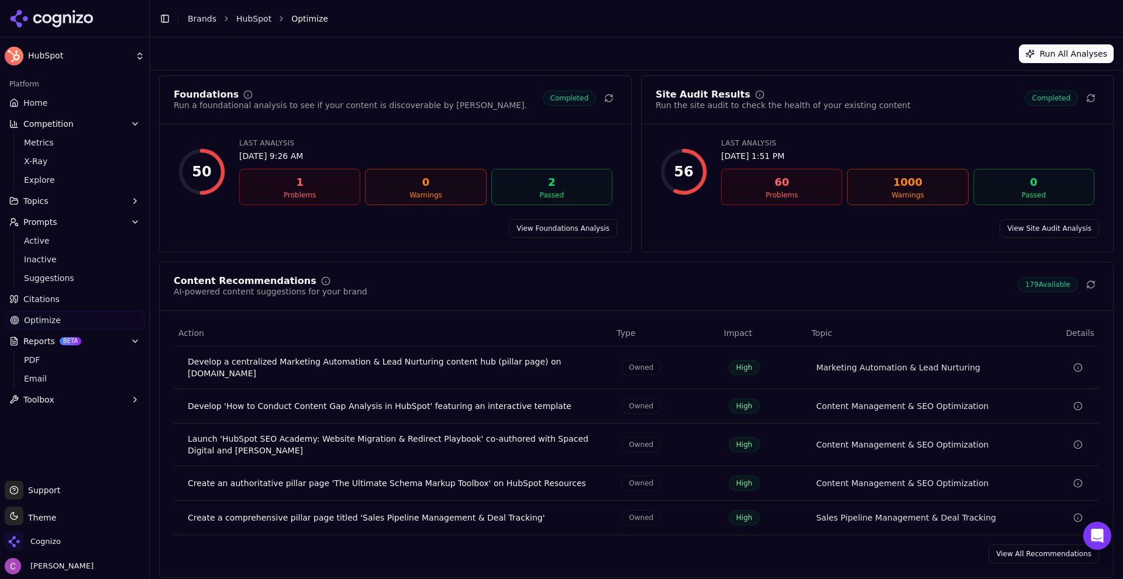
click at [1022, 547] on link "View All Recommendations" at bounding box center [1043, 554] width 111 height 19
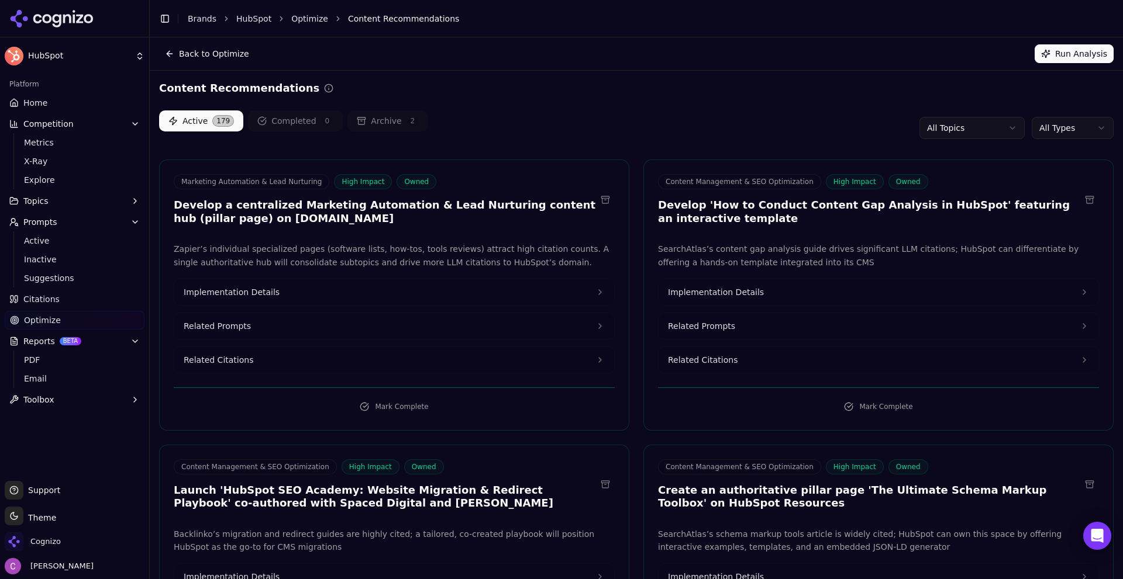
click at [47, 226] on span "Prompts" at bounding box center [40, 222] width 34 height 12
click at [38, 225] on span "Prompts" at bounding box center [40, 222] width 34 height 12
click at [34, 236] on span "Active" at bounding box center [75, 241] width 102 height 12
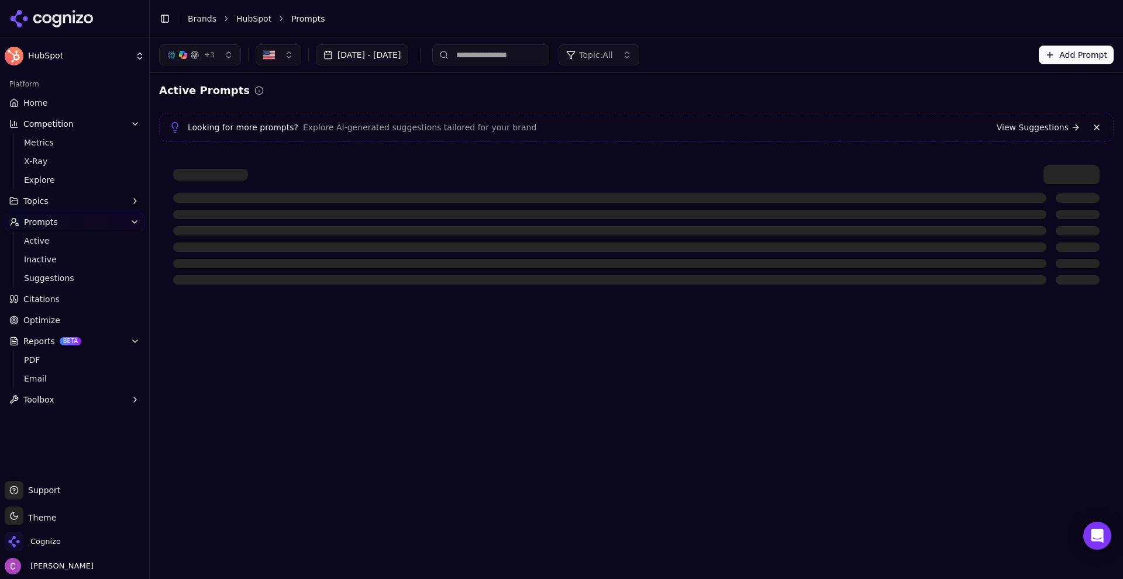
click at [215, 57] on button "+ 3" at bounding box center [200, 54] width 82 height 21
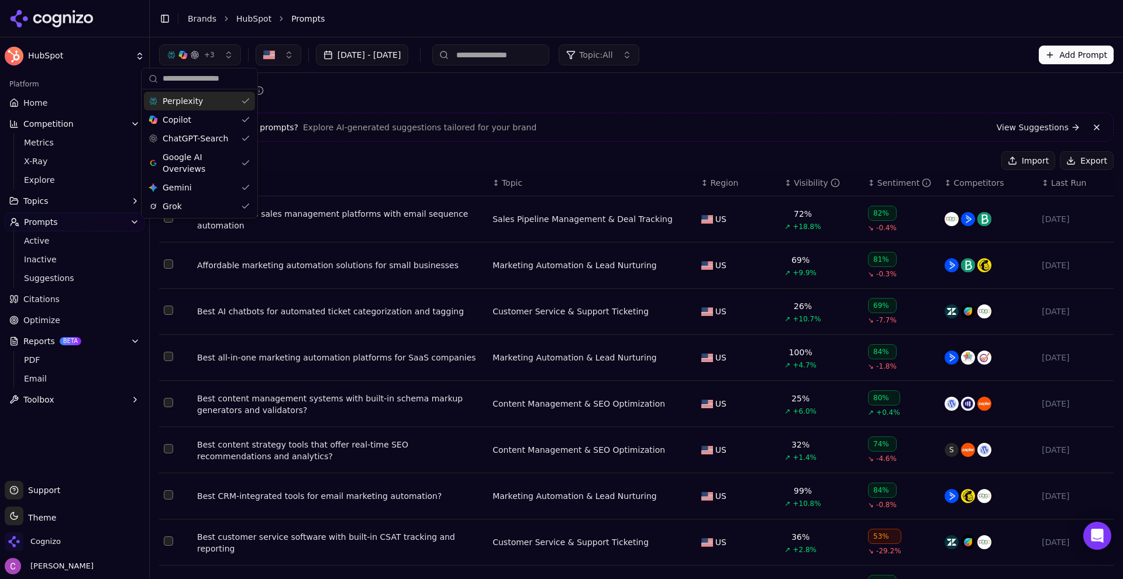
click at [330, 85] on div "Active Prompts" at bounding box center [636, 90] width 954 height 16
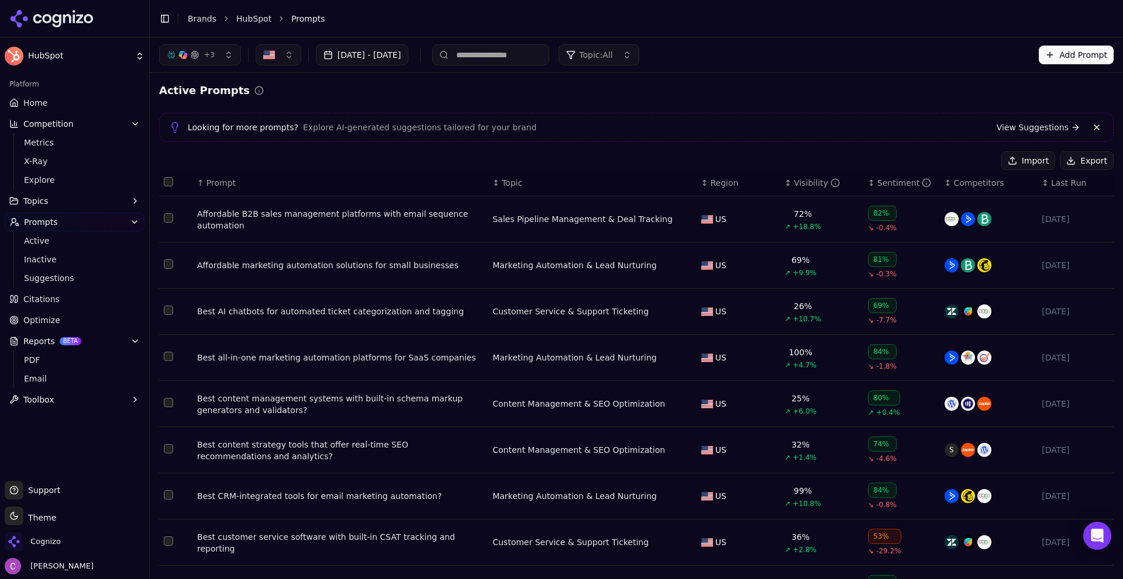
click at [72, 296] on link "Citations" at bounding box center [75, 299] width 140 height 19
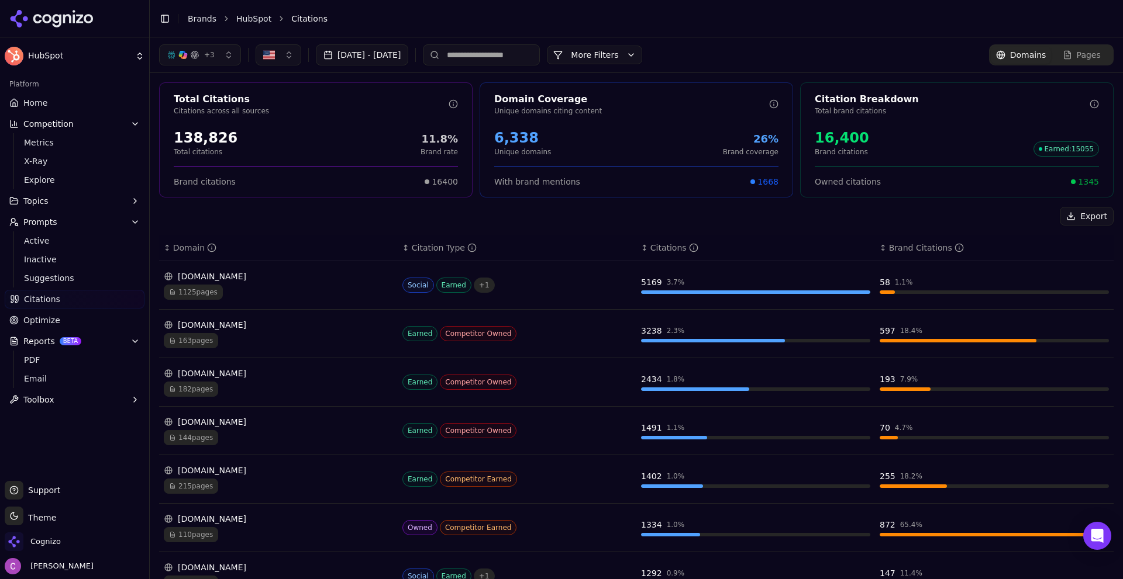
click at [221, 57] on button "+ 3" at bounding box center [200, 54] width 82 height 21
click at [199, 104] on div "Perplexity" at bounding box center [199, 101] width 111 height 19
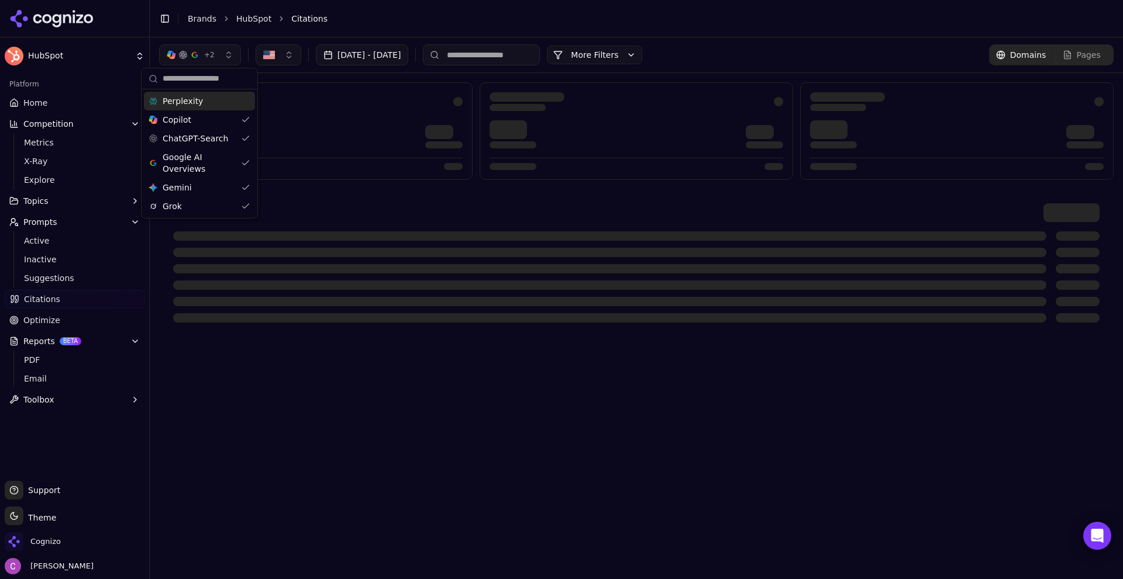
click at [219, 58] on button "+ 2" at bounding box center [200, 54] width 82 height 21
click at [213, 56] on span "+ 2" at bounding box center [209, 54] width 11 height 9
click at [219, 121] on div "Copilot" at bounding box center [199, 120] width 111 height 19
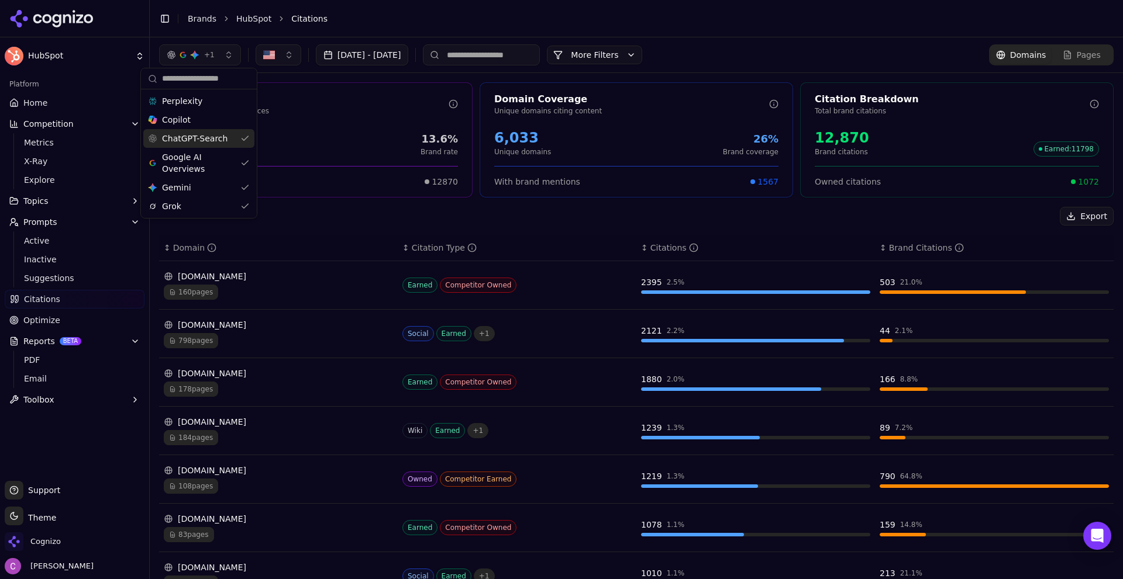
click at [325, 210] on div "Export" at bounding box center [636, 216] width 954 height 19
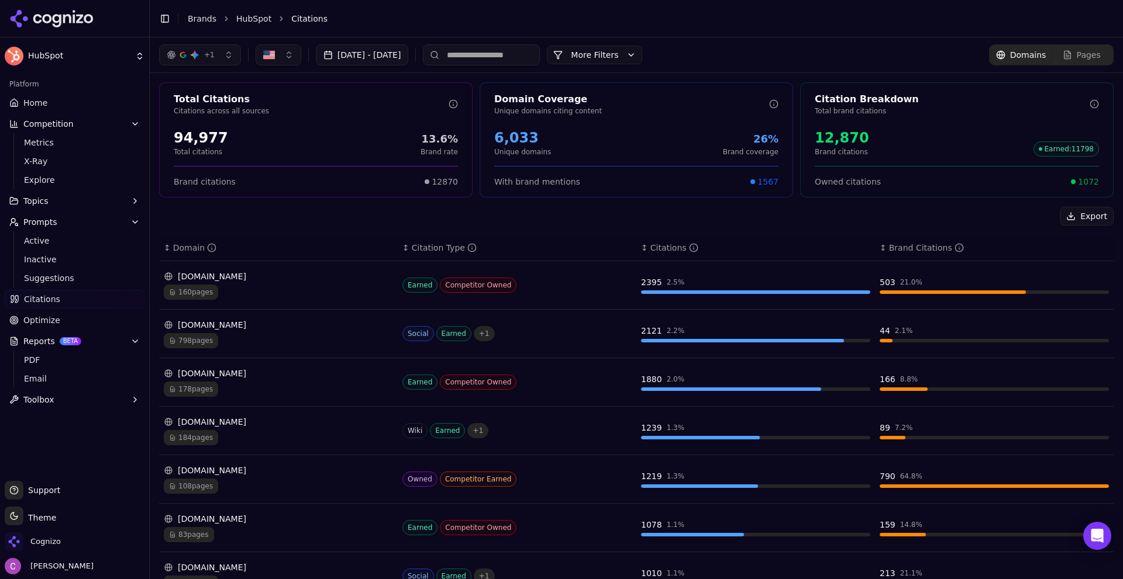
click at [212, 48] on button "Gemini + 1" at bounding box center [200, 54] width 82 height 21
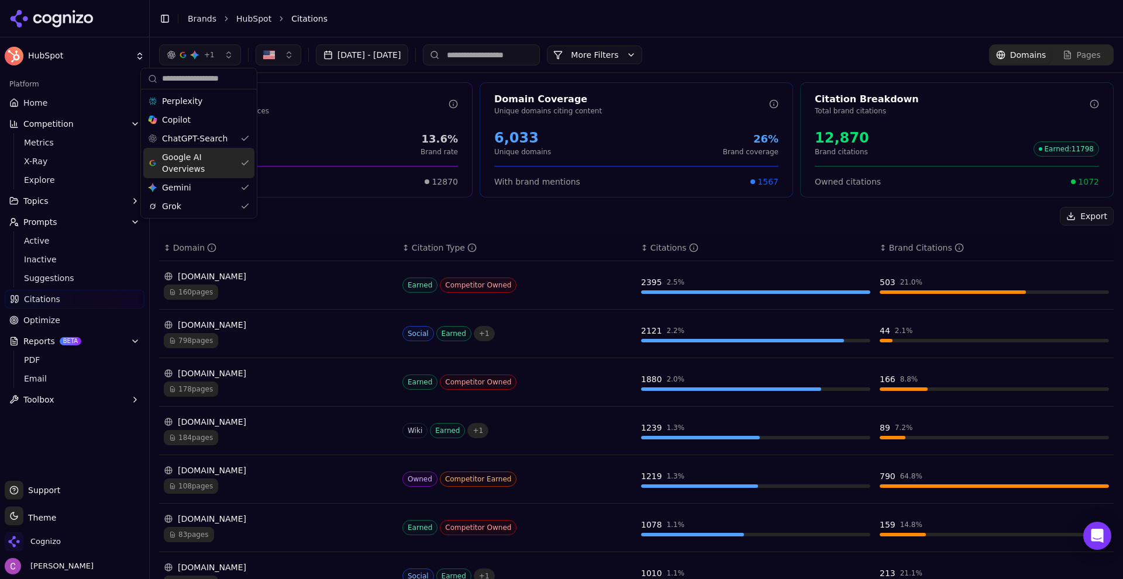
click at [219, 157] on span "Google AI Overviews" at bounding box center [199, 162] width 74 height 23
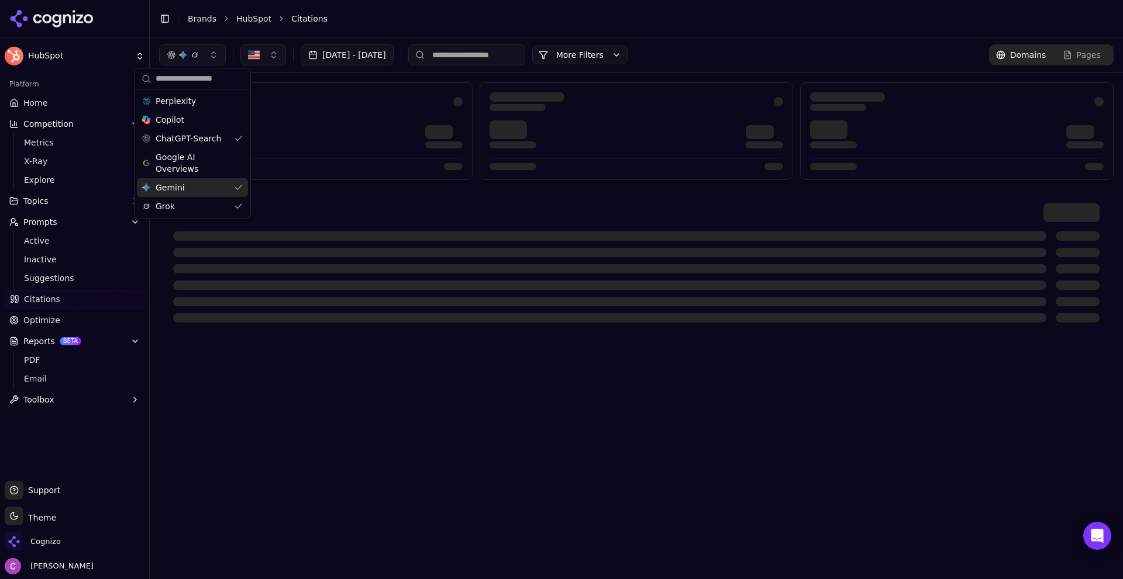
click at [215, 192] on div "Gemini Gemini" at bounding box center [192, 187] width 111 height 19
click at [209, 205] on div "Grok" at bounding box center [186, 206] width 111 height 19
click at [287, 192] on div at bounding box center [636, 262] width 954 height 147
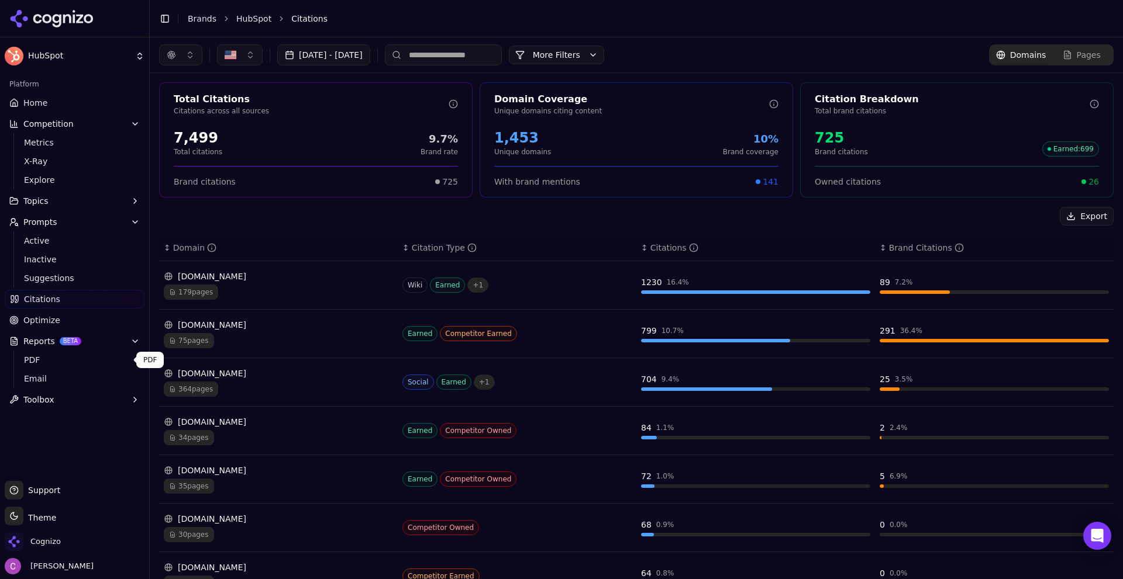
click at [40, 348] on button "Reports BETA" at bounding box center [75, 341] width 140 height 19
click at [40, 340] on span "Reports" at bounding box center [39, 342] width 32 height 12
click at [27, 364] on span "PDF" at bounding box center [75, 360] width 102 height 12
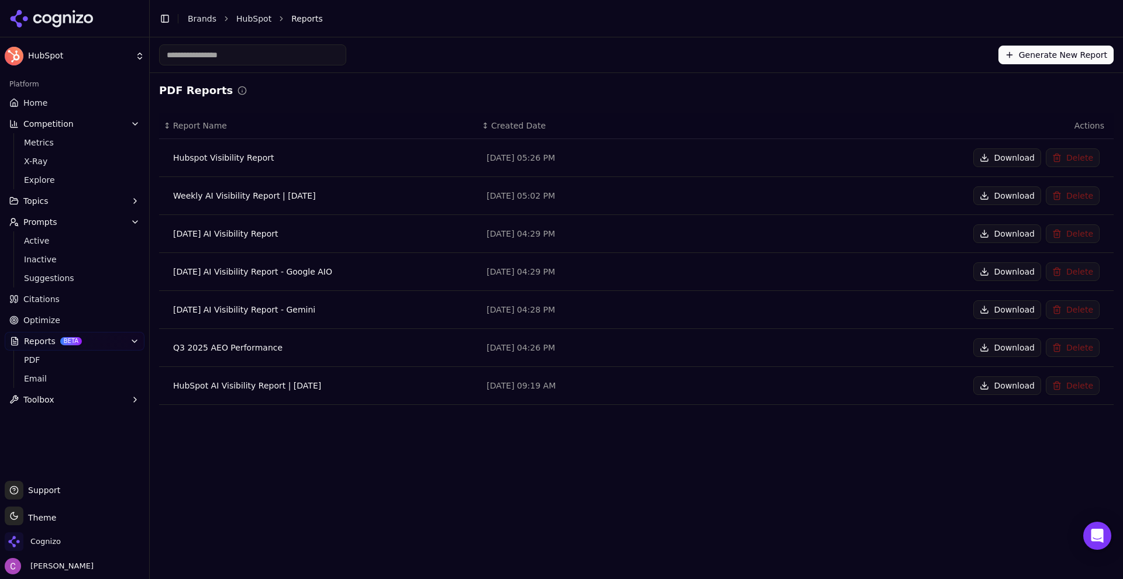
click at [382, 460] on div "Generate New Report PDF Reports ↕ Report Name ↕ Created Date Actions Hubspot Vi…" at bounding box center [636, 308] width 973 height 542
click at [50, 371] on link "Email" at bounding box center [74, 379] width 111 height 16
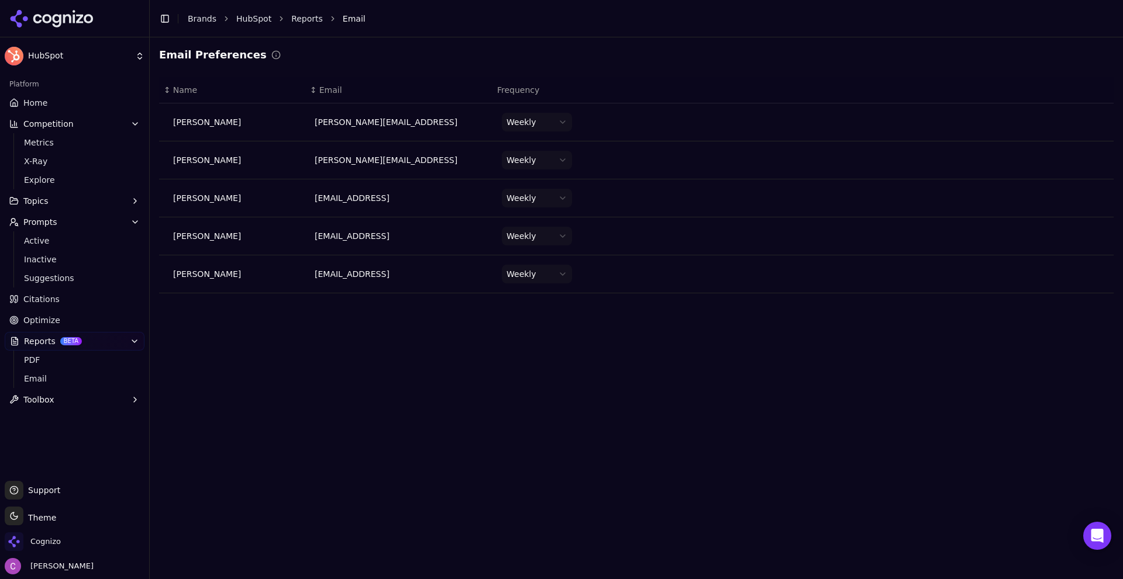
click at [517, 330] on div "Email Preferences ↕ Name ↕ Email Frequency Chris Abouraad chris@cognizo.ai Week…" at bounding box center [636, 308] width 973 height 542
click at [60, 106] on link "Home" at bounding box center [75, 103] width 140 height 19
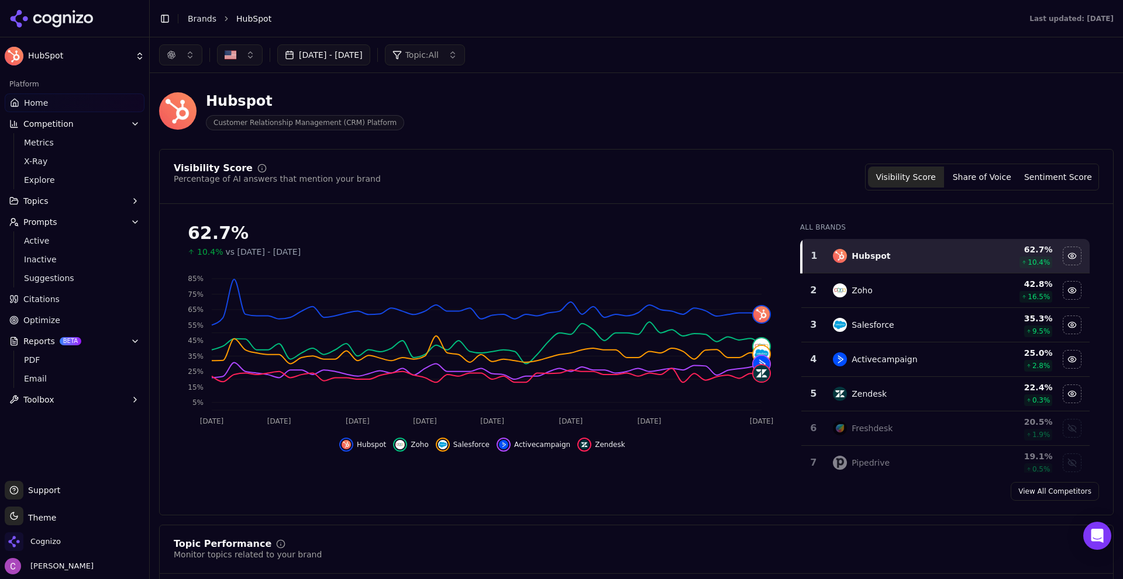
click at [54, 321] on span "Optimize" at bounding box center [41, 321] width 37 height 12
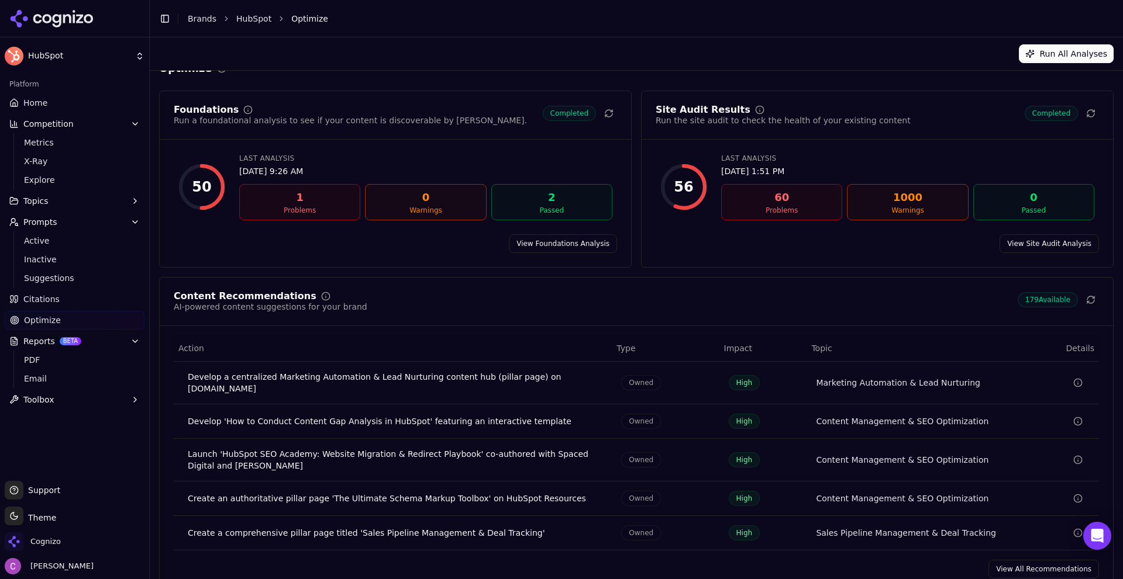
scroll to position [35, 0]
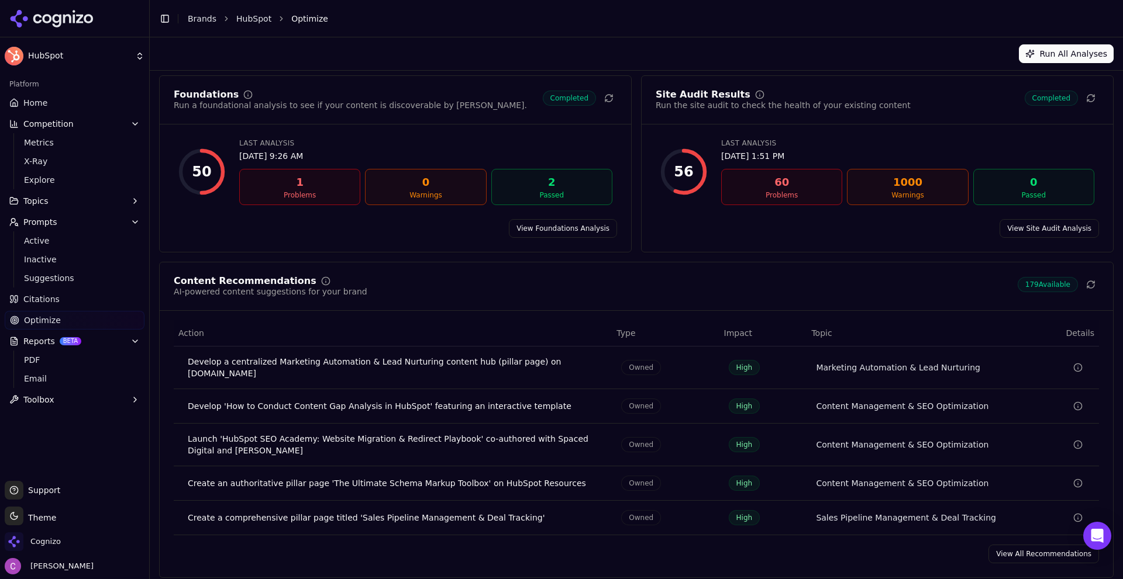
click at [1014, 549] on link "View All Recommendations" at bounding box center [1043, 554] width 111 height 19
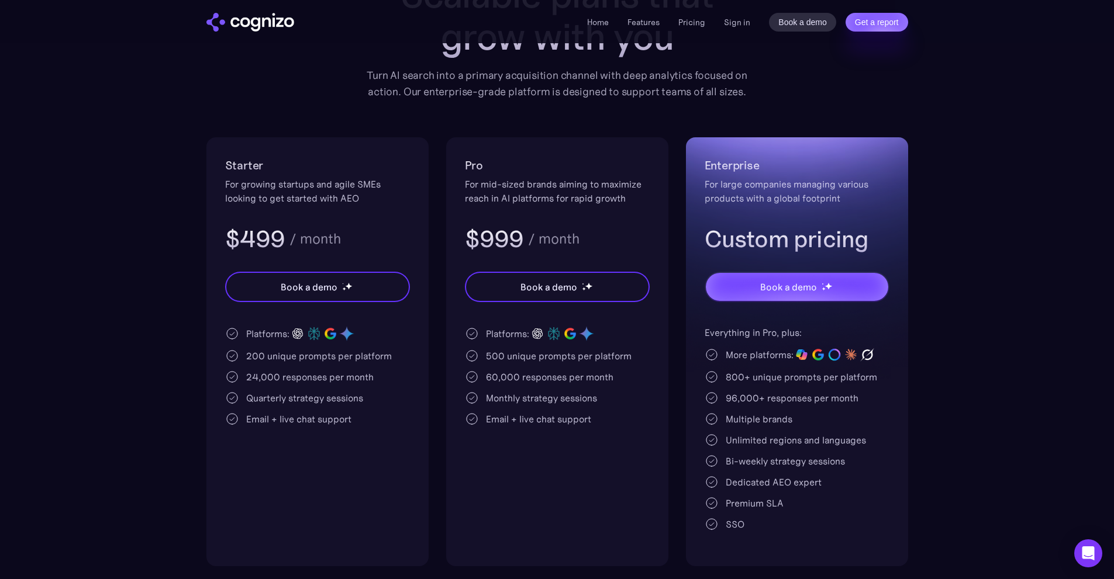
scroll to position [175, 0]
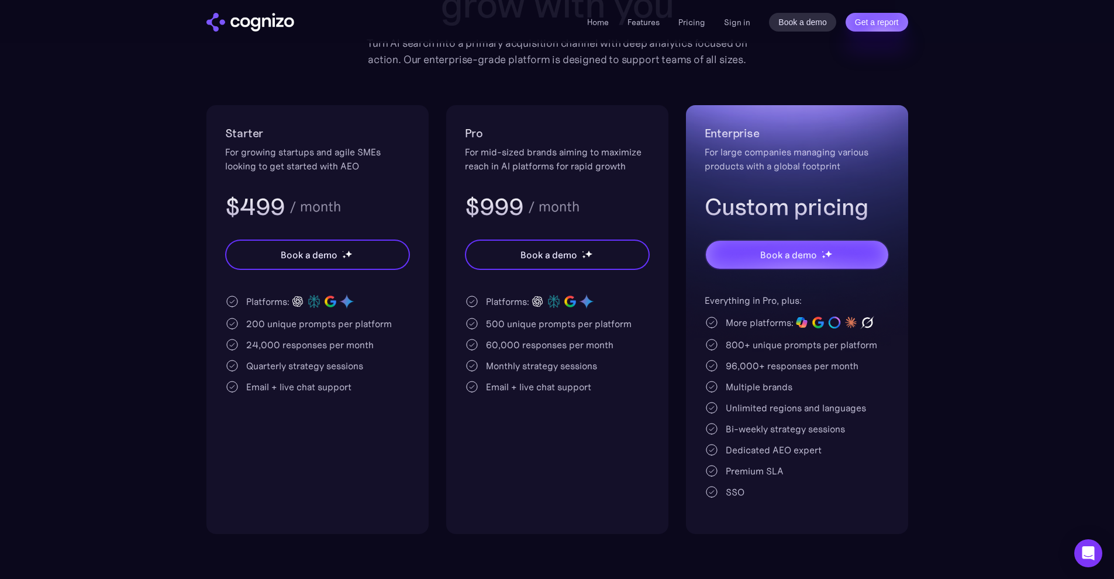
click at [260, 326] on div "200 unique prompts per platform" at bounding box center [319, 324] width 146 height 14
click at [261, 326] on div "200 unique prompts per platform" at bounding box center [319, 324] width 146 height 14
click at [491, 322] on div "500 unique prompts per platform" at bounding box center [559, 324] width 146 height 14
click at [492, 322] on div "500 unique prompts per platform" at bounding box center [559, 324] width 146 height 14
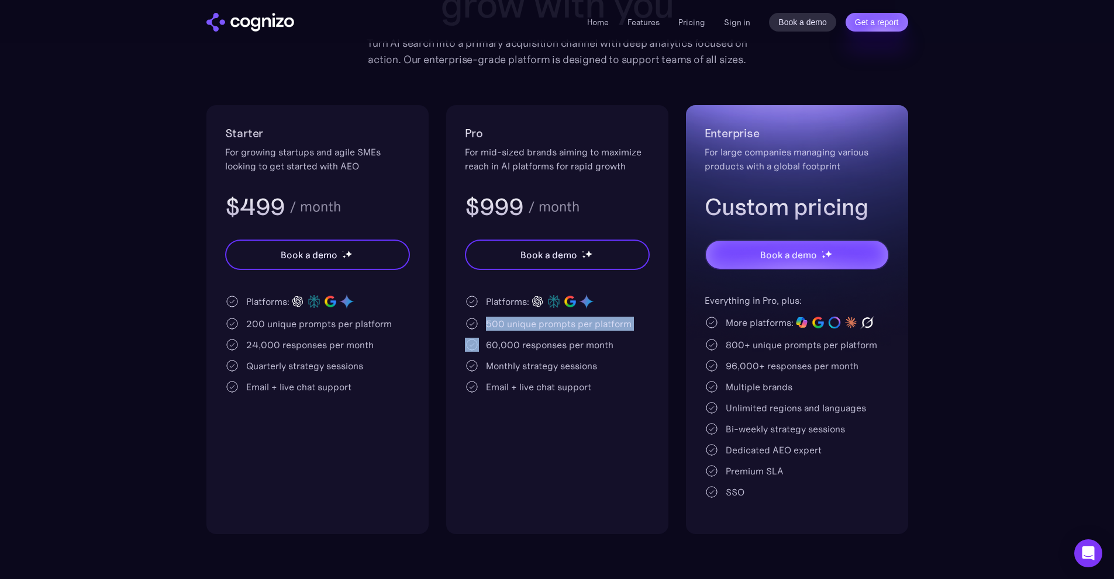
click at [492, 322] on div "500 unique prompts per platform" at bounding box center [559, 324] width 146 height 14
click at [539, 325] on div "500 unique prompts per platform" at bounding box center [559, 324] width 146 height 14
click at [95, 256] on section "Pricing Scalable plans that grow with you Turn AI search into a primary acquisi…" at bounding box center [557, 225] width 1114 height 620
